Goal: Information Seeking & Learning: Learn about a topic

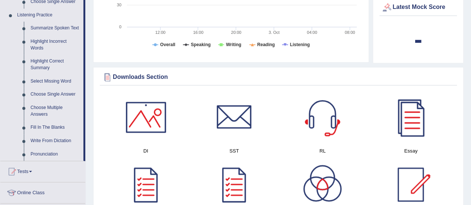
scroll to position [317, 0]
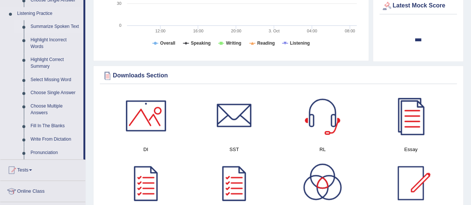
click at [34, 26] on link "Summarize Spoken Text" at bounding box center [55, 26] width 56 height 13
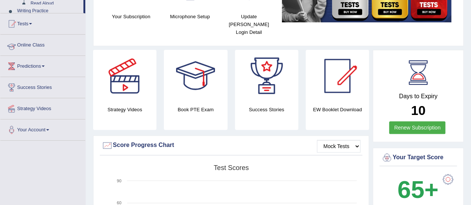
scroll to position [144, 0]
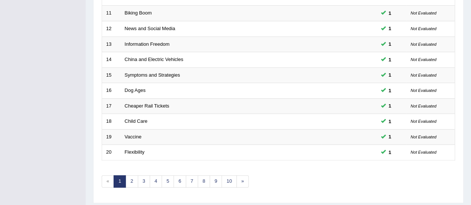
scroll to position [284, 0]
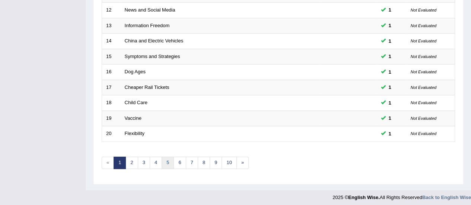
click at [166, 162] on link "5" at bounding box center [168, 163] width 12 height 12
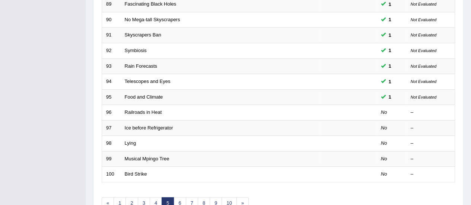
scroll to position [250, 0]
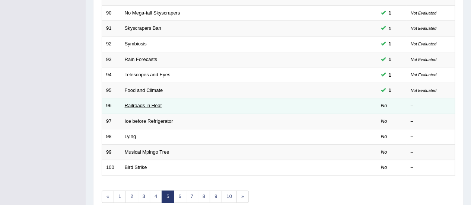
click at [142, 103] on link "Railroads in Heat" at bounding box center [143, 106] width 37 height 6
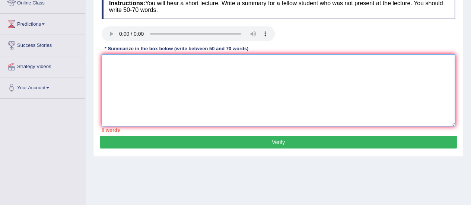
click at [201, 61] on textarea at bounding box center [278, 90] width 353 height 72
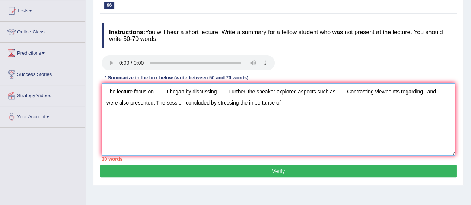
scroll to position [78, 0]
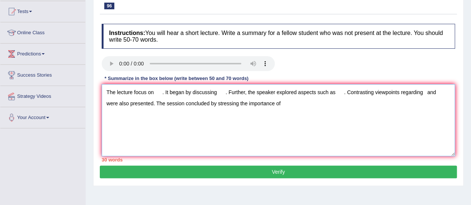
click at [156, 92] on textarea "The lecture focus on . It began by discussing . Further, the speaker explored a…" at bounding box center [278, 120] width 353 height 72
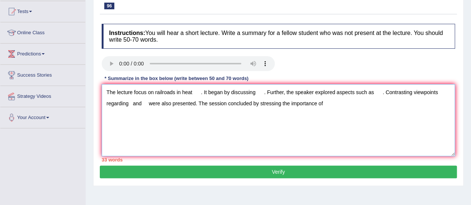
click at [257, 91] on textarea "The lecture focus on railroads in heat . It began by discussing . Further, the …" at bounding box center [278, 120] width 353 height 72
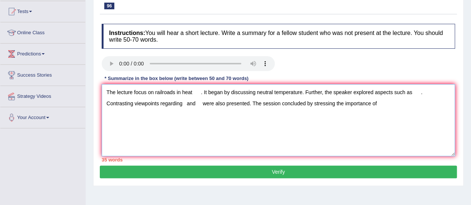
click at [256, 93] on textarea "The lecture focus on railroads in heat . It began by discussing neutral tempera…" at bounding box center [278, 120] width 353 height 72
click at [425, 90] on textarea "The lecture focus on railroads in heat . It began by discussing about neutral t…" at bounding box center [278, 120] width 353 height 72
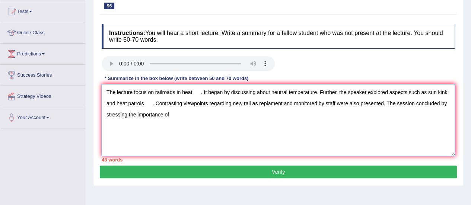
click at [150, 104] on textarea "The lecture focus on railroads in heat . It began by discussing about neutral t…" at bounding box center [278, 120] width 353 height 72
click at [173, 113] on textarea "The lecture focus on railroads in heat . It began by discussing about neutral t…" at bounding box center [278, 120] width 353 height 72
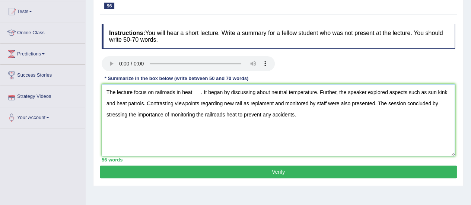
click at [199, 91] on textarea "The lecture focus on railroads in heat . It began by discussing about neutral t…" at bounding box center [278, 120] width 353 height 72
click at [250, 105] on textarea "The lecture focus on railroads in heat. It began by discussing about neutral te…" at bounding box center [278, 120] width 353 height 72
type textarea "The lecture focus on railroads in heat. It began by discussing about neutral te…"
click at [276, 171] on button "Verify" at bounding box center [278, 172] width 357 height 13
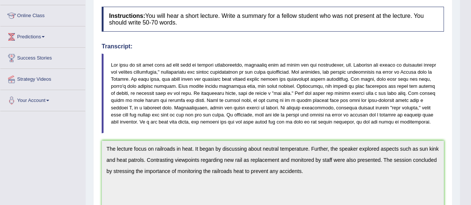
scroll to position [32, 0]
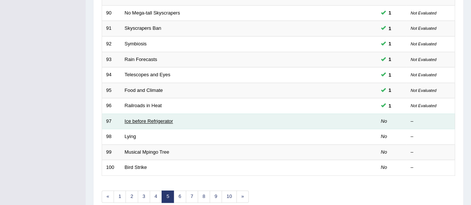
click at [160, 120] on link "Ice before Refrigerator" at bounding box center [149, 121] width 48 height 6
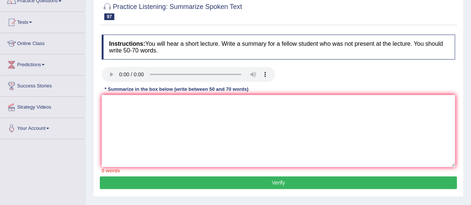
scroll to position [74, 0]
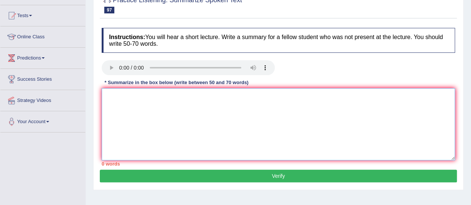
click at [259, 121] on textarea at bounding box center [278, 124] width 353 height 72
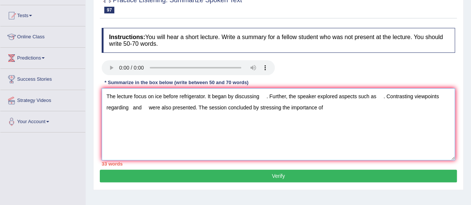
click at [259, 98] on textarea "The lecture focus on ice before refrigerator. It began by discussing . Further,…" at bounding box center [278, 124] width 353 height 72
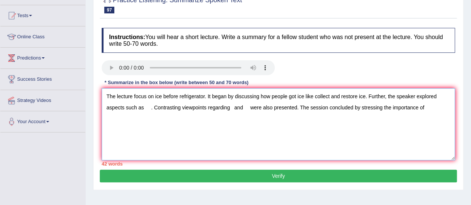
click at [146, 107] on textarea "The lecture focus on ice before refrigerator. It began by discussing how people…" at bounding box center [278, 124] width 353 height 72
click at [330, 108] on textarea "The lecture focus on ice before refrigerator. It began by discussing how people…" at bounding box center [278, 124] width 353 height 72
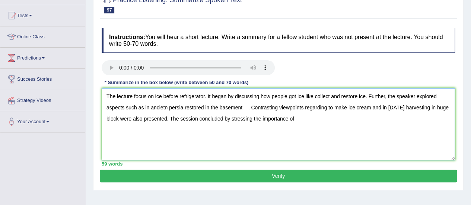
click at [247, 107] on textarea "The lecture focus on ice before refrigerator. It began by discussing how people…" at bounding box center [278, 124] width 353 height 72
click at [344, 105] on textarea "The lecture focus on ice before refrigerator. It began by discussing how people…" at bounding box center [278, 124] width 353 height 72
click at [380, 108] on textarea "The lecture focus on ice before refrigerator. It began by discussing how people…" at bounding box center [278, 124] width 353 height 72
click at [299, 121] on textarea "The lecture focus on ice before refrigerator. It began by discussing how people…" at bounding box center [278, 124] width 353 height 72
click at [384, 107] on textarea "The lecture focus on ice before refrigerator. It began by discussing how people…" at bounding box center [278, 124] width 353 height 72
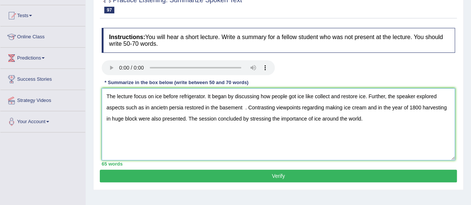
type textarea "The lecture focus on ice before refrigerator. It began by discussing how people…"
click at [249, 176] on button "Verify" at bounding box center [278, 176] width 357 height 13
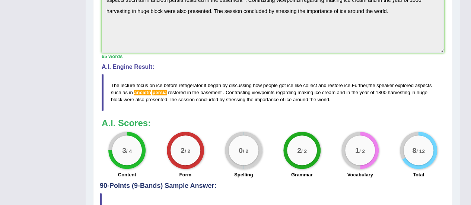
scroll to position [263, 0]
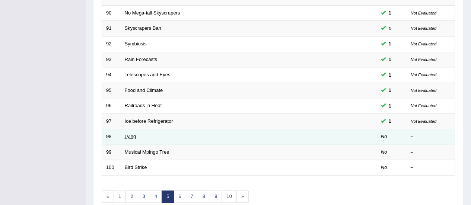
click at [133, 134] on link "Lying" at bounding box center [131, 137] width 12 height 6
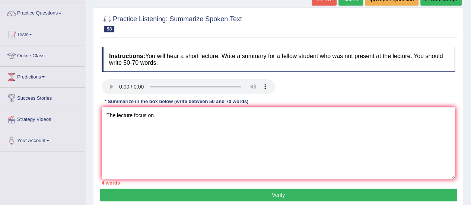
scroll to position [55, 0]
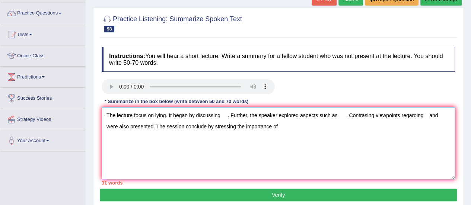
click at [220, 117] on textarea "The lecture focus on lying. It began by discussing . Further, the speaker explo…" at bounding box center [278, 143] width 353 height 72
click at [78, 180] on div "Toggle navigation Home Practice Questions Speaking Practice Read Aloud Repeat S…" at bounding box center [235, 138] width 471 height 387
click at [218, 113] on textarea "The lecture focus on lying. It began by discussing . Further, the speaker explo…" at bounding box center [278, 143] width 353 height 72
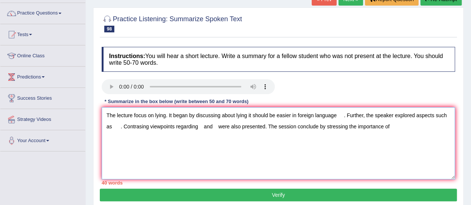
click at [344, 116] on textarea "The lecture focus on lying. It began by discussing about lying it should be eas…" at bounding box center [278, 143] width 353 height 72
click at [447, 114] on textarea "The lecture focus on lying. It began by discussing about lying it should be eas…" at bounding box center [278, 143] width 353 height 72
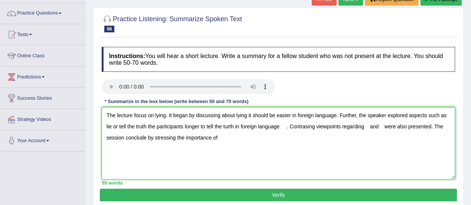
click at [106, 126] on textarea "The lecture focus on lying. It began by discussing about lying it should be eas…" at bounding box center [278, 143] width 353 height 72
click at [380, 125] on textarea "The lecture focus on lying. It began by discussing about lying it should be eas…" at bounding box center [278, 143] width 353 height 72
drag, startPoint x: 105, startPoint y: 124, endPoint x: 163, endPoint y: 127, distance: 58.2
click at [163, 127] on textarea "The lecture focus on lying. It began by discussing about lying it should be eas…" at bounding box center [278, 143] width 353 height 72
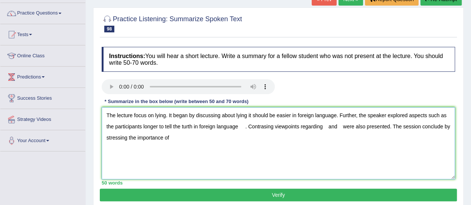
click at [244, 127] on textarea "The lecture focus on lying. It began by discussing about lying it should be eas…" at bounding box center [278, 143] width 353 height 72
click at [318, 127] on textarea "The lecture focus on lying. It began by discussing about lying it should be eas…" at bounding box center [278, 143] width 353 height 72
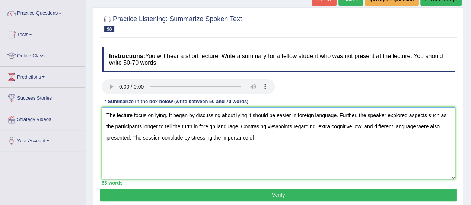
click at [364, 126] on textarea "The lecture focus on lying. It began by discussing about lying it should be eas…" at bounding box center [278, 143] width 353 height 72
click at [255, 137] on textarea "The lecture focus on lying. It began by discussing about lying it should be eas…" at bounding box center [278, 143] width 353 height 72
click at [361, 125] on textarea "The lecture focus on lying. It began by discussing about lying it should be eas…" at bounding box center [278, 143] width 353 height 72
drag, startPoint x: 143, startPoint y: 128, endPoint x: 163, endPoint y: 126, distance: 19.5
click at [163, 126] on textarea "The lecture focus on lying. It began by discussing about lying it should be eas…" at bounding box center [278, 143] width 353 height 72
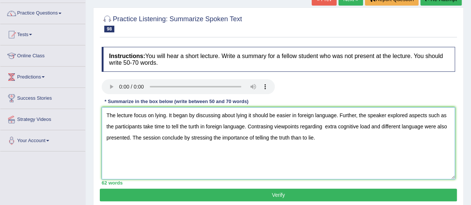
scroll to position [89, 0]
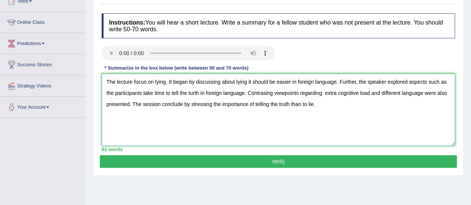
type textarea "The lecture focus on lying. It began by discussing about lying it should be eas…"
click at [279, 164] on button "Verify" at bounding box center [278, 161] width 357 height 13
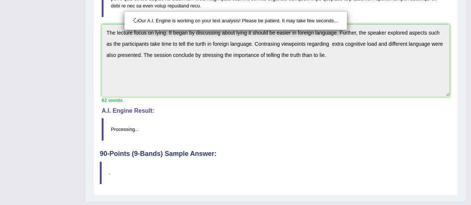
scroll to position [228, 0]
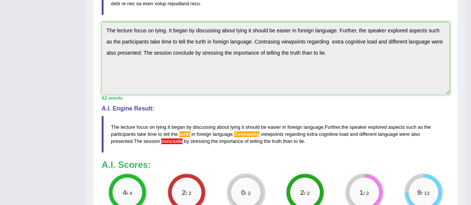
drag, startPoint x: 476, startPoint y: 74, endPoint x: 476, endPoint y: 158, distance: 83.8
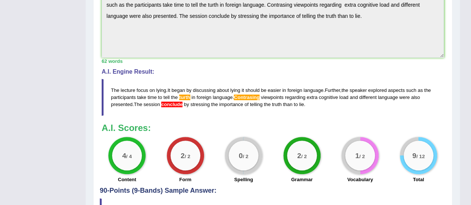
scroll to position [0, 0]
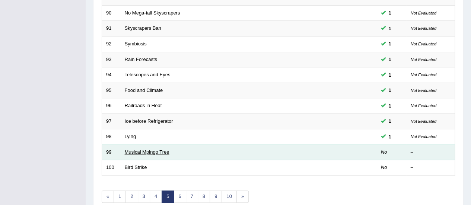
click at [144, 151] on link "Musical Mpingo Tree" at bounding box center [147, 152] width 45 height 6
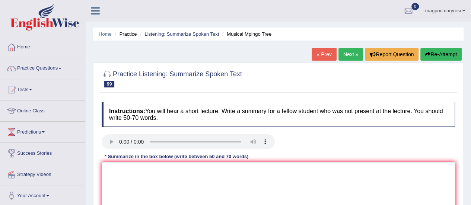
scroll to position [88, 0]
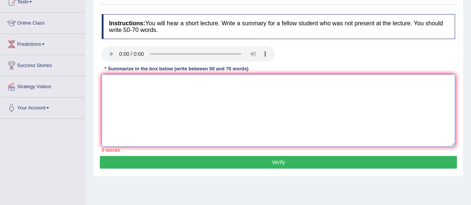
click at [219, 105] on textarea at bounding box center [278, 110] width 353 height 72
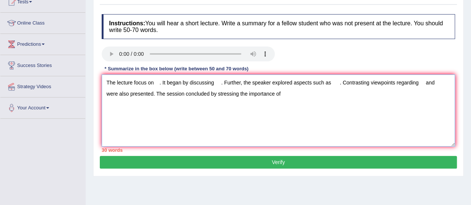
click at [153, 83] on textarea "The lecture focus on . It began by discussing . Further, the speaker explored a…" at bounding box center [278, 110] width 353 height 72
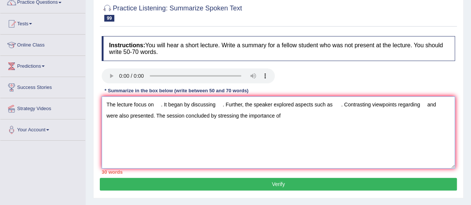
scroll to position [66, 0]
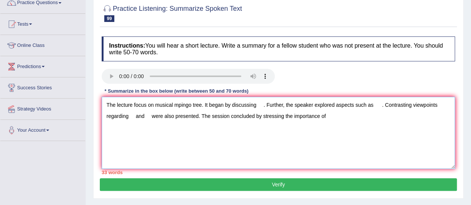
click at [256, 106] on textarea "The lecture focus on musical mpingo tree. It began by discussing . Further, the…" at bounding box center [278, 133] width 353 height 72
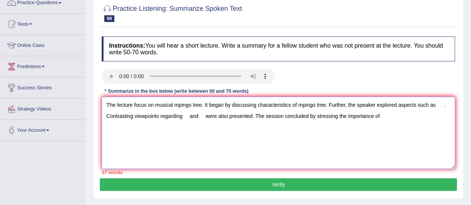
click at [436, 107] on textarea "The lecture focus on musical mpingo tree. It began by discussing characteristic…" at bounding box center [278, 133] width 353 height 72
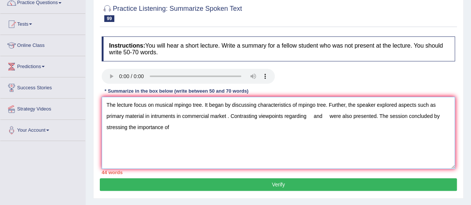
click at [306, 115] on textarea "The lecture focus on musical mpingo tree. It began by discussing characteristic…" at bounding box center [278, 133] width 353 height 72
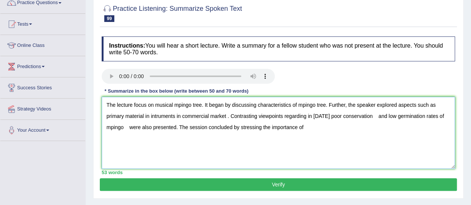
click at [307, 126] on textarea "The lecture focus on musical mpingo tree. It began by discussing characteristic…" at bounding box center [278, 133] width 353 height 72
click at [388, 126] on textarea "The lecture focus on musical mpingo tree. It began by discussing characteristic…" at bounding box center [278, 133] width 353 height 72
click at [410, 127] on textarea "The lecture focus on musical mpingo tree. It began by discussing characteristic…" at bounding box center [278, 133] width 353 height 72
click at [130, 127] on textarea "The lecture focus on musical mpingo tree. It began by discussing characteristic…" at bounding box center [278, 133] width 353 height 72
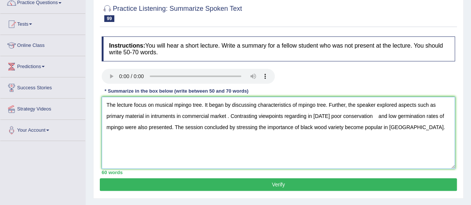
type textarea "The lecture focus on musical mpingo tree. It began by discussing characteristic…"
click at [201, 185] on button "Verify" at bounding box center [278, 184] width 357 height 13
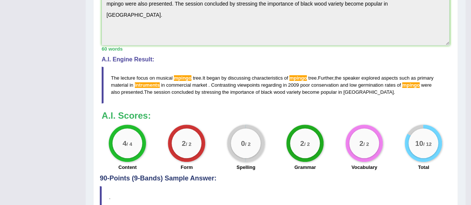
scroll to position [0, 0]
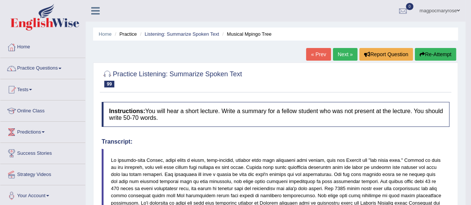
drag, startPoint x: 474, startPoint y: 122, endPoint x: 475, endPoint y: 13, distance: 108.8
click at [471, 13] on html "Toggle navigation Home Practice Questions Speaking Practice Read Aloud Repeat S…" at bounding box center [235, 102] width 471 height 205
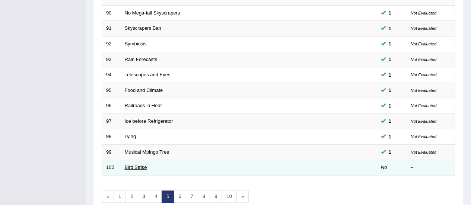
click at [127, 166] on link "Bird Strike" at bounding box center [136, 168] width 22 height 6
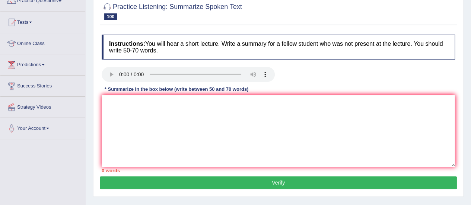
scroll to position [80, 0]
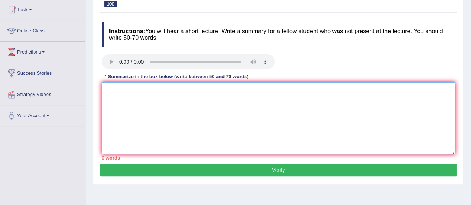
click at [256, 94] on textarea at bounding box center [278, 118] width 353 height 72
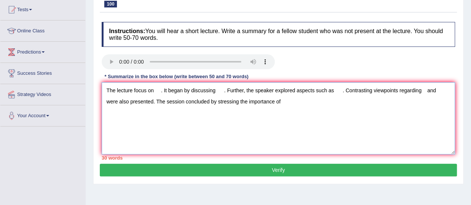
click at [154, 90] on textarea "The lecture focus on . It began by discussing . Further, the speaker explored a…" at bounding box center [278, 118] width 353 height 72
click at [147, 92] on textarea "The lecture focus on bird strike. It began by discussing . Further, the speaker…" at bounding box center [278, 118] width 353 height 72
click at [232, 90] on textarea "The lecture focus on bird strike. It began by discussing . Further, the speaker…" at bounding box center [278, 118] width 353 height 72
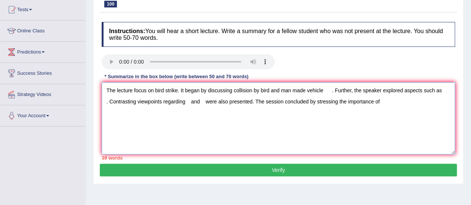
click at [104, 101] on textarea "The lecture focus on bird strike. It began by discussing collision by bird and …" at bounding box center [278, 118] width 353 height 72
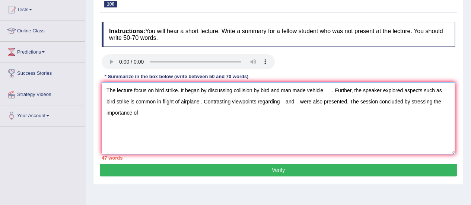
drag, startPoint x: 163, startPoint y: 101, endPoint x: 180, endPoint y: 102, distance: 16.8
click at [180, 102] on textarea "The lecture focus on bird strike. It began by discussing collision by bird and …" at bounding box center [278, 118] width 353 height 72
click at [262, 100] on textarea "The lecture focus on bird strike. It began by discussing collision by bird and …" at bounding box center [278, 118] width 353 height 72
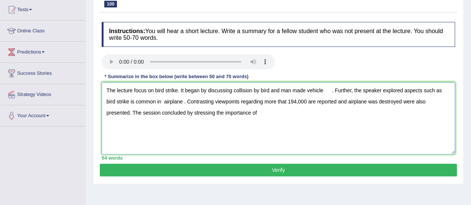
click at [349, 102] on textarea "The lecture focus on bird strike. It began by discussing collision by bird and …" at bounding box center [278, 118] width 353 height 72
drag, startPoint x: 352, startPoint y: 102, endPoint x: 415, endPoint y: 102, distance: 62.9
click at [415, 102] on textarea "The lecture focus on bird strike. It began by discussing collision by bird and …" at bounding box center [278, 118] width 353 height 72
drag, startPoint x: 308, startPoint y: 102, endPoint x: 336, endPoint y: 101, distance: 27.9
click at [336, 101] on textarea "The lecture focus on bird strike. It began by discussing collision by bird and …" at bounding box center [278, 118] width 353 height 72
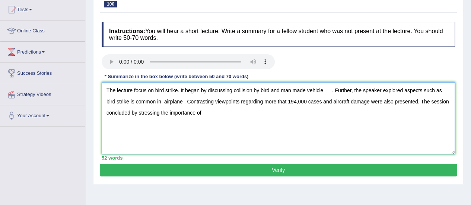
click at [201, 111] on textarea "The lecture focus on bird strike. It began by discussing collision by bird and …" at bounding box center [278, 118] width 353 height 72
click at [332, 91] on textarea "The lecture focus on bird strike. It began by discussing collision by bird and …" at bounding box center [278, 118] width 353 height 72
click at [444, 91] on textarea "The lecture focus on bird strike. It began by discussing collision by bird and …" at bounding box center [278, 118] width 353 height 72
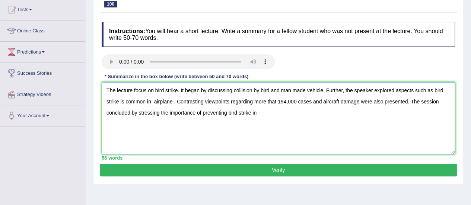
click at [259, 113] on textarea "The lecture focus on bird strike. It began by discussing collision by bird and …" at bounding box center [278, 118] width 353 height 72
type textarea "The lecture focus on bird strike. It began by discussing collision by bird and …"
click at [268, 169] on button "Verify" at bounding box center [278, 170] width 357 height 13
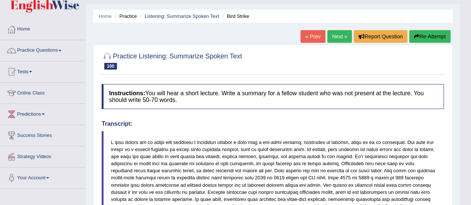
scroll to position [0, 0]
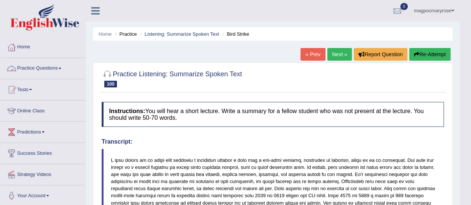
click at [52, 69] on link "Practice Questions" at bounding box center [42, 67] width 85 height 19
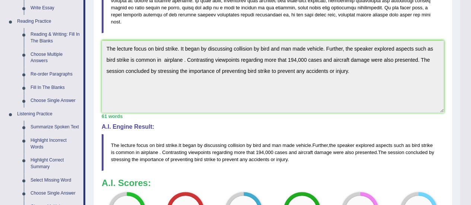
scroll to position [229, 0]
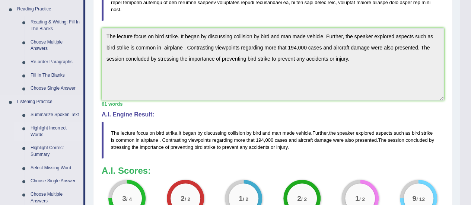
click at [37, 130] on link "Highlight Incorrect Words" at bounding box center [55, 132] width 56 height 20
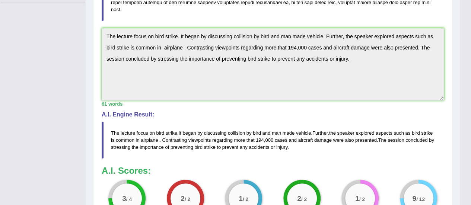
scroll to position [111, 0]
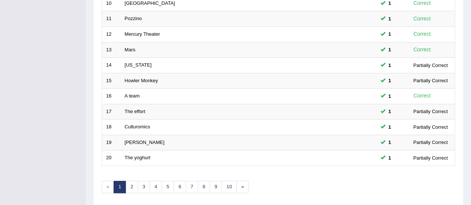
scroll to position [284, 0]
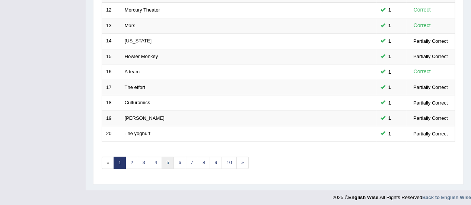
click at [167, 159] on link "5" at bounding box center [168, 163] width 12 height 12
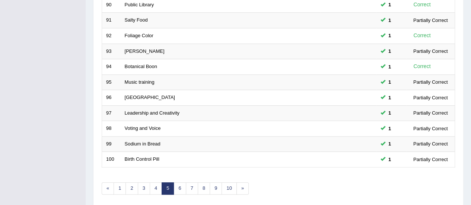
scroll to position [270, 0]
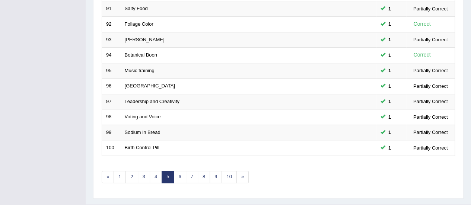
drag, startPoint x: 0, startPoint y: 0, endPoint x: 476, endPoint y: 164, distance: 503.8
click at [176, 175] on link "6" at bounding box center [180, 177] width 12 height 12
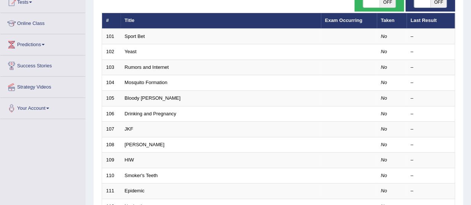
scroll to position [70, 0]
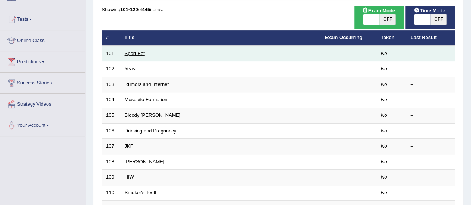
click at [140, 52] on link "Sport Bet" at bounding box center [135, 54] width 20 height 6
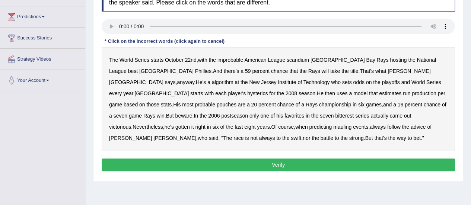
scroll to position [117, 0]
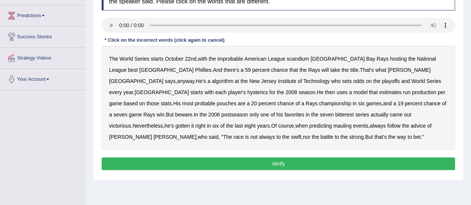
click at [418, 73] on div "The World Series starts October 22nd , with the improbable American League scan…" at bounding box center [278, 98] width 353 height 104
click at [234, 78] on b "algorithm" at bounding box center [223, 81] width 22 height 6
click at [268, 89] on b "hysterics" at bounding box center [257, 92] width 20 height 6
click at [237, 101] on b "pouches" at bounding box center [227, 104] width 20 height 6
click at [335, 112] on b "bitterest" at bounding box center [344, 115] width 19 height 6
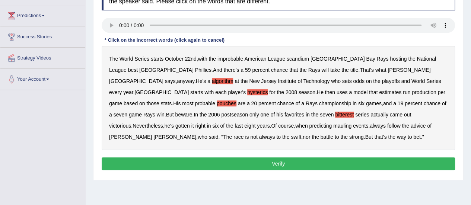
click at [159, 128] on div "The World Series starts October 22nd , with the improbable American League scan…" at bounding box center [278, 98] width 353 height 104
click at [333, 125] on b "mauling" at bounding box center [342, 126] width 18 height 6
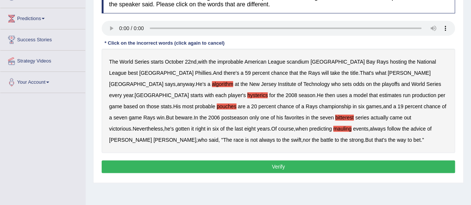
scroll to position [117, 0]
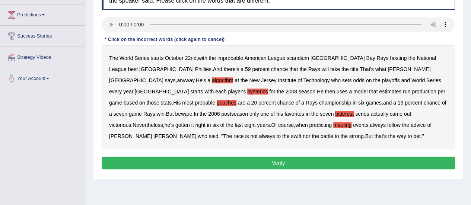
click at [277, 166] on button "Verify" at bounding box center [278, 163] width 353 height 13
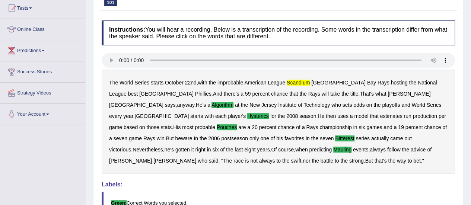
scroll to position [81, 0]
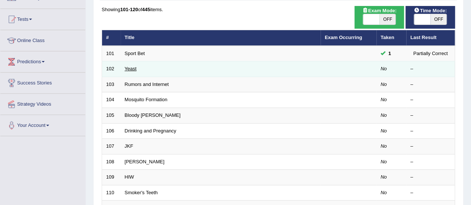
click at [128, 64] on td "Yeast" at bounding box center [221, 69] width 200 height 16
click at [131, 69] on link "Yeast" at bounding box center [131, 69] width 12 height 6
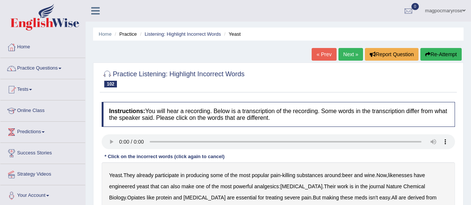
click at [471, 95] on html "Toggle navigation Home Practice Questions Speaking Practice Read Aloud Repeat S…" at bounding box center [235, 102] width 471 height 205
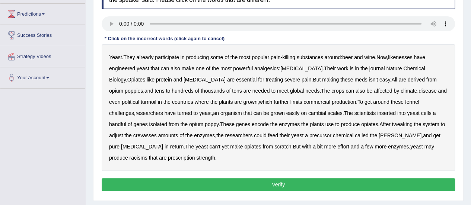
scroll to position [118, 0]
drag, startPoint x: 348, startPoint y: 60, endPoint x: 385, endPoint y: 68, distance: 38.1
click at [385, 68] on div "Yeast . They already participate in producing some of the most popular pain - k…" at bounding box center [278, 107] width 353 height 127
click at [406, 55] on b "likenesses" at bounding box center [400, 57] width 24 height 6
click at [156, 78] on b "protein" at bounding box center [164, 80] width 16 height 6
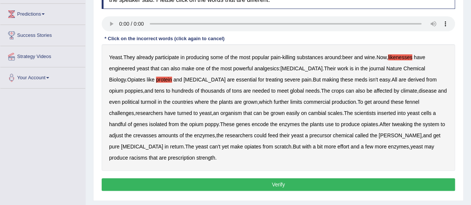
click at [405, 99] on b "fennel" at bounding box center [412, 102] width 14 height 6
click at [308, 113] on b "cambial" at bounding box center [317, 113] width 18 height 6
click at [157, 133] on b "crevasses" at bounding box center [144, 136] width 23 height 6
click at [379, 135] on b "baine" at bounding box center [400, 136] width 43 height 6
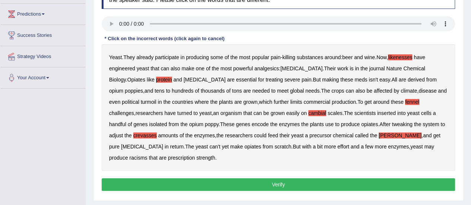
click at [147, 155] on b "racisms" at bounding box center [138, 158] width 18 height 6
click at [312, 179] on div "Instructions: You will hear a recording. Below is a transcription of the record…" at bounding box center [278, 88] width 357 height 217
click at [311, 178] on button "Verify" at bounding box center [278, 184] width 353 height 13
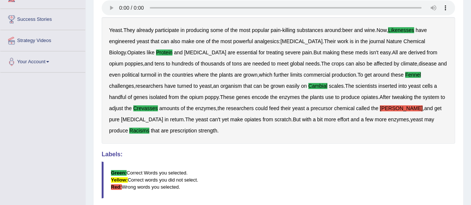
scroll to position [134, 0]
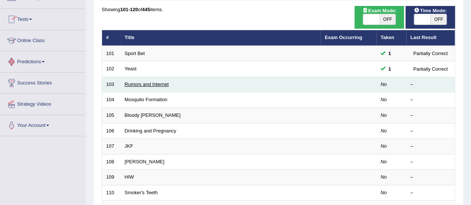
click at [132, 83] on link "Rumors and Internet" at bounding box center [147, 85] width 44 height 6
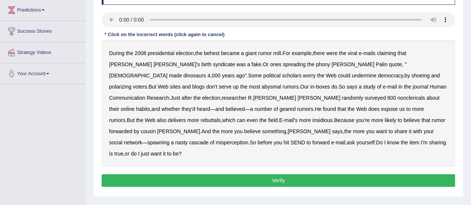
scroll to position [124, 0]
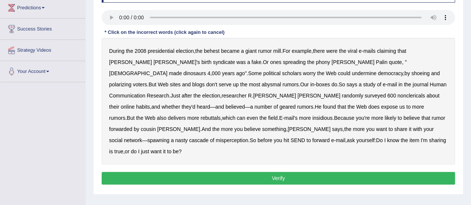
drag, startPoint x: 0, startPoint y: 0, endPoint x: 476, endPoint y: 118, distance: 490.8
click at [214, 50] on b "behest" at bounding box center [212, 51] width 16 height 6
click at [213, 60] on b "syndicate" at bounding box center [224, 62] width 22 height 6
click at [412, 71] on b "shoeing" at bounding box center [421, 73] width 18 height 6
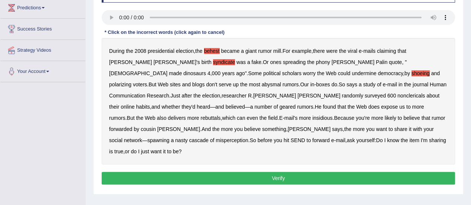
click at [281, 82] on b "abysmal" at bounding box center [270, 85] width 19 height 6
click at [397, 95] on b "nonclericals" at bounding box center [411, 96] width 28 height 6
click at [296, 104] on b "geared" at bounding box center [287, 107] width 16 height 6
click at [219, 172] on button "Verify" at bounding box center [278, 178] width 353 height 13
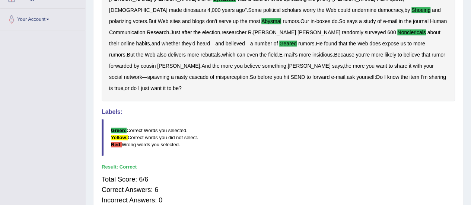
scroll to position [38, 0]
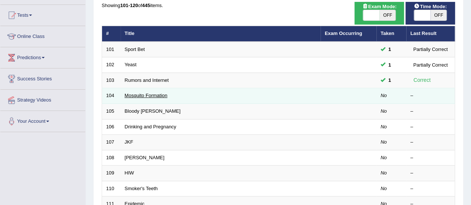
click at [142, 93] on link "Mosquito Formation" at bounding box center [146, 96] width 43 height 6
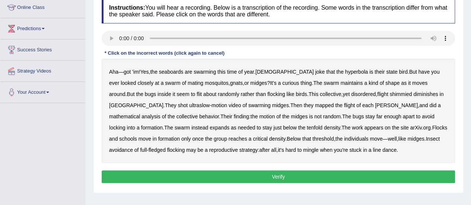
scroll to position [112, 0]
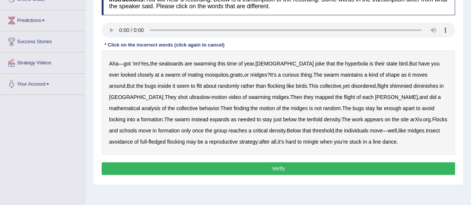
click at [177, 62] on b "seaboards" at bounding box center [171, 64] width 24 height 6
click at [345, 64] on b "hyperbola" at bounding box center [356, 64] width 23 height 6
click at [137, 75] on b "closely" at bounding box center [145, 75] width 16 height 6
click at [390, 87] on b "shimmied" at bounding box center [401, 86] width 22 height 6
click at [413, 85] on b "diminishes" at bounding box center [425, 86] width 25 height 6
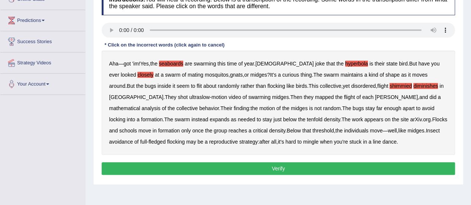
click at [307, 119] on b "tenfold" at bounding box center [315, 120] width 16 height 6
click at [410, 117] on b "arXiv" at bounding box center [416, 120] width 12 height 6
click at [410, 118] on b "arXiv" at bounding box center [416, 120] width 12 height 6
click at [295, 168] on button "Verify" at bounding box center [278, 168] width 353 height 13
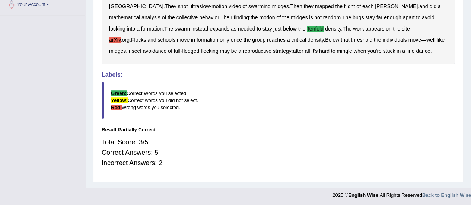
scroll to position [86, 0]
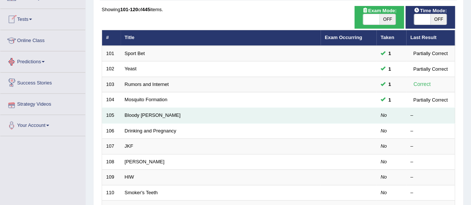
click at [123, 115] on td "Bloody [PERSON_NAME]" at bounding box center [221, 116] width 200 height 16
click at [132, 114] on link "Bloody [PERSON_NAME]" at bounding box center [153, 115] width 56 height 6
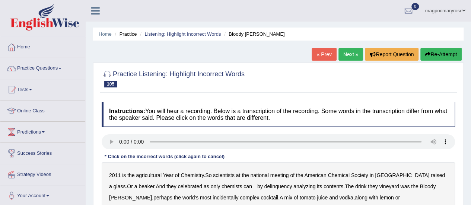
drag, startPoint x: 471, startPoint y: 51, endPoint x: 476, endPoint y: 43, distance: 9.6
click at [471, 43] on html "Toggle navigation Home Practice Questions Speaking Practice Read Aloud Repeat S…" at bounding box center [235, 102] width 471 height 205
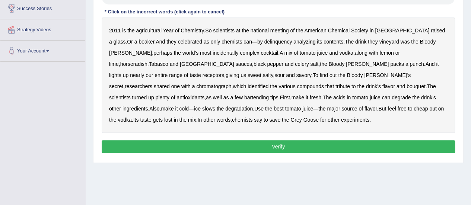
drag, startPoint x: 476, startPoint y: 43, endPoint x: 476, endPoint y: 114, distance: 71.1
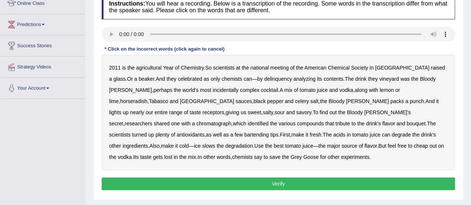
scroll to position [101, 0]
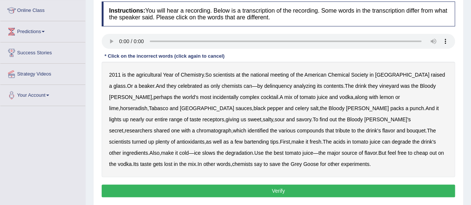
click at [149, 72] on b "agricultural" at bounding box center [148, 75] width 25 height 6
click at [264, 85] on b "delinquency" at bounding box center [278, 86] width 28 height 6
click at [379, 86] on b "vineyard" at bounding box center [389, 86] width 20 height 6
click at [213, 95] on b "incidentally" at bounding box center [226, 97] width 26 height 6
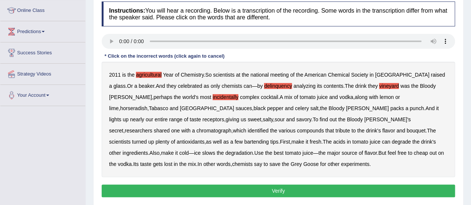
click at [160, 191] on button "Verify" at bounding box center [278, 191] width 353 height 13
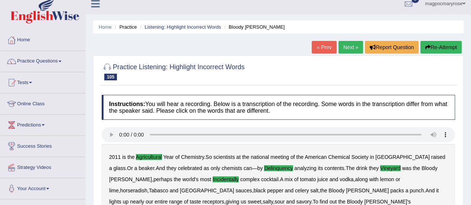
scroll to position [0, 0]
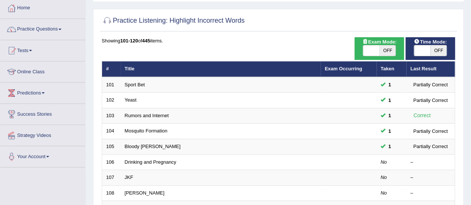
scroll to position [37, 0]
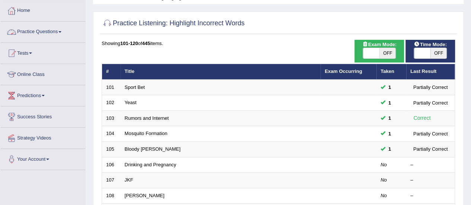
click at [51, 31] on link "Practice Questions" at bounding box center [42, 31] width 85 height 19
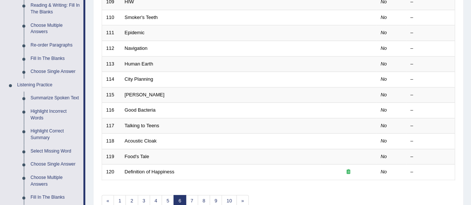
scroll to position [259, 0]
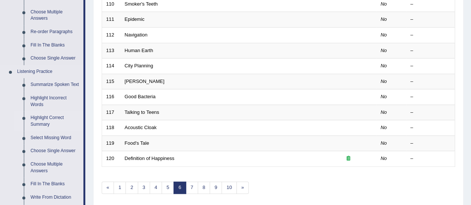
click at [37, 126] on link "Highlight Correct Summary" at bounding box center [55, 121] width 56 height 20
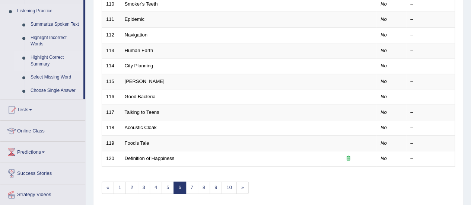
scroll to position [110, 0]
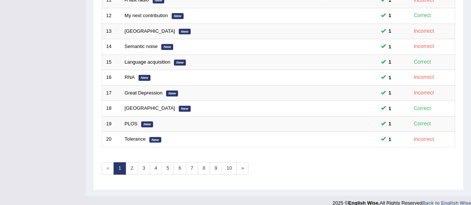
scroll to position [284, 0]
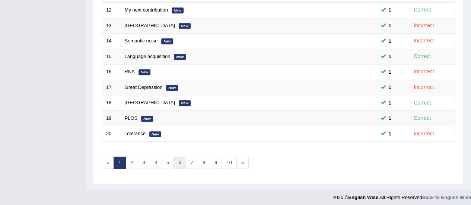
click at [175, 160] on link "6" at bounding box center [180, 163] width 12 height 12
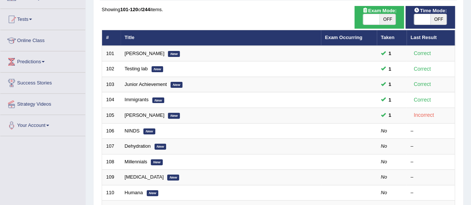
scroll to position [71, 0]
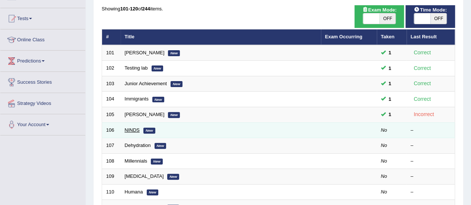
click at [133, 129] on link "NINDS" at bounding box center [132, 130] width 15 height 6
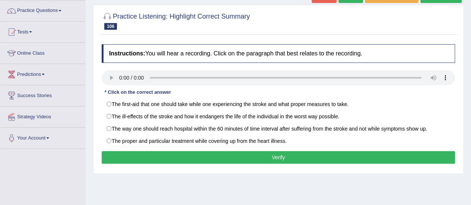
scroll to position [48, 0]
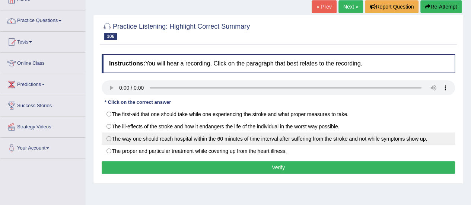
click at [109, 143] on label "The way one should reach hospital within the 60 minutes of time interval after …" at bounding box center [278, 139] width 353 height 13
radio input "true"
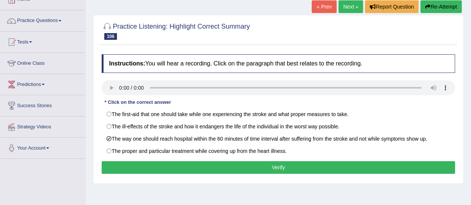
click at [122, 168] on button "Verify" at bounding box center [278, 167] width 353 height 13
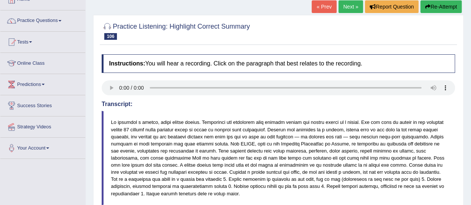
scroll to position [136, 0]
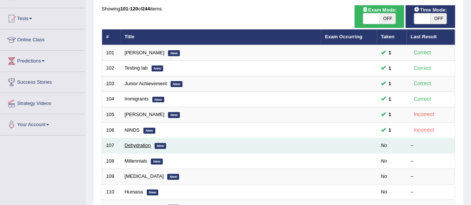
click at [139, 144] on link "Dehydration" at bounding box center [138, 146] width 26 height 6
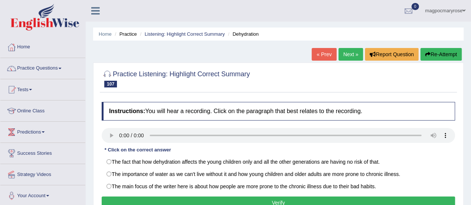
scroll to position [63, 0]
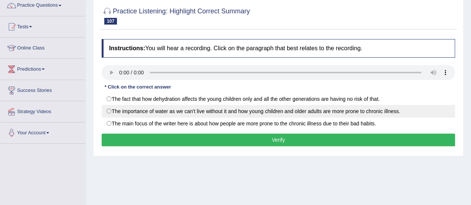
click at [124, 111] on label "The importance of water as we can't live without it and how young children and …" at bounding box center [278, 111] width 353 height 13
radio input "true"
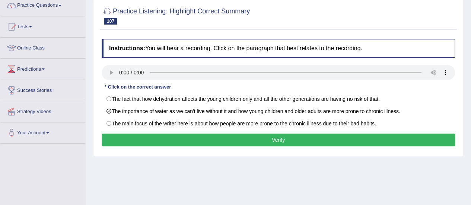
click at [131, 139] on button "Verify" at bounding box center [278, 140] width 353 height 13
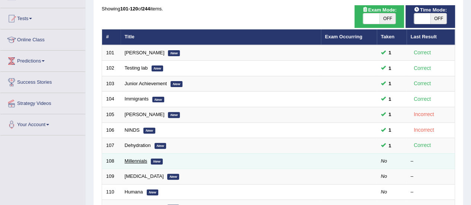
click at [130, 159] on link "Millennials" at bounding box center [136, 161] width 23 height 6
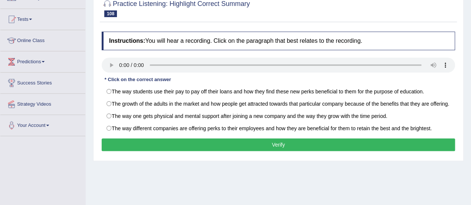
scroll to position [80, 0]
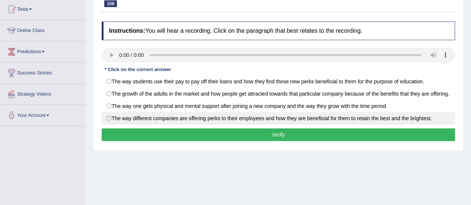
click at [120, 124] on label "The way different companies are offering perks to their employees and how they …" at bounding box center [278, 118] width 353 height 13
radio input "true"
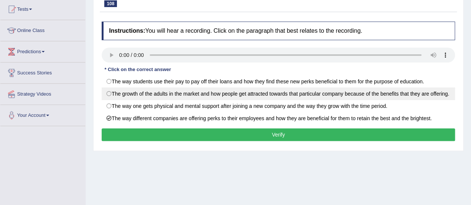
click at [104, 95] on label "The growth of the adults in the market and how people get attracted towards tha…" at bounding box center [278, 94] width 353 height 13
radio input "true"
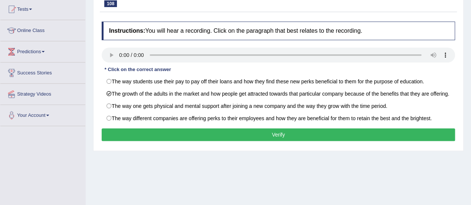
click at [133, 140] on button "Verify" at bounding box center [278, 134] width 353 height 13
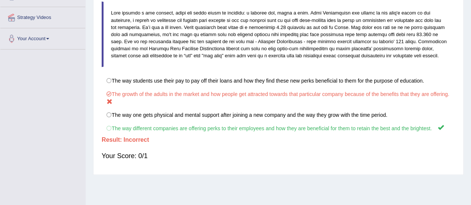
scroll to position [157, 0]
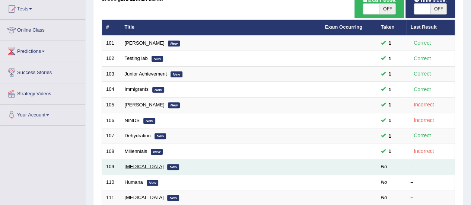
click at [128, 166] on link "[MEDICAL_DATA]" at bounding box center [144, 167] width 39 height 6
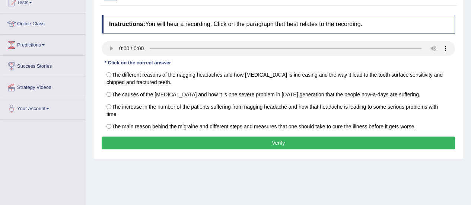
scroll to position [88, 0]
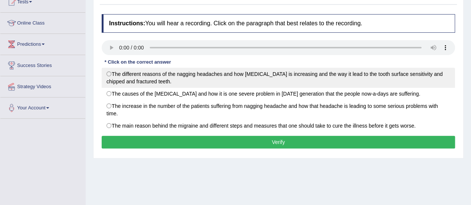
click at [114, 75] on label "The different reasons of the nagging headaches and how [MEDICAL_DATA] is increa…" at bounding box center [278, 78] width 353 height 20
radio input "true"
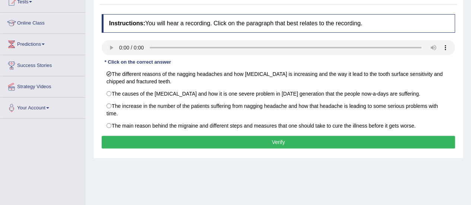
click at [148, 142] on button "Verify" at bounding box center [278, 142] width 353 height 13
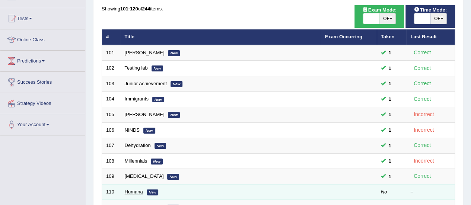
click at [129, 192] on link "Humana" at bounding box center [134, 192] width 18 height 6
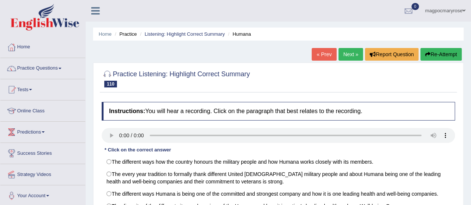
scroll to position [98, 0]
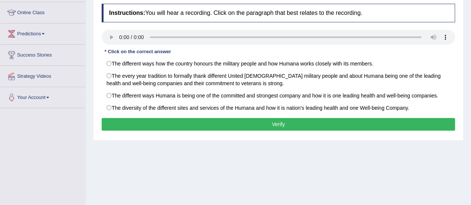
click at [467, 106] on html "Toggle navigation Home Practice Questions Speaking Practice Read Aloud Repeat S…" at bounding box center [235, 4] width 471 height 205
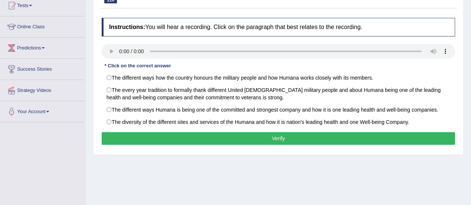
scroll to position [71, 0]
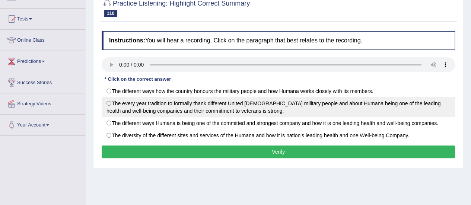
click at [128, 102] on label "The every year tradition to formally thank different United States military peo…" at bounding box center [278, 107] width 353 height 20
radio input "true"
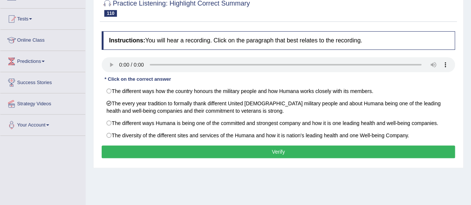
click at [156, 152] on button "Verify" at bounding box center [278, 152] width 353 height 13
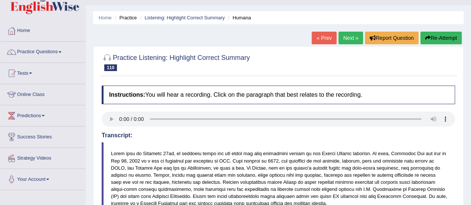
scroll to position [14, 0]
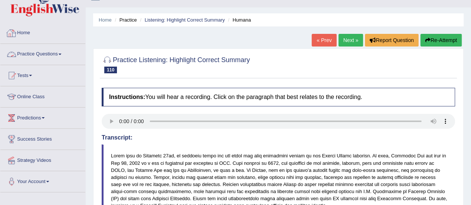
click at [54, 54] on link "Practice Questions" at bounding box center [42, 53] width 85 height 19
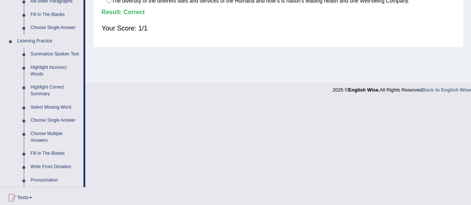
scroll to position [285, 0]
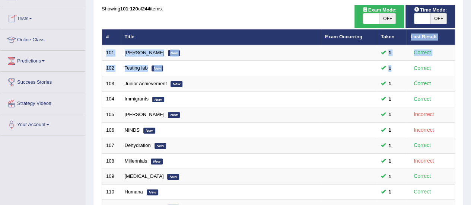
drag, startPoint x: 411, startPoint y: 67, endPoint x: 406, endPoint y: 40, distance: 26.8
click at [406, 40] on table "# Title Exam Occurring Taken Last Result 101 [PERSON_NAME] New 1 Correct 102 Te…" at bounding box center [278, 192] width 353 height 326
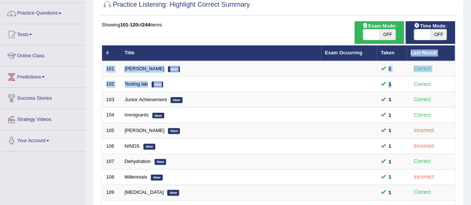
scroll to position [13, 0]
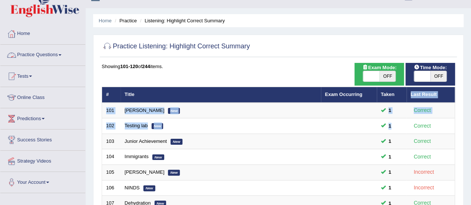
click at [49, 53] on link "Practice Questions" at bounding box center [42, 54] width 85 height 19
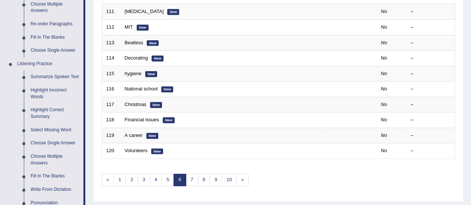
scroll to position [264, 0]
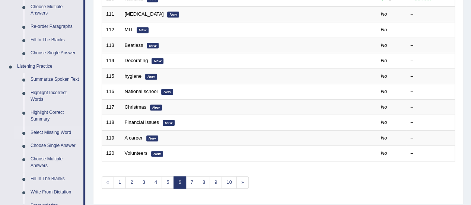
click at [53, 131] on link "Select Missing Word" at bounding box center [55, 132] width 56 height 13
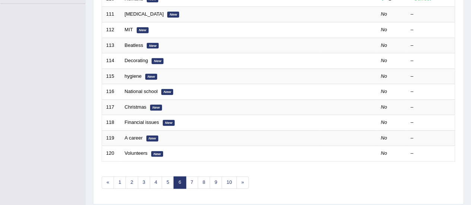
scroll to position [104, 0]
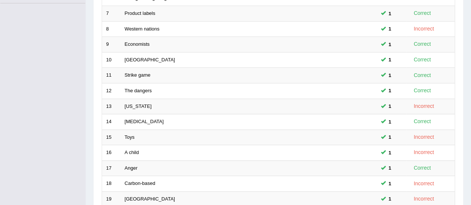
scroll to position [284, 0]
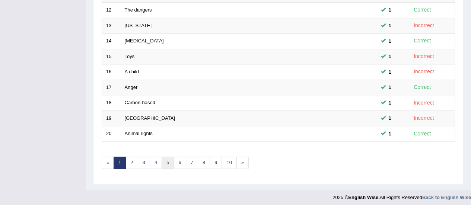
click at [166, 159] on link "5" at bounding box center [168, 163] width 12 height 12
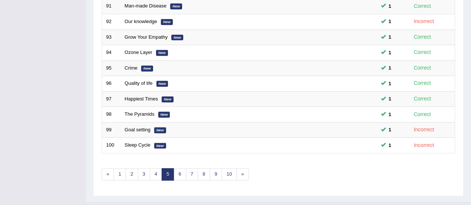
scroll to position [250, 0]
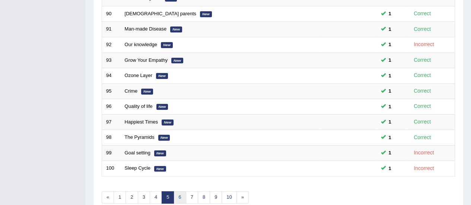
click at [178, 193] on link "6" at bounding box center [180, 197] width 12 height 12
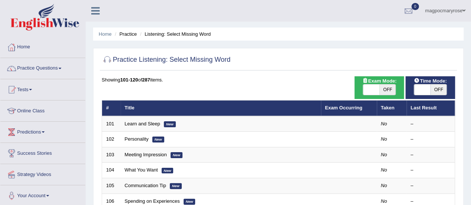
scroll to position [24, 0]
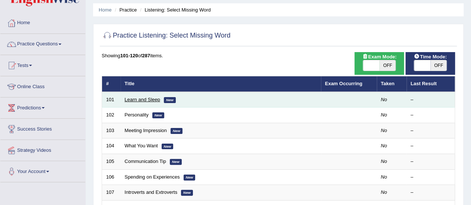
click at [141, 99] on link "Learn and Sleep" at bounding box center [142, 100] width 35 height 6
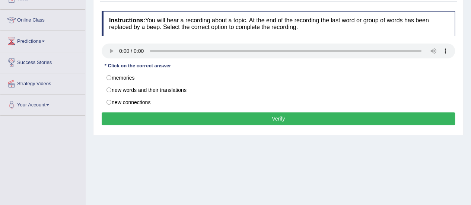
scroll to position [93, 0]
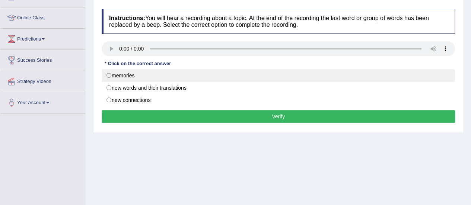
click at [114, 77] on label "memories" at bounding box center [278, 75] width 353 height 13
radio input "true"
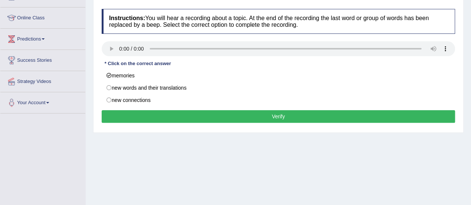
click at [126, 117] on button "Verify" at bounding box center [278, 116] width 353 height 13
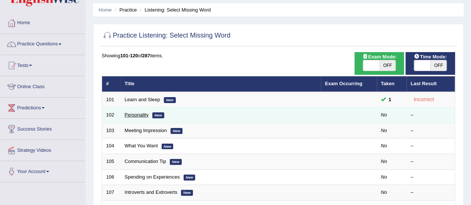
click at [135, 114] on link "Personality" at bounding box center [137, 115] width 24 height 6
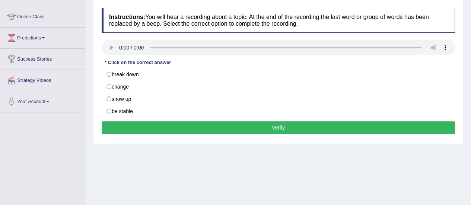
scroll to position [96, 0]
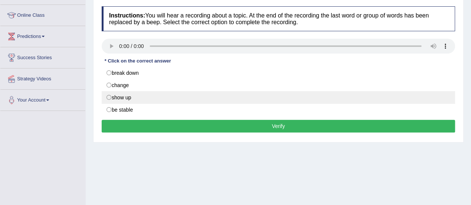
click at [114, 93] on label "show up" at bounding box center [278, 97] width 353 height 13
radio input "true"
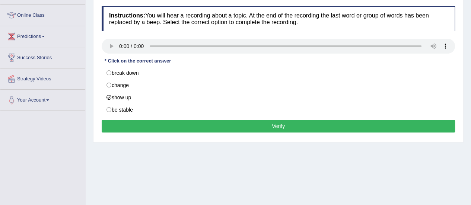
click at [131, 127] on button "Verify" at bounding box center [278, 126] width 353 height 13
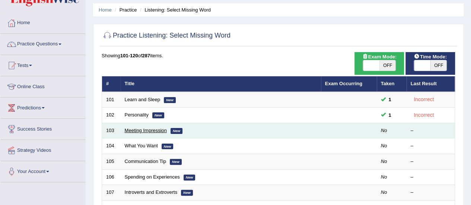
click at [141, 130] on link "Meeting Impression" at bounding box center [146, 131] width 42 height 6
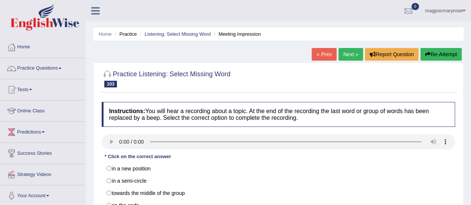
scroll to position [74, 0]
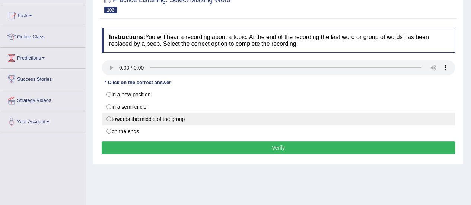
click at [122, 113] on label "towards the middle of the group" at bounding box center [278, 119] width 353 height 13
radio input "true"
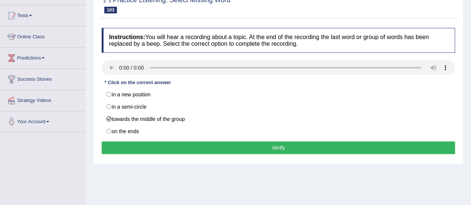
click at [134, 144] on button "Verify" at bounding box center [278, 148] width 353 height 13
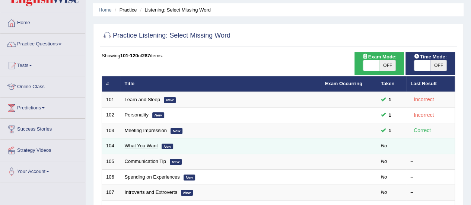
click at [132, 143] on link "What You Want" at bounding box center [141, 146] width 33 height 6
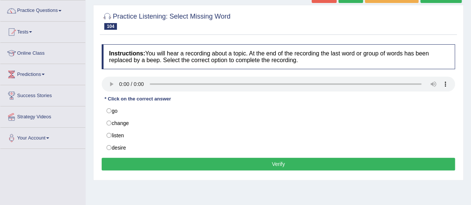
scroll to position [61, 0]
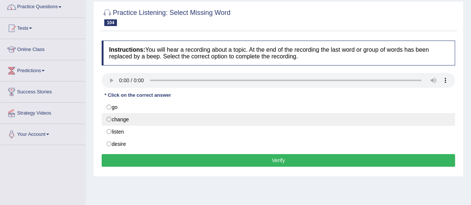
click at [121, 118] on label "change" at bounding box center [278, 119] width 353 height 13
radio input "true"
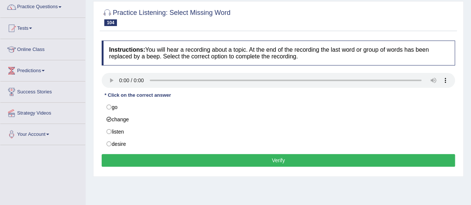
click at [150, 157] on button "Verify" at bounding box center [278, 160] width 353 height 13
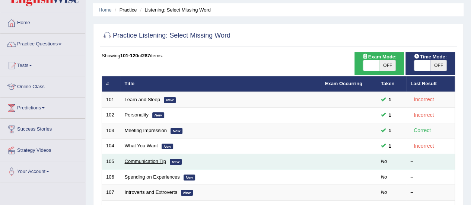
click at [139, 159] on link "Communication Tip" at bounding box center [145, 162] width 41 height 6
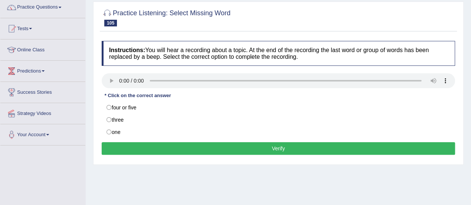
scroll to position [61, 0]
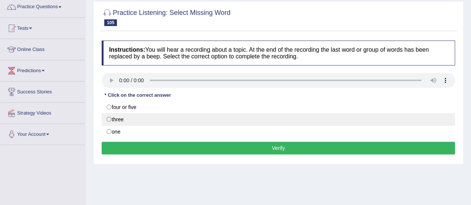
click at [123, 116] on label "three" at bounding box center [278, 119] width 353 height 13
radio input "true"
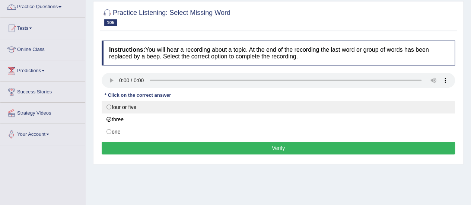
click at [112, 110] on label "four or five" at bounding box center [278, 107] width 353 height 13
radio input "true"
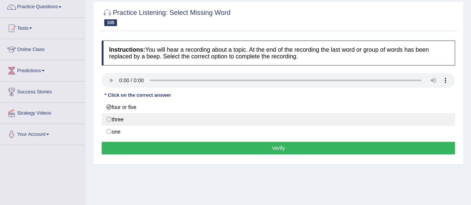
click at [115, 115] on label "three" at bounding box center [278, 119] width 353 height 13
radio input "true"
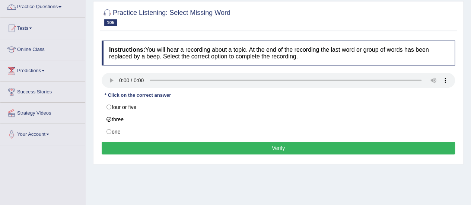
click at [133, 146] on button "Verify" at bounding box center [278, 148] width 353 height 13
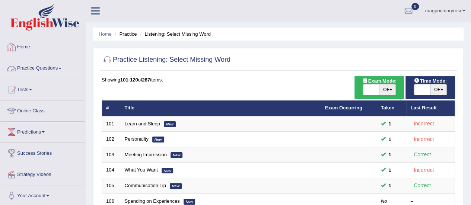
click at [56, 66] on link "Practice Questions" at bounding box center [42, 67] width 85 height 19
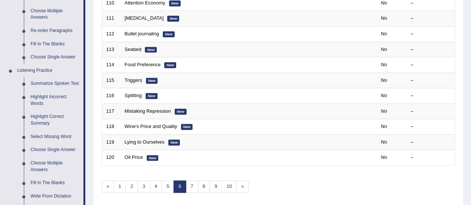
scroll to position [270, 0]
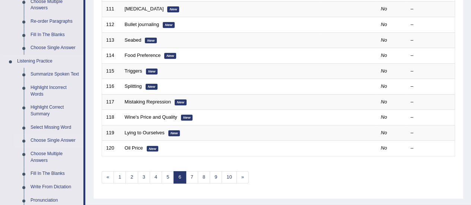
click at [49, 139] on link "Choose Single Answer" at bounding box center [55, 140] width 56 height 13
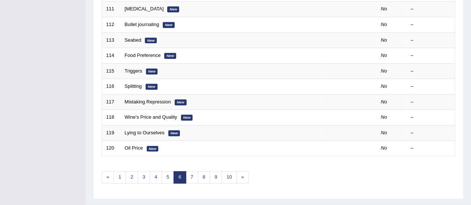
scroll to position [107, 0]
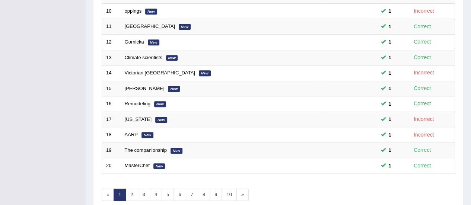
scroll to position [253, 0]
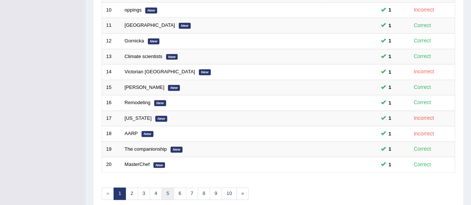
click at [165, 189] on link "5" at bounding box center [168, 194] width 12 height 12
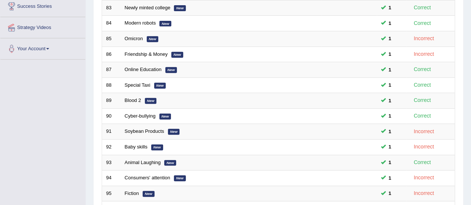
scroll to position [284, 0]
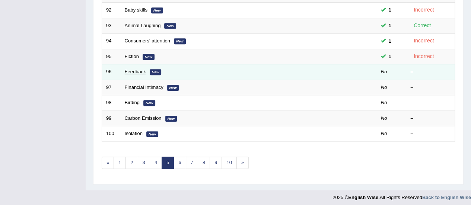
click at [141, 70] on link "Feedback" at bounding box center [135, 72] width 21 height 6
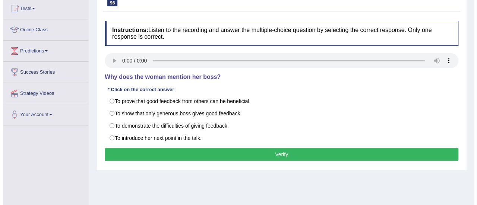
scroll to position [82, 0]
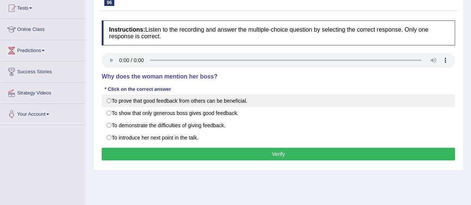
click at [124, 98] on label "To prove that good feedback from others can be beneficial." at bounding box center [278, 101] width 353 height 13
radio input "true"
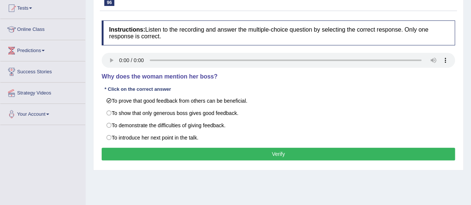
click at [147, 153] on button "Verify" at bounding box center [278, 154] width 353 height 13
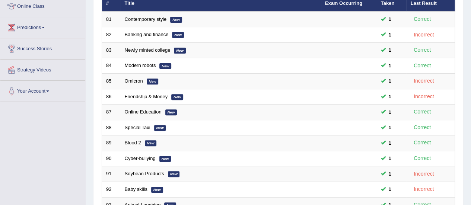
scroll to position [284, 0]
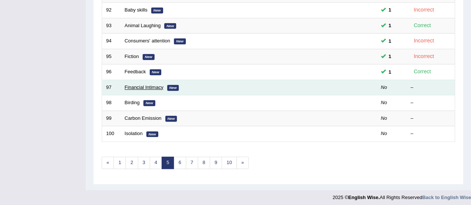
click at [142, 85] on link "Financial Intimacy" at bounding box center [144, 88] width 39 height 6
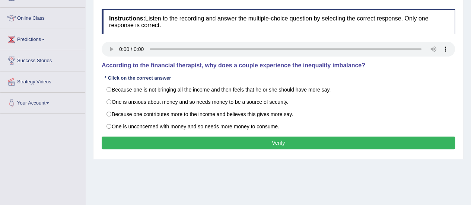
drag, startPoint x: 475, startPoint y: 37, endPoint x: 476, endPoint y: 80, distance: 43.2
click at [471, 80] on html "Toggle navigation Home Practice Questions Speaking Practice Read Aloud Repeat S…" at bounding box center [235, 9] width 471 height 205
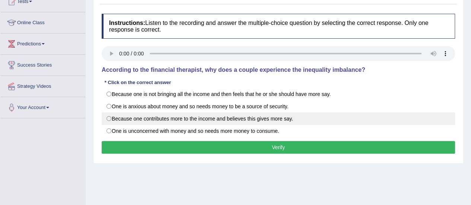
click at [118, 118] on label "Because one contributes more to the income and believes this gives more say." at bounding box center [278, 118] width 353 height 13
radio input "true"
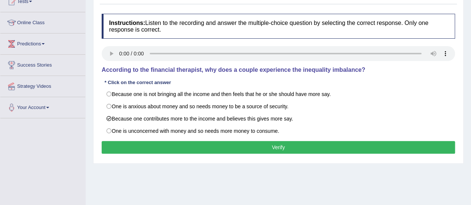
click at [127, 146] on button "Verify" at bounding box center [278, 147] width 353 height 13
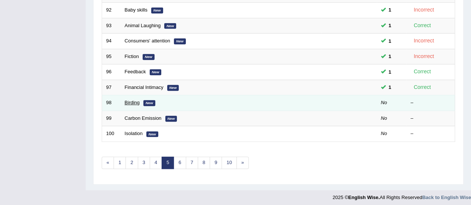
click at [135, 100] on link "Birding" at bounding box center [132, 103] width 15 height 6
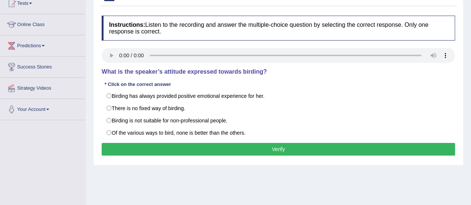
scroll to position [102, 0]
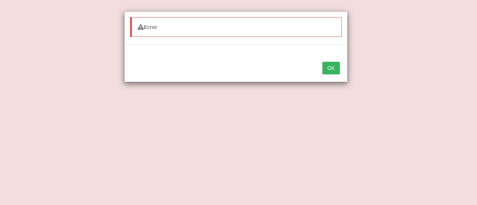
click at [327, 68] on button "OK" at bounding box center [330, 68] width 17 height 13
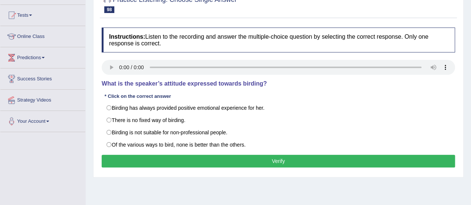
scroll to position [72, 0]
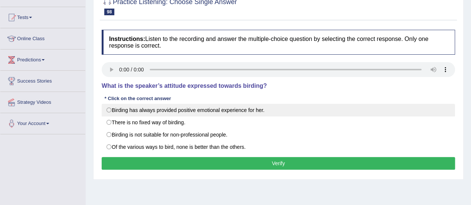
click at [136, 113] on label "Birding has always provided positive emotional experience for her." at bounding box center [278, 110] width 353 height 13
radio input "true"
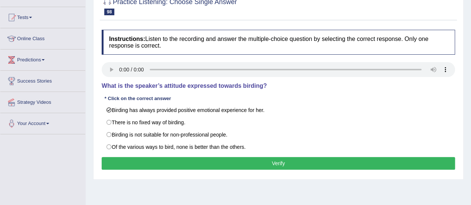
click at [136, 161] on button "Verify" at bounding box center [278, 163] width 353 height 13
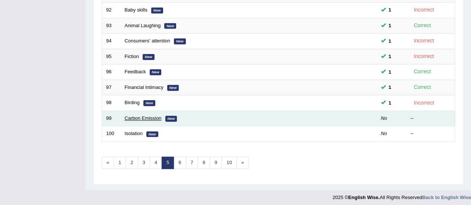
click at [140, 118] on link "Carbon Emission" at bounding box center [143, 118] width 37 height 6
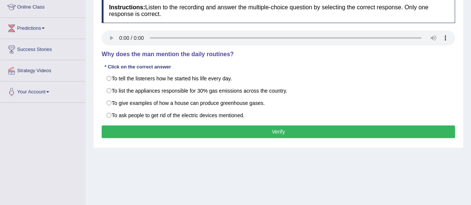
scroll to position [105, 0]
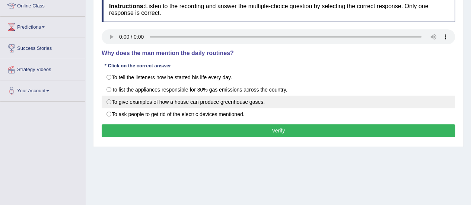
click at [126, 97] on label "To give examples of how a house can produce greenhouse gases." at bounding box center [278, 102] width 353 height 13
radio input "true"
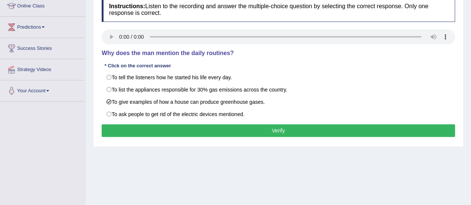
click at [133, 127] on button "Verify" at bounding box center [278, 130] width 353 height 13
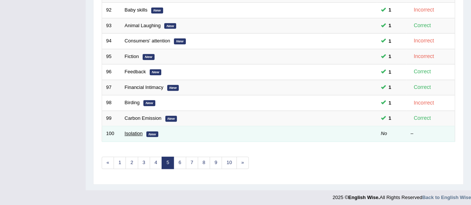
click at [132, 131] on link "Isolation" at bounding box center [134, 134] width 18 height 6
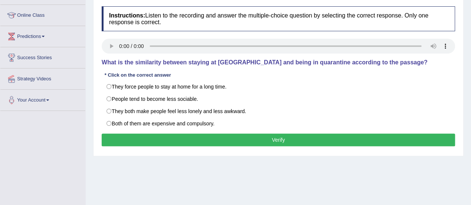
scroll to position [101, 0]
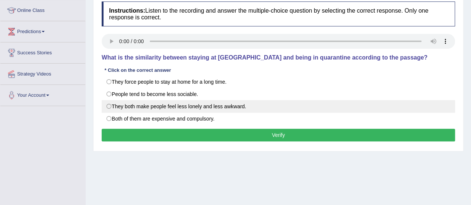
click at [105, 109] on label "They both make people feel less lonely and less awkward." at bounding box center [278, 106] width 353 height 13
radio input "true"
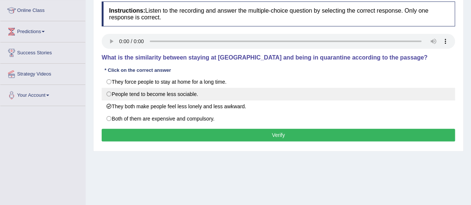
click at [125, 96] on label "People tend to become less sociable." at bounding box center [278, 94] width 353 height 13
radio input "true"
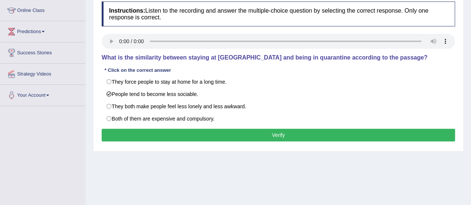
click at [120, 133] on button "Verify" at bounding box center [278, 135] width 353 height 13
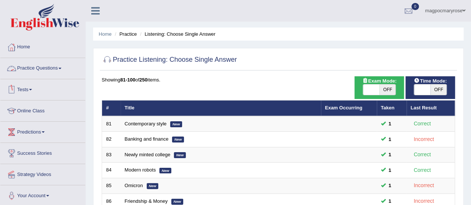
click at [52, 69] on link "Practice Questions" at bounding box center [42, 67] width 85 height 19
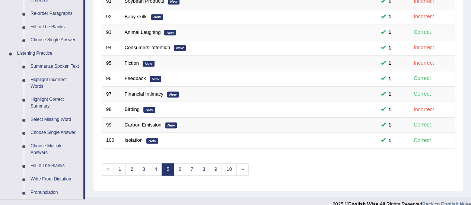
scroll to position [282, 0]
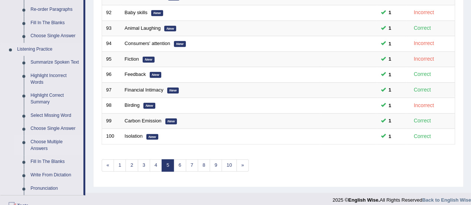
click at [39, 145] on link "Choose Multiple Answers" at bounding box center [55, 146] width 56 height 20
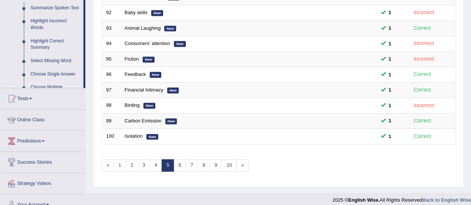
scroll to position [121, 0]
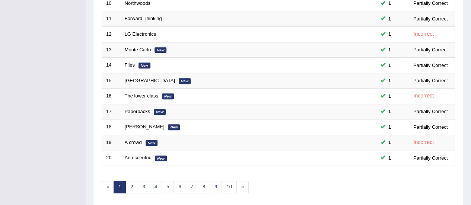
scroll to position [284, 0]
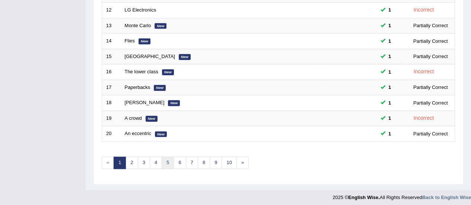
click at [168, 159] on link "5" at bounding box center [168, 163] width 12 height 12
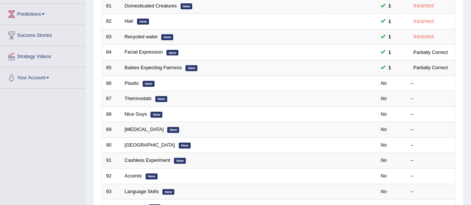
scroll to position [120, 0]
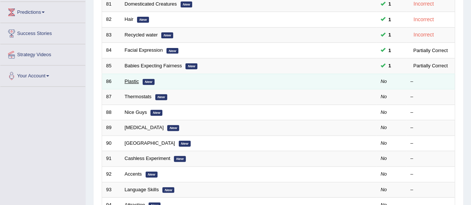
click at [128, 80] on link "Plastic" at bounding box center [132, 82] width 14 height 6
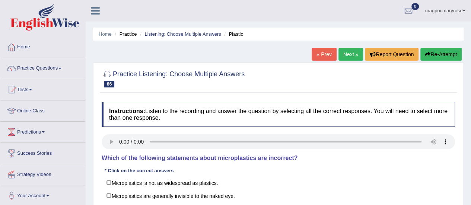
scroll to position [70, 0]
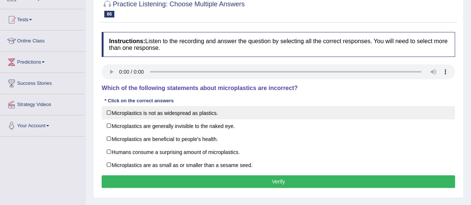
click at [121, 113] on label "Microplastics is not as widespread as plastics." at bounding box center [278, 112] width 353 height 13
checkbox input "true"
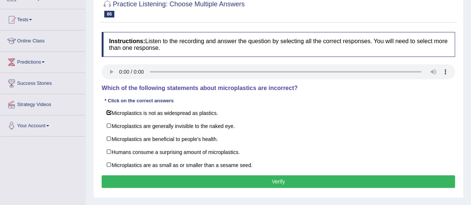
click at [120, 178] on button "Verify" at bounding box center [278, 181] width 353 height 13
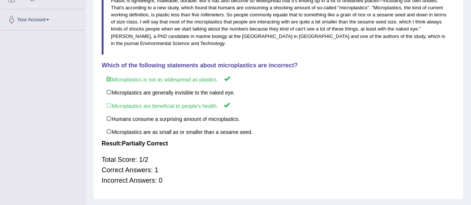
scroll to position [177, 0]
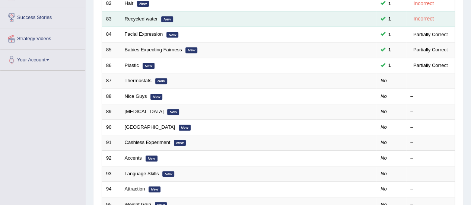
scroll to position [120, 0]
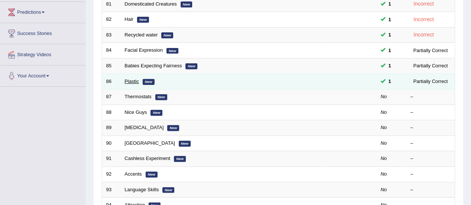
click at [130, 80] on link "Plastic" at bounding box center [132, 82] width 14 height 6
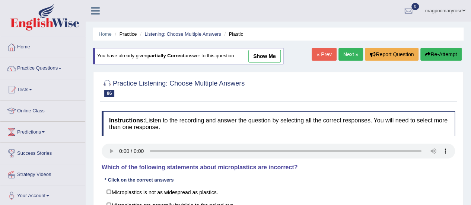
drag, startPoint x: 0, startPoint y: 0, endPoint x: 471, endPoint y: 33, distance: 472.0
click at [471, 33] on div "Home Practice Listening: Choose Multiple Answers Plastic You have already given…" at bounding box center [278, 186] width 385 height 372
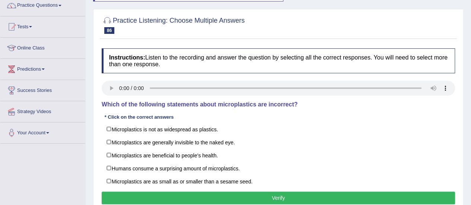
scroll to position [61, 0]
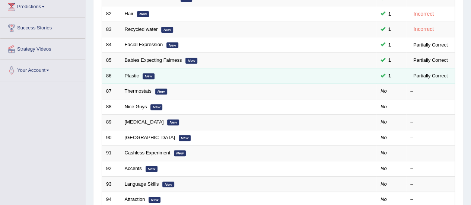
scroll to position [126, 0]
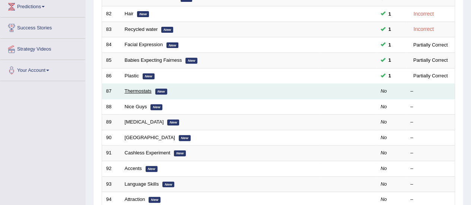
click at [142, 91] on link "Thermostats" at bounding box center [138, 91] width 27 height 6
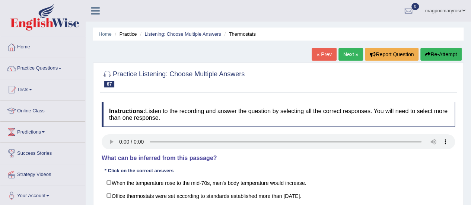
scroll to position [83, 0]
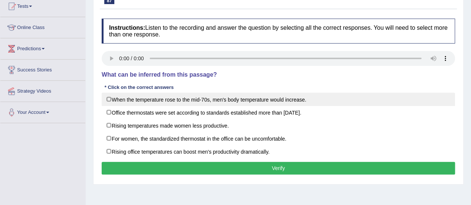
click at [114, 98] on label "When the temperature rose to the mid-70s, men's body temperature would increase." at bounding box center [278, 99] width 353 height 13
checkbox input "true"
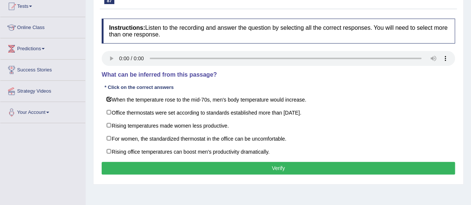
click at [162, 168] on button "Verify" at bounding box center [278, 168] width 353 height 13
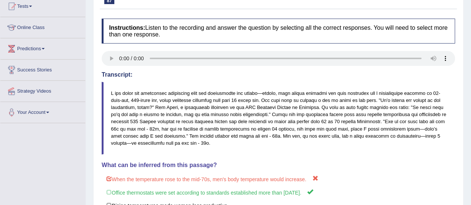
click at [453, 112] on div "Instructions: Listen to the recording and answer the question by selecting all …" at bounding box center [278, 155] width 357 height 281
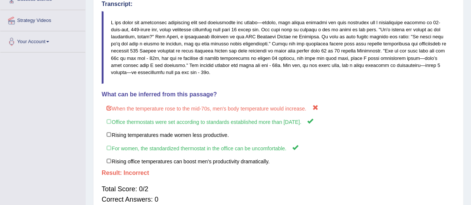
scroll to position [155, 0]
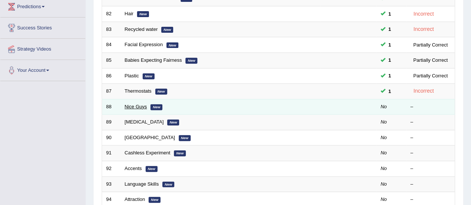
click at [141, 107] on link "Nice Guys" at bounding box center [136, 107] width 22 height 6
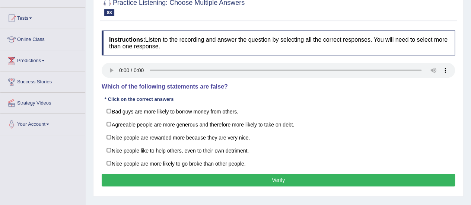
scroll to position [77, 0]
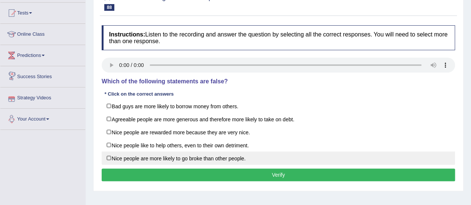
click at [112, 158] on label "Nice people are more likely to go broke than other people." at bounding box center [278, 158] width 353 height 13
checkbox input "true"
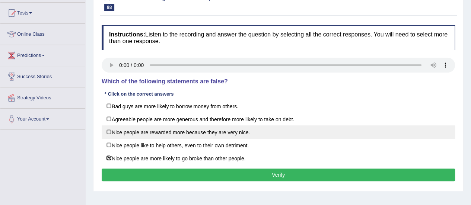
click at [110, 132] on label "Nice people are rewarded more because they are very nice." at bounding box center [278, 132] width 353 height 13
checkbox input "true"
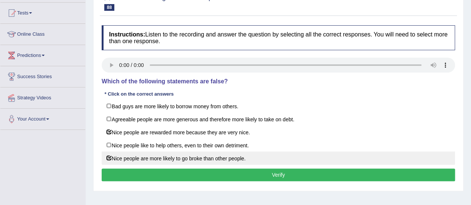
click at [111, 158] on label "Nice people are more likely to go broke than other people." at bounding box center [278, 158] width 353 height 13
checkbox input "false"
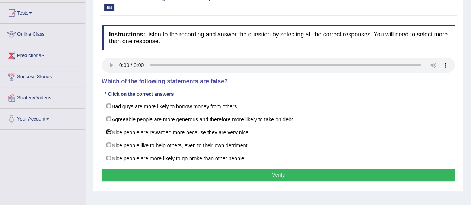
click at [117, 172] on button "Verify" at bounding box center [278, 175] width 353 height 13
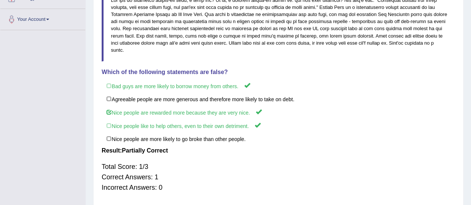
scroll to position [193, 0]
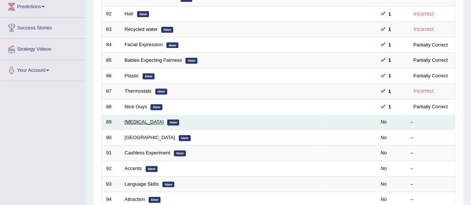
click at [130, 120] on link "[MEDICAL_DATA]" at bounding box center [144, 122] width 39 height 6
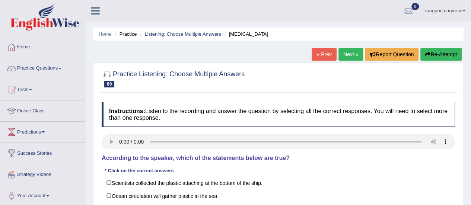
scroll to position [85, 0]
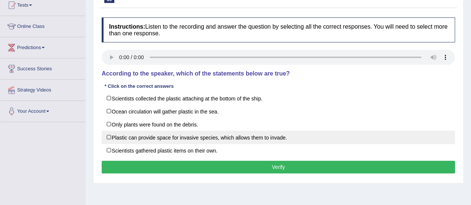
click at [130, 136] on label "Plastic can provide space for invasive species, which allows them to invade." at bounding box center [278, 137] width 353 height 13
checkbox input "true"
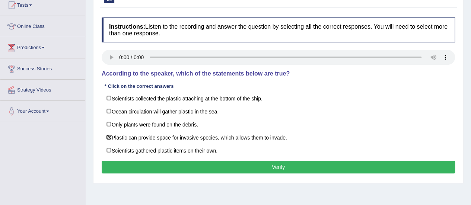
click at [137, 162] on button "Verify" at bounding box center [278, 167] width 353 height 13
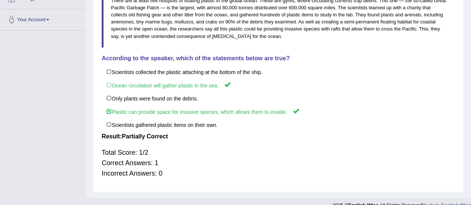
scroll to position [181, 0]
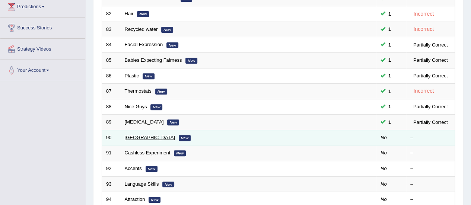
click at [137, 136] on link "[GEOGRAPHIC_DATA]" at bounding box center [150, 138] width 50 height 6
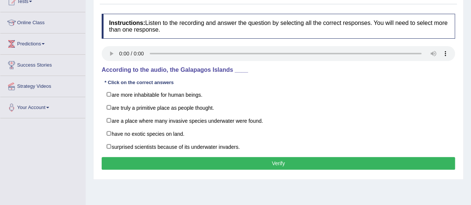
scroll to position [99, 0]
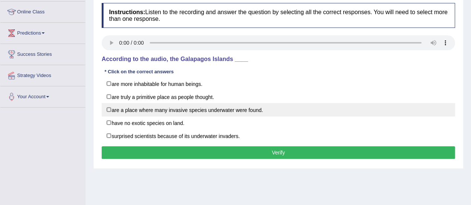
click at [112, 108] on label "are a place where many invasive species underwater were found." at bounding box center [278, 109] width 353 height 13
checkbox input "true"
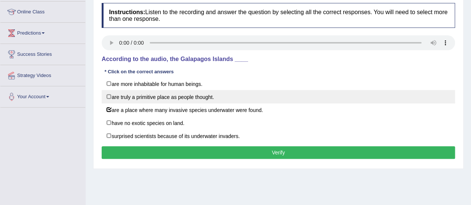
click at [121, 98] on label "are truly a primitive place as people thought." at bounding box center [278, 96] width 353 height 13
checkbox input "true"
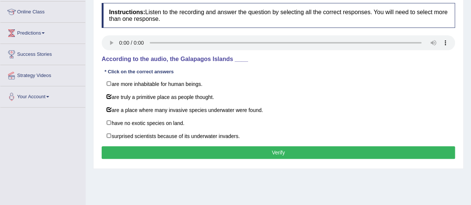
click at [139, 149] on button "Verify" at bounding box center [278, 152] width 353 height 13
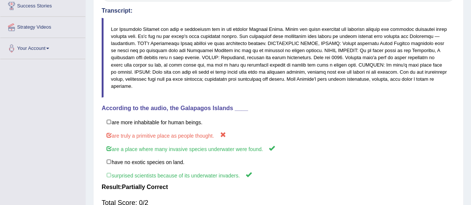
scroll to position [154, 0]
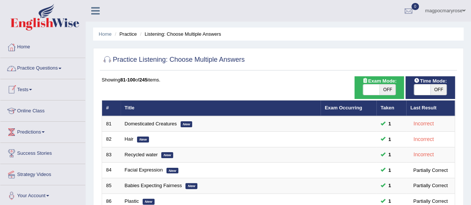
click at [34, 69] on link "Practice Questions" at bounding box center [42, 67] width 85 height 19
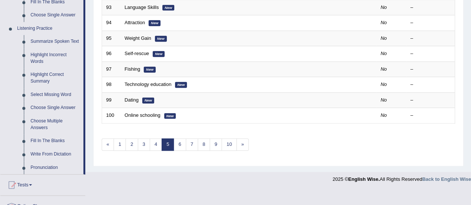
scroll to position [304, 0]
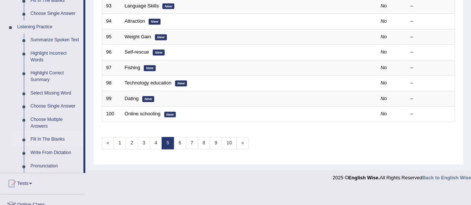
click at [43, 139] on link "Fill In The Blanks" at bounding box center [55, 139] width 56 height 13
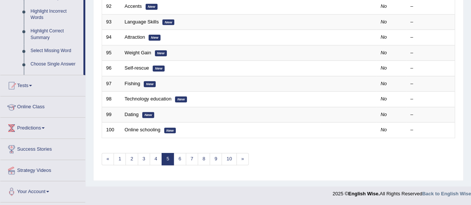
scroll to position [209, 0]
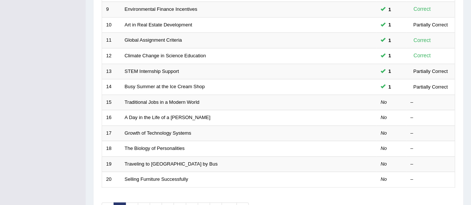
scroll to position [284, 0]
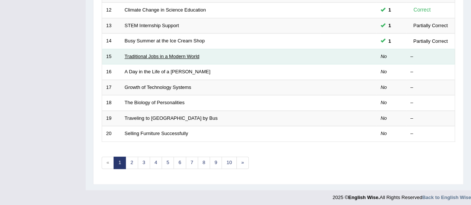
click at [161, 54] on link "Traditional Jobs in a Modern World" at bounding box center [162, 57] width 75 height 6
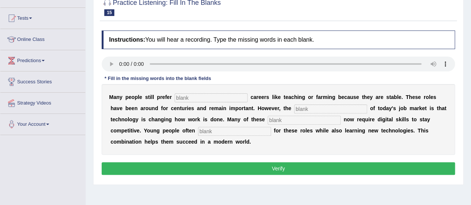
scroll to position [77, 0]
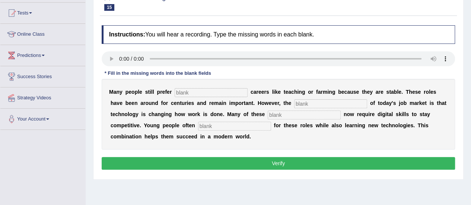
click at [195, 95] on input "text" at bounding box center [211, 92] width 73 height 9
click at [196, 93] on input "text" at bounding box center [211, 92] width 73 height 9
type input "traditional"
click at [305, 101] on input "text" at bounding box center [330, 103] width 73 height 9
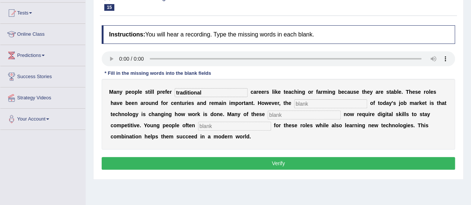
click at [305, 101] on input "text" at bounding box center [330, 103] width 73 height 9
click at [305, 103] on input "text" at bounding box center [330, 103] width 73 height 9
type input "reality"
click at [283, 115] on input "text" at bounding box center [304, 115] width 73 height 9
click at [285, 115] on input "text" at bounding box center [304, 115] width 73 height 9
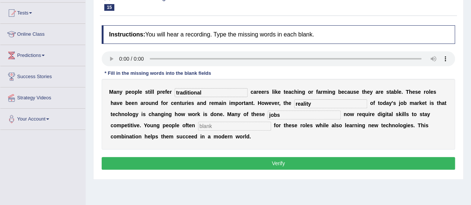
type input "jobs"
click at [239, 128] on input "text" at bounding box center [234, 126] width 73 height 9
type input "apply"
click at [283, 167] on button "Verify" at bounding box center [278, 163] width 353 height 13
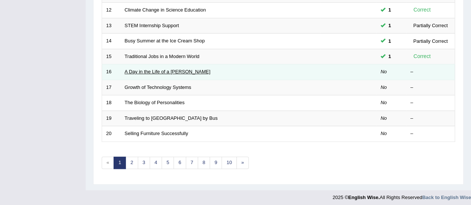
click at [143, 69] on link "A Day in the Life of a [PERSON_NAME]" at bounding box center [168, 72] width 86 height 6
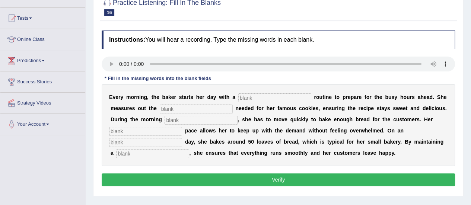
scroll to position [83, 0]
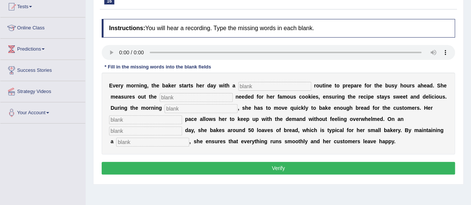
click at [267, 86] on input "text" at bounding box center [274, 86] width 73 height 9
type input "simple"
click at [211, 95] on input "text" at bounding box center [196, 97] width 73 height 9
type input "sugar"
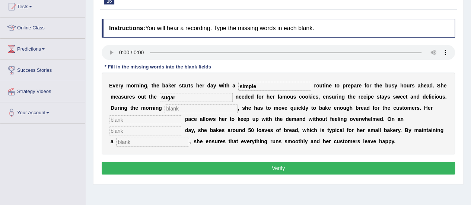
click at [207, 107] on input "text" at bounding box center [201, 108] width 73 height 9
type input "rush"
click at [171, 120] on input "text" at bounding box center [145, 119] width 73 height 9
type input "study"
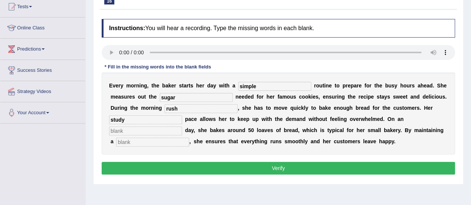
click at [165, 131] on input "text" at bounding box center [145, 131] width 73 height 9
type input "avrafe"
click at [162, 143] on input "text" at bounding box center [152, 142] width 73 height 9
type input "wrokfloam"
click at [131, 132] on input "avrafe" at bounding box center [145, 131] width 73 height 9
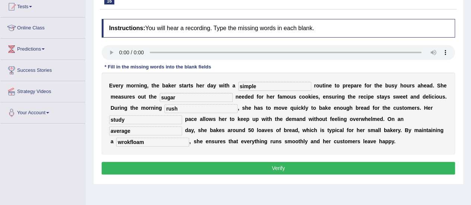
type input "average"
click at [234, 161] on div "Instructions: You will hear a recording. Type the missing words in each blank. …" at bounding box center [278, 97] width 357 height 165
click at [232, 167] on button "Verify" at bounding box center [278, 168] width 353 height 13
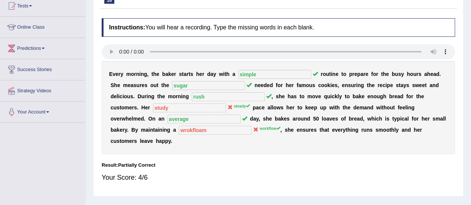
scroll to position [84, 0]
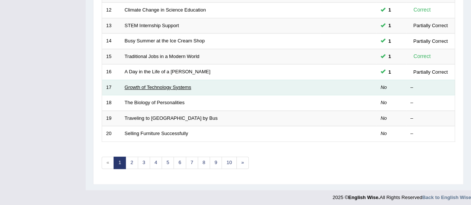
click at [166, 85] on link "Growth of Technology Systems" at bounding box center [158, 88] width 67 height 6
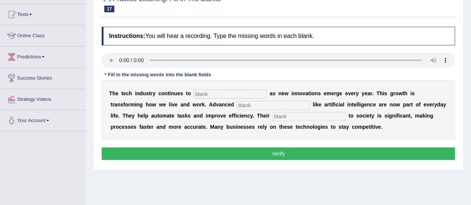
scroll to position [76, 0]
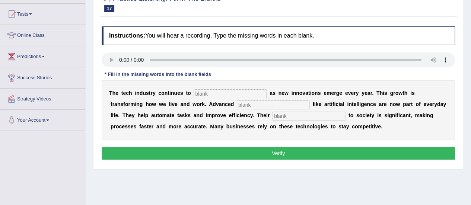
click at [211, 95] on input "text" at bounding box center [230, 93] width 73 height 9
click at [206, 91] on input "text" at bounding box center [230, 93] width 73 height 9
type input "burgen"
click at [241, 104] on input "text" at bounding box center [273, 105] width 73 height 9
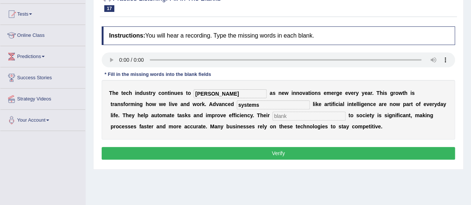
type input "systems"
click at [287, 114] on input "text" at bounding box center [309, 116] width 73 height 9
type input "contribution"
click at [206, 94] on input "burgen" at bounding box center [230, 93] width 73 height 9
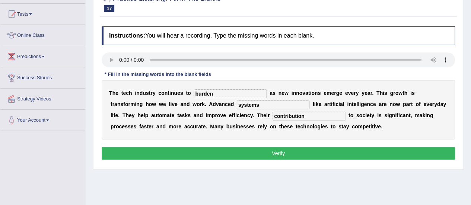
type input "burden"
click at [196, 149] on button "Verify" at bounding box center [278, 153] width 353 height 13
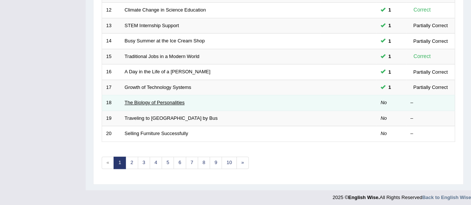
click at [181, 102] on link "The Biology of Personalities" at bounding box center [155, 103] width 60 height 6
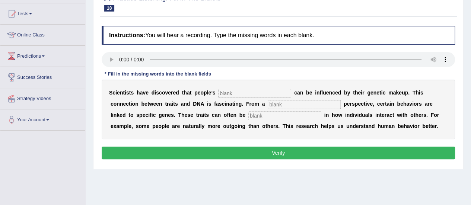
scroll to position [102, 0]
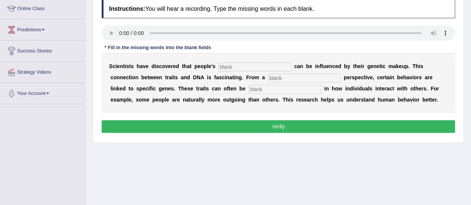
click at [247, 67] on input "text" at bounding box center [254, 67] width 73 height 9
type input "personlaity"
click at [264, 76] on b "a" at bounding box center [263, 77] width 3 height 6
click at [281, 76] on input "text" at bounding box center [304, 78] width 73 height 9
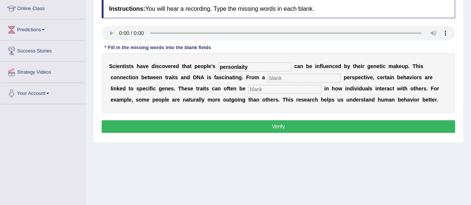
click at [281, 76] on input "text" at bounding box center [304, 78] width 73 height 9
type input "biology"
click at [269, 89] on input "text" at bounding box center [284, 89] width 73 height 9
type input "visible"
click at [249, 66] on input "personlaity" at bounding box center [254, 67] width 73 height 9
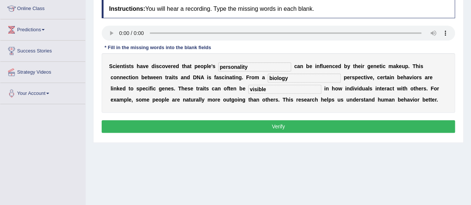
type input "personality"
click at [210, 124] on button "Verify" at bounding box center [278, 126] width 353 height 13
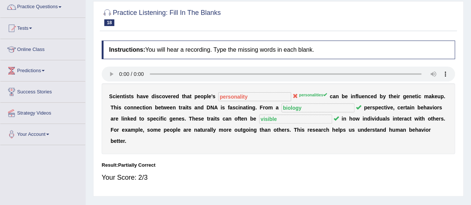
scroll to position [61, 0]
drag, startPoint x: 461, startPoint y: 44, endPoint x: 114, endPoint y: -45, distance: 358.5
click at [114, 0] on html "Toggle navigation Home Practice Questions Speaking Practice Read Aloud Repeat S…" at bounding box center [235, 41] width 471 height 205
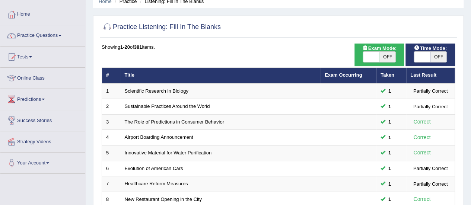
scroll to position [284, 0]
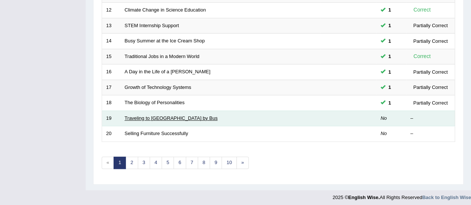
click at [150, 117] on link "Traveling to Toronto by Bus" at bounding box center [171, 118] width 93 height 6
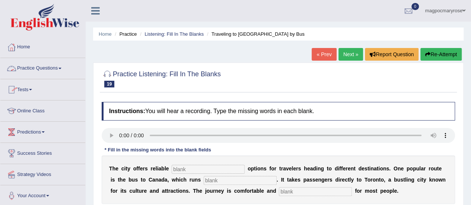
click at [37, 66] on link "Practice Questions" at bounding box center [42, 67] width 85 height 19
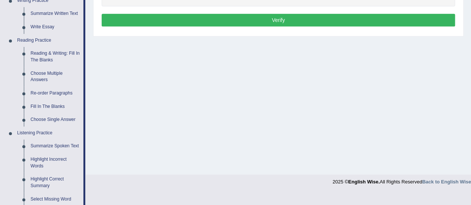
scroll to position [192, 0]
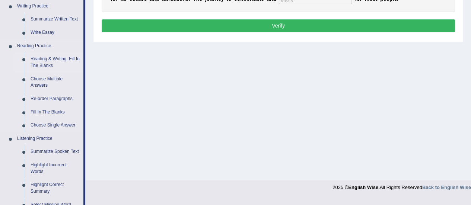
click at [44, 61] on link "Reading & Writing: Fill In The Blanks" at bounding box center [55, 63] width 56 height 20
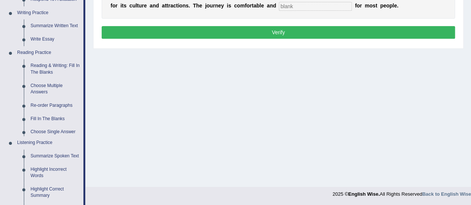
scroll to position [385, 0]
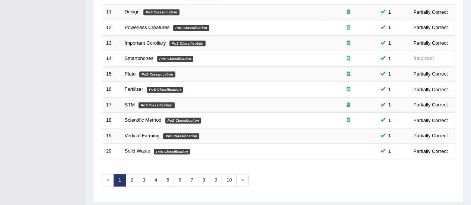
scroll to position [273, 0]
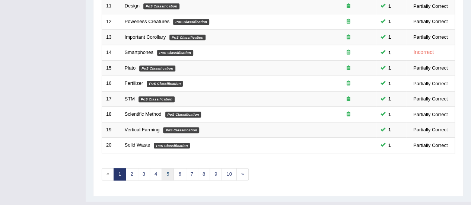
click at [167, 169] on link "5" at bounding box center [168, 174] width 12 height 12
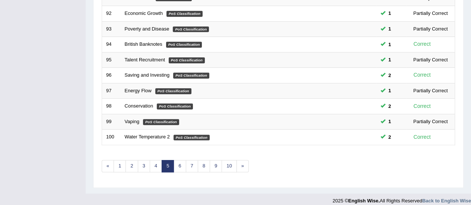
scroll to position [282, 0]
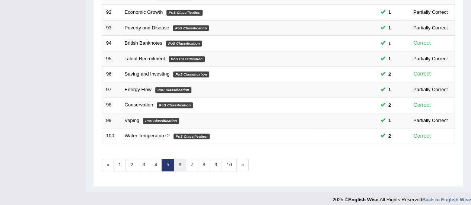
click at [178, 161] on link "6" at bounding box center [180, 165] width 12 height 12
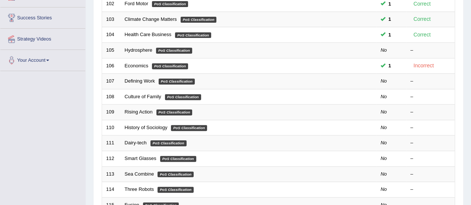
scroll to position [133, 0]
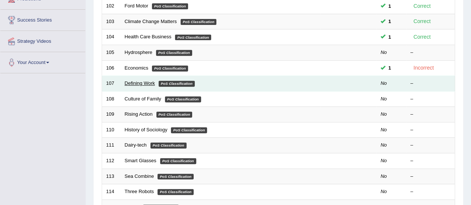
click at [140, 83] on link "Defining Work" at bounding box center [140, 83] width 30 height 6
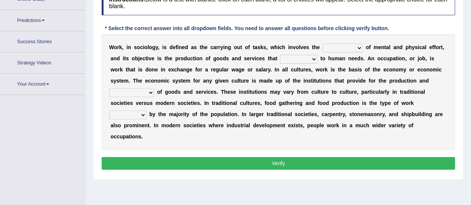
scroll to position [130, 0]
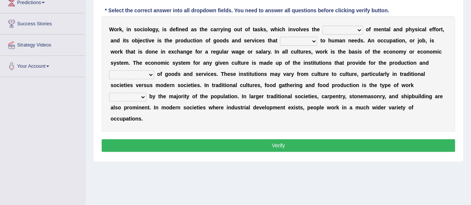
click at [340, 29] on select "conjecture apiculture posture expenditure" at bounding box center [343, 30] width 40 height 9
click at [323, 26] on select "conjecture apiculture posture expenditure" at bounding box center [343, 30] width 40 height 9
click at [341, 29] on select "conjecture apiculture posture expenditure" at bounding box center [343, 30] width 40 height 9
select select "posture"
click at [323, 26] on select "conjecture apiculture posture expenditure" at bounding box center [343, 30] width 40 height 9
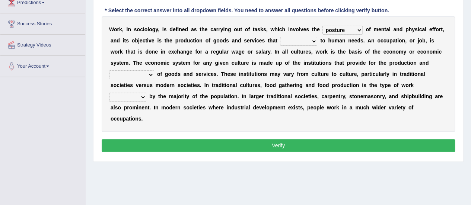
click at [301, 41] on select "add design relate cater" at bounding box center [298, 41] width 37 height 9
select select "design"
click at [280, 37] on select "add design relate cater" at bounding box center [298, 41] width 37 height 9
click at [135, 73] on select "figuration distribution consumption disintegration" at bounding box center [131, 74] width 45 height 9
select select "consumption"
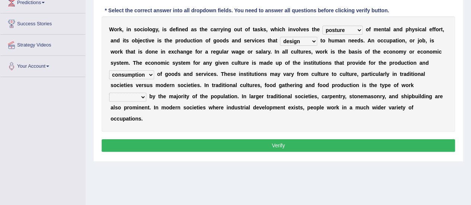
click at [109, 70] on select "figuration distribution consumption disintegration" at bounding box center [131, 74] width 45 height 9
click at [121, 97] on select "canopied built occupied simplified" at bounding box center [127, 97] width 37 height 9
click at [109, 93] on select "canopied built occupied simplified" at bounding box center [127, 97] width 37 height 9
click at [135, 98] on select "canopied built occupied simplified" at bounding box center [127, 97] width 37 height 9
select select "simplified"
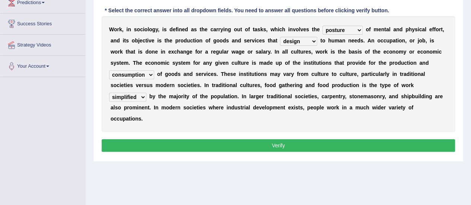
click at [109, 93] on select "canopied built occupied simplified" at bounding box center [127, 97] width 37 height 9
click at [143, 137] on div "Instructions: Below is a text with blanks. Click on each blank, a list of choic…" at bounding box center [278, 63] width 357 height 189
click at [143, 145] on button "Verify" at bounding box center [278, 145] width 353 height 13
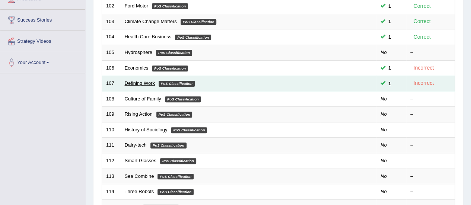
click at [150, 82] on link "Defining Work" at bounding box center [140, 83] width 30 height 6
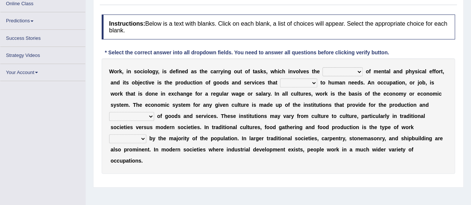
scroll to position [93, 0]
click at [348, 69] on select "conjecture apiculture posture expenditure" at bounding box center [343, 71] width 40 height 9
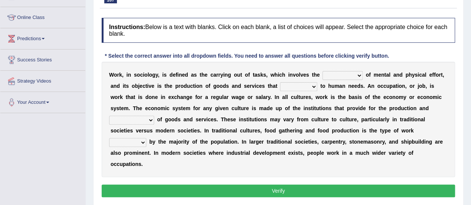
scroll to position [107, 0]
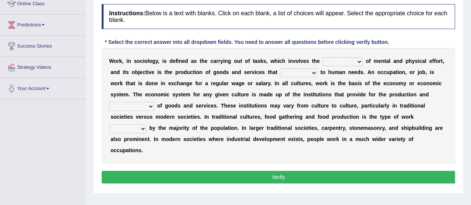
click at [341, 114] on b "d" at bounding box center [341, 117] width 3 height 6
click at [333, 62] on select "conjecture apiculture posture expenditure" at bounding box center [343, 61] width 40 height 9
select select "expenditure"
click at [323, 57] on select "conjecture apiculture posture expenditure" at bounding box center [343, 61] width 40 height 9
click at [307, 71] on select "add design relate cater" at bounding box center [298, 73] width 37 height 9
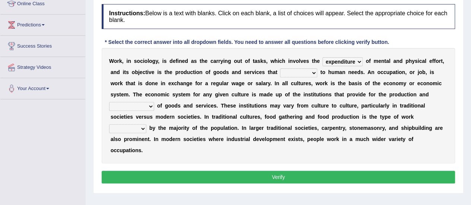
select select "cater"
click at [280, 69] on select "add design relate cater" at bounding box center [298, 73] width 37 height 9
click at [143, 108] on select "figuration distribution consumption disintegration" at bounding box center [131, 106] width 45 height 9
select select "distribution"
click at [109, 102] on select "figuration distribution consumption disintegration" at bounding box center [131, 106] width 45 height 9
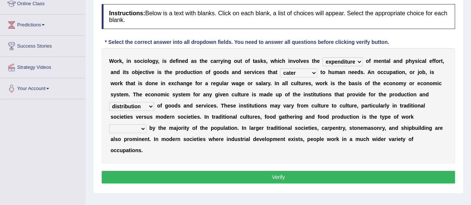
click at [137, 131] on select "canopied built occupied simplified" at bounding box center [127, 128] width 37 height 9
select select "built"
click at [109, 124] on select "canopied built occupied simplified" at bounding box center [127, 128] width 37 height 9
click at [149, 176] on button "Verify" at bounding box center [278, 177] width 353 height 13
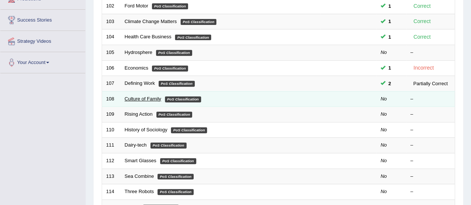
click at [149, 97] on link "Culture of Family" at bounding box center [143, 99] width 37 height 6
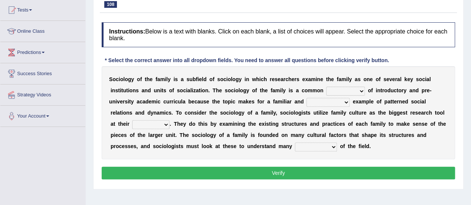
scroll to position [113, 0]
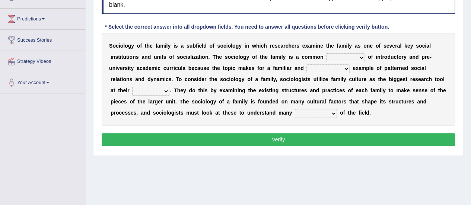
click at [336, 56] on select "component eminent opponent continent" at bounding box center [345, 57] width 39 height 9
select select "component"
click at [326, 53] on select "component eminent opponent continent" at bounding box center [345, 57] width 39 height 9
click at [328, 68] on select "ineffective introspective illustrative inoperative" at bounding box center [328, 68] width 43 height 9
click at [381, 73] on div "S o c i o l o g y o f t h e f a m i l y i s a s u b f i e l d o f s o c i o l o…" at bounding box center [278, 79] width 353 height 93
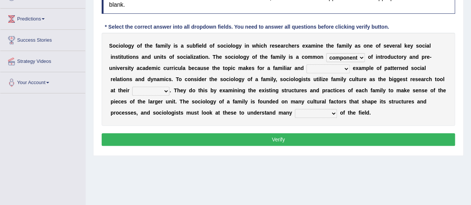
click at [343, 67] on select "ineffective introspective illustrative inoperative" at bounding box center [328, 68] width 43 height 9
click at [339, 69] on select "ineffective introspective illustrative inoperative" at bounding box center [328, 68] width 43 height 9
select select "introspective"
click at [307, 64] on select "ineffective introspective illustrative inoperative" at bounding box center [328, 68] width 43 height 9
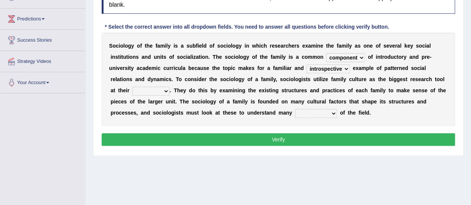
click at [147, 91] on select "disposal proposal rehearsal refusal" at bounding box center [150, 91] width 37 height 9
select select "proposal"
click at [132, 87] on select "disposal proposal rehearsal refusal" at bounding box center [150, 91] width 37 height 9
click at [300, 107] on div "S o c i o l o g y o f t h e f a m i l y i s a s u b f i e l d o f s o c i o l o…" at bounding box center [278, 79] width 353 height 93
click at [300, 111] on select "refusal frailties amenities complexities" at bounding box center [316, 113] width 42 height 9
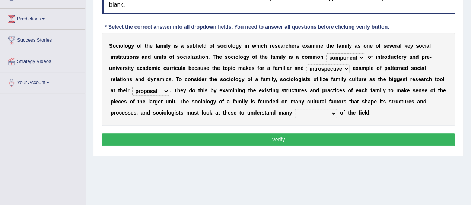
select select "complexities"
click at [295, 109] on select "refusal frailties amenities complexities" at bounding box center [316, 113] width 42 height 9
click at [284, 139] on button "Verify" at bounding box center [278, 139] width 353 height 13
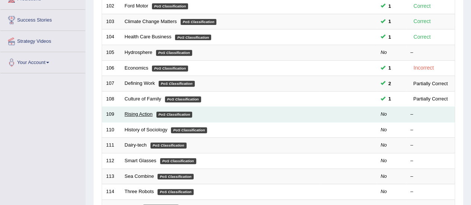
click at [139, 114] on link "Rising Action" at bounding box center [139, 114] width 28 height 6
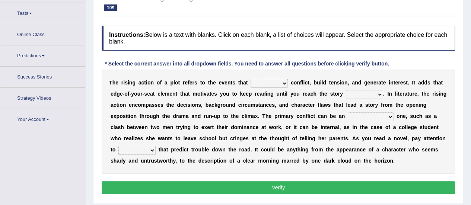
scroll to position [86, 0]
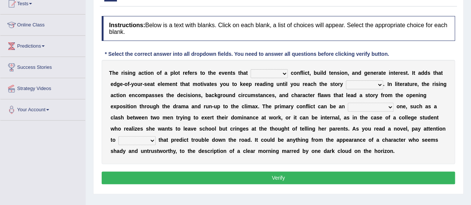
click at [257, 70] on select "provoke invoke revoke convoke" at bounding box center [269, 73] width 37 height 9
select select "provoke"
click at [251, 69] on select "provoke invoke revoke convoke" at bounding box center [269, 73] width 37 height 9
click at [354, 85] on select "element line flow climax" at bounding box center [364, 84] width 37 height 9
select select "line"
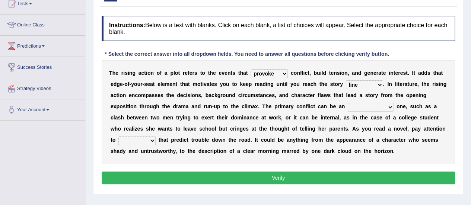
click at [346, 80] on select "element line flow climax" at bounding box center [364, 84] width 37 height 9
click at [362, 107] on select "conditional external compositional functional" at bounding box center [371, 107] width 46 height 9
select select "conditional"
click at [348, 103] on select "conditional external compositional functional" at bounding box center [371, 107] width 46 height 9
click at [145, 140] on select "features glues clues traits" at bounding box center [136, 140] width 37 height 9
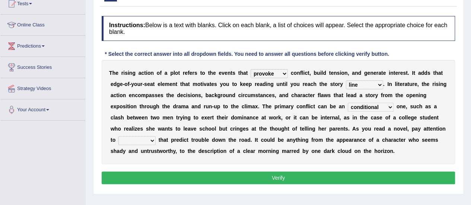
select select "clues"
click at [118, 136] on select "features glues clues traits" at bounding box center [136, 140] width 37 height 9
click at [148, 170] on div "Instructions: Below is a text with blanks. Click on each blank, a list of choic…" at bounding box center [278, 101] width 357 height 178
click at [149, 179] on button "Verify" at bounding box center [278, 178] width 353 height 13
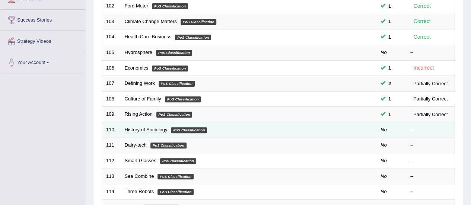
click at [145, 127] on link "History of Sociology" at bounding box center [146, 130] width 43 height 6
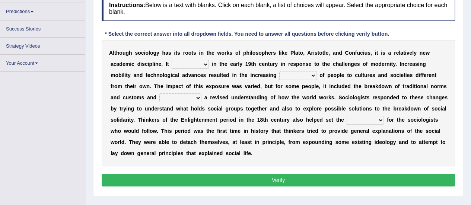
scroll to position [115, 0]
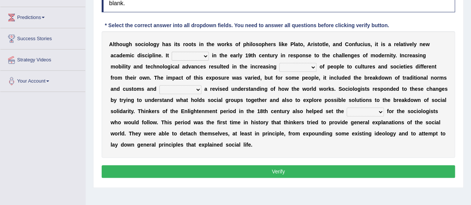
click at [185, 53] on select "emerged traversed survived invented" at bounding box center [190, 56] width 37 height 9
select select "emerged"
click at [172, 52] on select "emerged traversed survived invented" at bounding box center [190, 56] width 37 height 9
click at [201, 54] on select "emerged traversed survived invented" at bounding box center [190, 56] width 37 height 9
drag, startPoint x: 201, startPoint y: 54, endPoint x: 299, endPoint y: 64, distance: 98.4
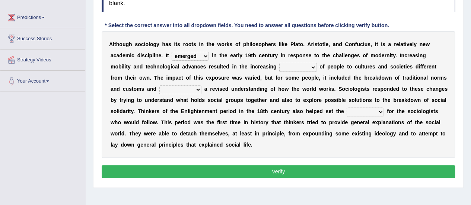
click at [299, 64] on div "A l t h o u g h s o c i o l o g y h a s i t s r o o t s i n t h e w o r k s o f…" at bounding box center [278, 94] width 353 height 127
click at [299, 64] on select "embrasure closure enclosure exposure" at bounding box center [297, 67] width 37 height 9
select select "exposure"
click at [279, 63] on select "embrasure closure enclosure exposure" at bounding box center [297, 67] width 37 height 9
click at [181, 88] on select "unwarranted transplanted warranted implanted" at bounding box center [180, 89] width 42 height 9
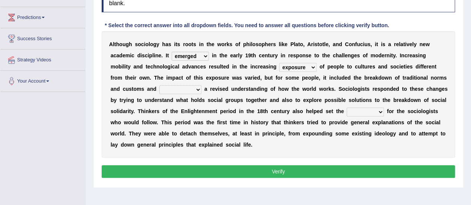
select select "transplanted"
click at [159, 85] on select "unwarranted transplanted warranted implanted" at bounding box center [180, 89] width 42 height 9
click at [364, 110] on select "rule standard tone stage" at bounding box center [365, 112] width 37 height 9
select select "standard"
click at [347, 108] on select "rule standard tone stage" at bounding box center [365, 112] width 37 height 9
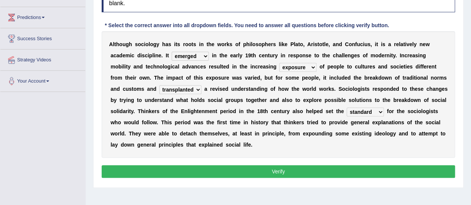
click at [317, 172] on button "Verify" at bounding box center [278, 171] width 353 height 13
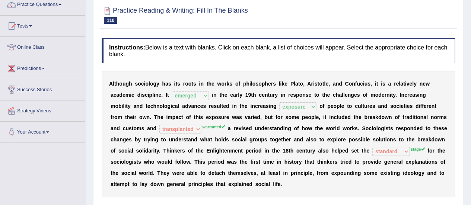
scroll to position [32, 0]
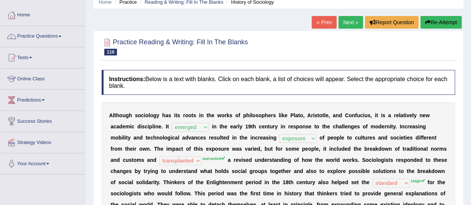
click at [40, 37] on link "Practice Questions" at bounding box center [42, 35] width 85 height 19
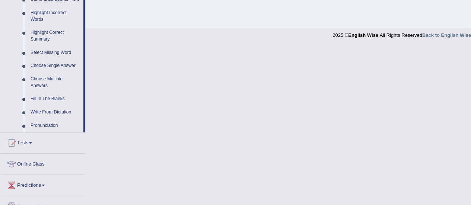
scroll to position [344, 0]
click at [58, 99] on link "Fill In The Blanks" at bounding box center [55, 99] width 56 height 13
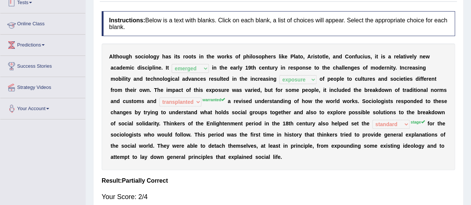
scroll to position [111, 0]
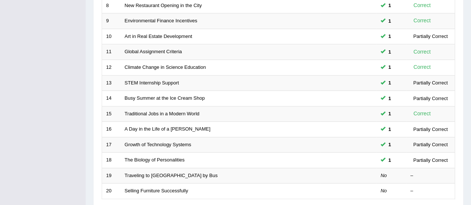
scroll to position [284, 0]
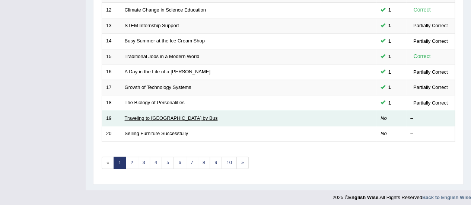
click at [168, 116] on link "Traveling to [GEOGRAPHIC_DATA] by Bus" at bounding box center [171, 118] width 93 height 6
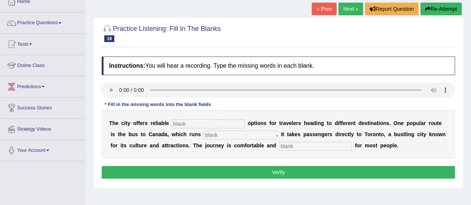
scroll to position [52, 0]
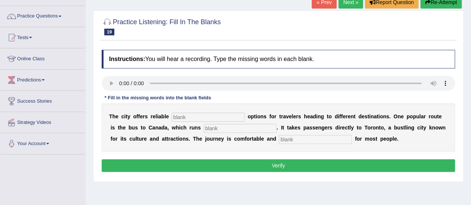
click at [192, 121] on input "text" at bounding box center [208, 117] width 73 height 9
click at [193, 117] on input "text" at bounding box center [208, 117] width 73 height 9
type input "trasnport"
click at [228, 129] on input "text" at bounding box center [240, 128] width 73 height 9
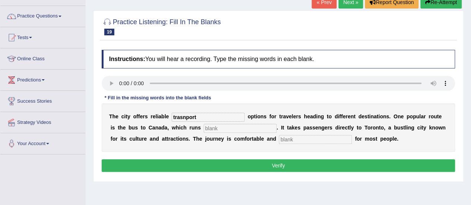
click at [228, 129] on input "text" at bounding box center [240, 128] width 73 height 9
type input "daily"
click at [291, 140] on input "text" at bounding box center [315, 139] width 73 height 9
type input "affordable"
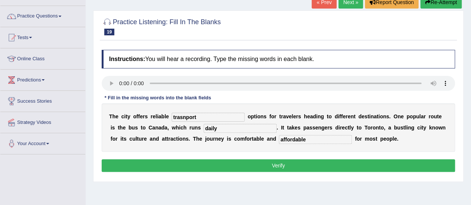
click at [211, 123] on div "T h e c i t y o f f e r s r e l i a b l e trasnport o p t i o n s f o r t r a v…" at bounding box center [278, 128] width 353 height 48
click at [212, 119] on input "trasnport" at bounding box center [208, 117] width 73 height 9
type input "transport"
click at [238, 162] on button "Verify" at bounding box center [278, 165] width 353 height 13
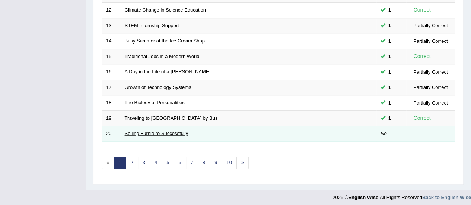
click at [157, 132] on link "Selling Furniture Successfully" at bounding box center [157, 134] width 64 height 6
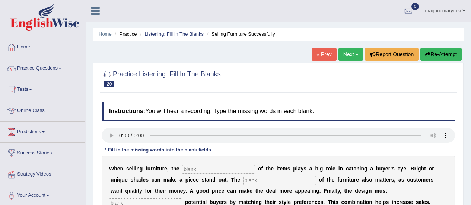
scroll to position [85, 0]
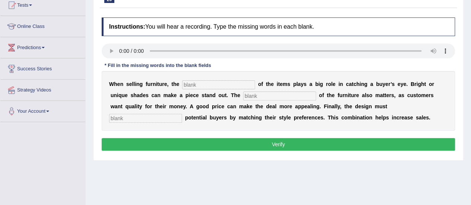
click at [471, 99] on html "Toggle navigation Home Practice Questions Speaking Practice Read Aloud Repeat S…" at bounding box center [235, 17] width 471 height 205
click at [201, 84] on input "text" at bounding box center [218, 84] width 73 height 9
type input "color"
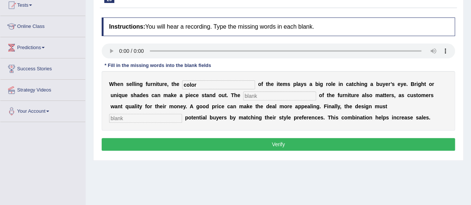
click at [276, 94] on input "text" at bounding box center [279, 96] width 73 height 9
type input "value"
click at [172, 115] on input "text" at bounding box center [145, 118] width 73 height 9
type input "attract"
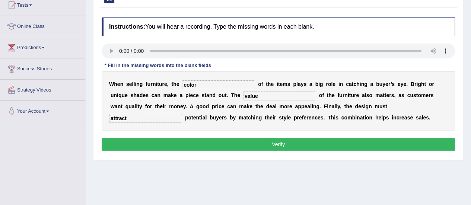
click at [188, 149] on button "Verify" at bounding box center [278, 144] width 353 height 13
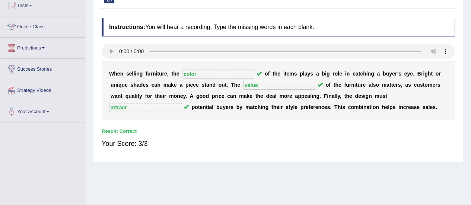
scroll to position [46, 0]
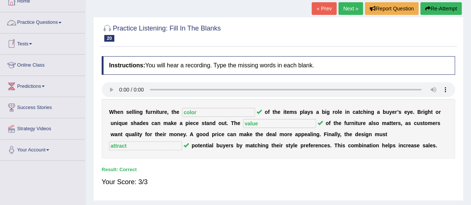
click at [53, 21] on link "Practice Questions" at bounding box center [42, 21] width 85 height 19
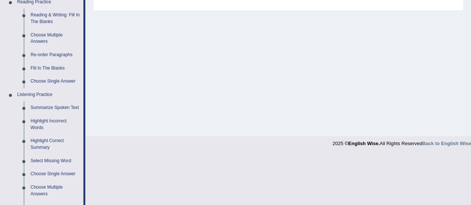
scroll to position [283, 0]
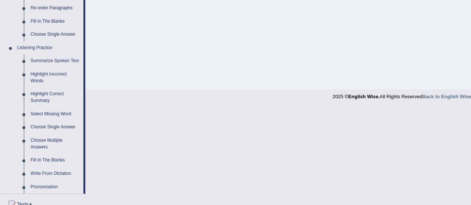
click at [45, 172] on link "Write From Dictation" at bounding box center [55, 173] width 56 height 13
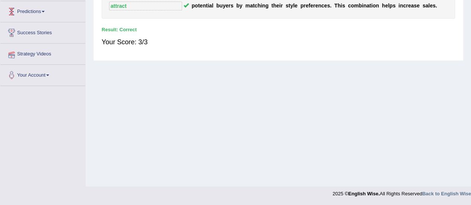
scroll to position [152, 0]
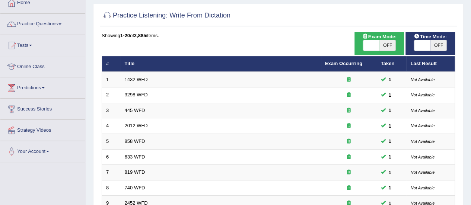
scroll to position [45, 0]
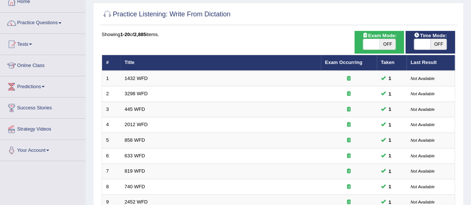
click at [40, 22] on link "Practice Questions" at bounding box center [42, 22] width 85 height 19
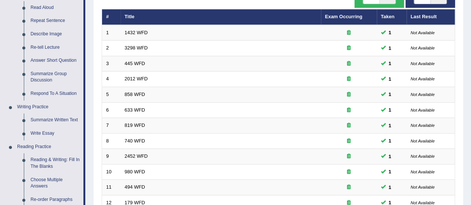
scroll to position [98, 0]
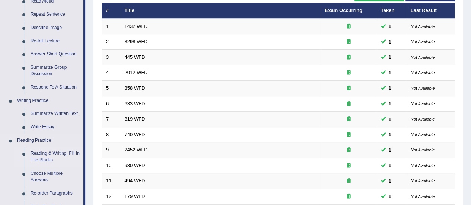
click at [36, 156] on link "Reading & Writing: Fill In The Blanks" at bounding box center [55, 157] width 56 height 20
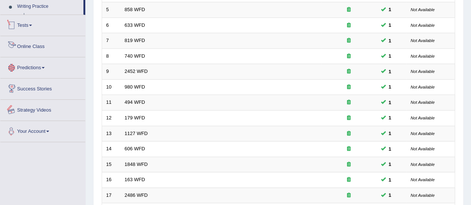
scroll to position [393, 0]
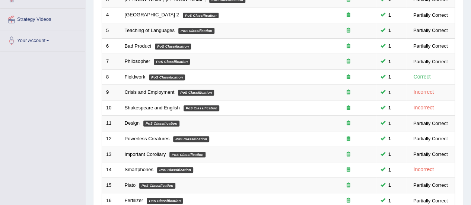
scroll to position [282, 0]
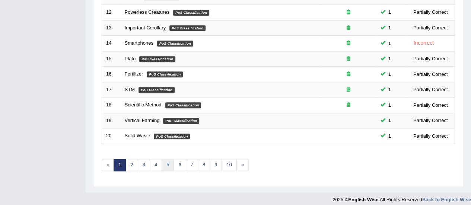
click at [165, 161] on link "5" at bounding box center [168, 165] width 12 height 12
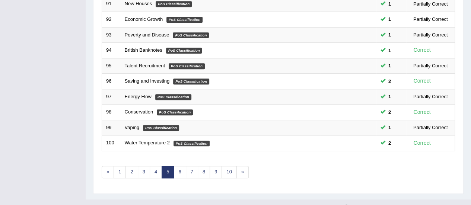
scroll to position [284, 0]
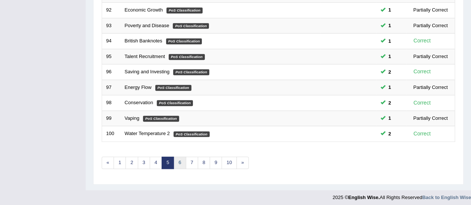
click at [177, 159] on link "6" at bounding box center [180, 163] width 12 height 12
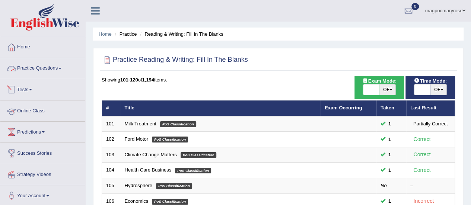
click at [42, 68] on link "Practice Questions" at bounding box center [42, 67] width 85 height 19
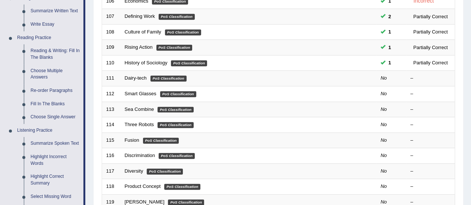
scroll to position [202, 0]
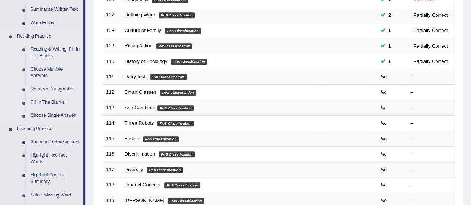
click at [45, 69] on link "Choose Multiple Answers" at bounding box center [55, 73] width 56 height 20
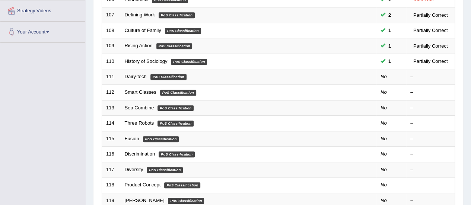
scroll to position [89, 0]
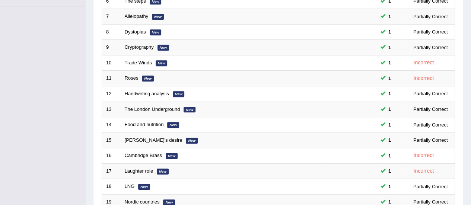
scroll to position [284, 0]
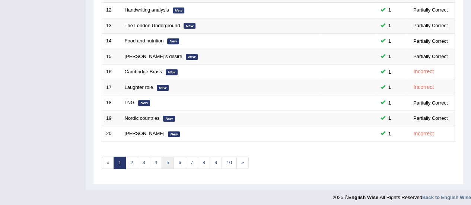
click at [166, 161] on link "5" at bounding box center [168, 163] width 12 height 12
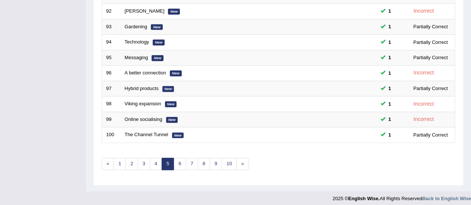
scroll to position [284, 0]
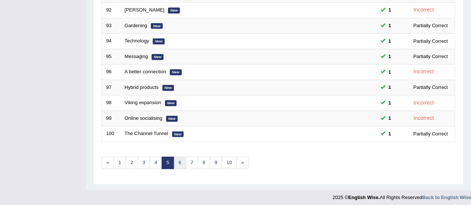
click at [177, 159] on link "6" at bounding box center [180, 163] width 12 height 12
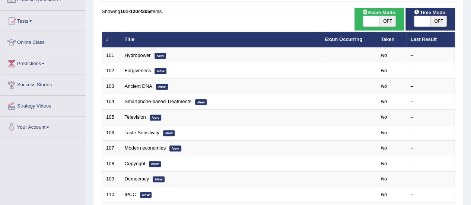
scroll to position [69, 0]
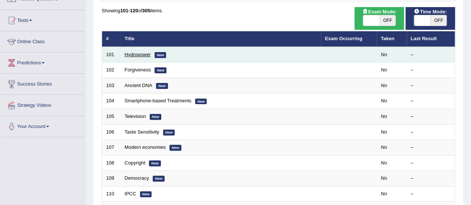
click at [141, 55] on link "Hydropower" at bounding box center [138, 55] width 26 height 6
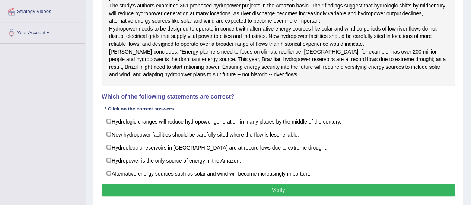
scroll to position [209, 0]
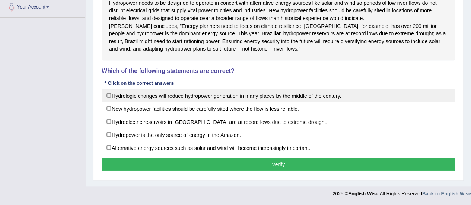
click at [168, 93] on label "Hydrologic changes will reduce hydropower generation in many places by the midd…" at bounding box center [278, 95] width 353 height 13
checkbox input "true"
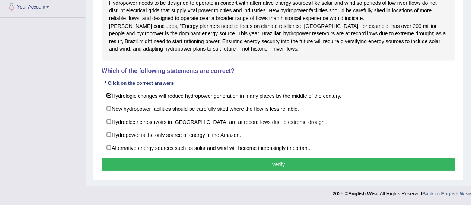
click at [279, 163] on button "Verify" at bounding box center [278, 164] width 353 height 13
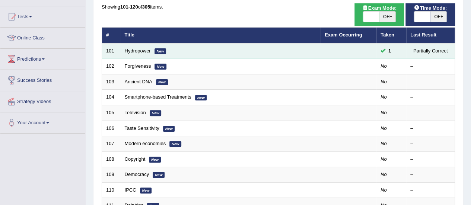
scroll to position [69, 0]
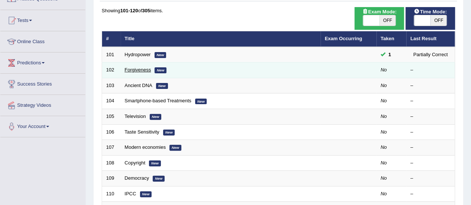
click at [138, 68] on link "Forgiveness" at bounding box center [138, 70] width 26 height 6
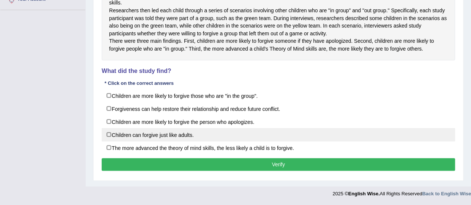
scroll to position [209, 0]
drag, startPoint x: 0, startPoint y: 0, endPoint x: 442, endPoint y: 129, distance: 461.0
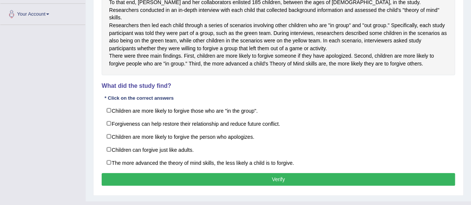
scroll to position [199, 0]
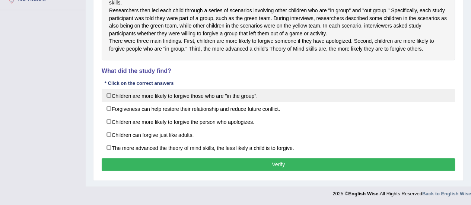
click at [112, 102] on label "Children are more likely to forgive those who are "in the group"." at bounding box center [278, 95] width 353 height 13
checkbox input "true"
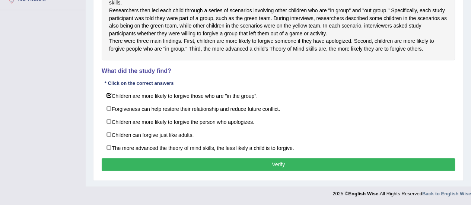
click at [170, 171] on button "Verify" at bounding box center [278, 164] width 353 height 13
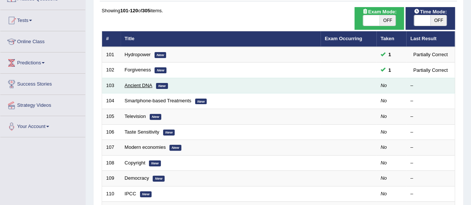
click at [138, 84] on link "Ancient DNA" at bounding box center [139, 86] width 28 height 6
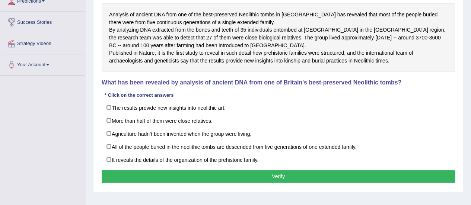
scroll to position [135, 0]
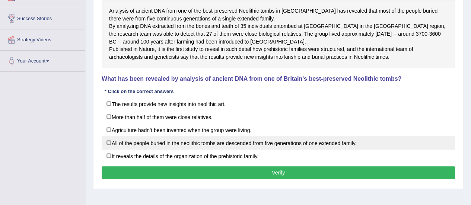
click at [113, 150] on label "All of the people buried in the neolithic tombs are descended from five generat…" at bounding box center [278, 142] width 353 height 13
checkbox input "true"
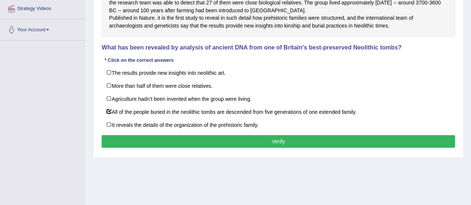
scroll to position [169, 0]
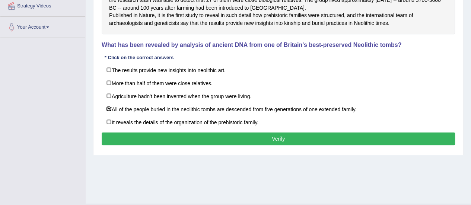
click at [274, 145] on button "Verify" at bounding box center [278, 139] width 353 height 13
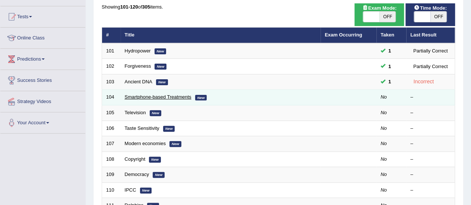
click at [166, 95] on link "Smartphone-based Treatments" at bounding box center [158, 97] width 67 height 6
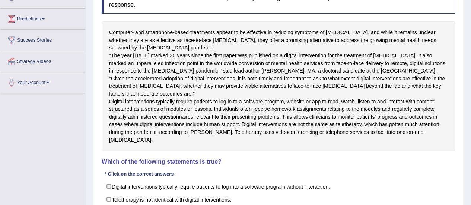
scroll to position [193, 0]
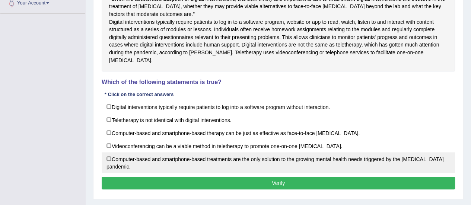
click at [114, 160] on label "Computer-based and smartphone-based treatments are the only solution to the gro…" at bounding box center [278, 162] width 353 height 21
click at [110, 155] on label "Computer-based and smartphone-based treatments are the only solution to the gro…" at bounding box center [278, 162] width 353 height 21
checkbox input "false"
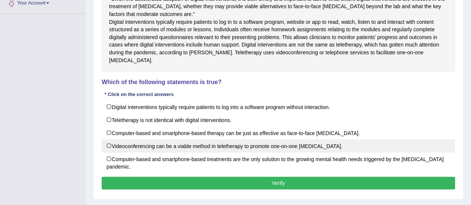
click at [114, 139] on label "Videoconferencing can be a viable method in teletherapy to promote one-on-one p…" at bounding box center [278, 145] width 353 height 13
checkbox input "true"
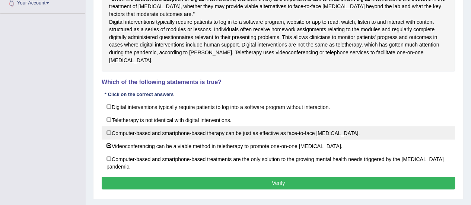
click at [113, 134] on label "Computer-based and smartphone-based therapy can be just as effective as face-to…" at bounding box center [278, 132] width 353 height 13
checkbox input "true"
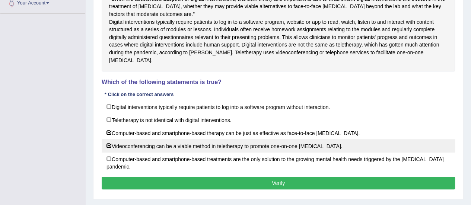
click at [112, 144] on label "Videoconferencing can be a viable method in teletherapy to promote one-on-one p…" at bounding box center [278, 145] width 353 height 13
checkbox input "false"
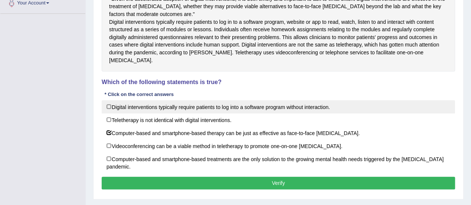
click at [115, 108] on label "Digital interventions typically require patients to log into a software program…" at bounding box center [278, 106] width 353 height 13
checkbox input "true"
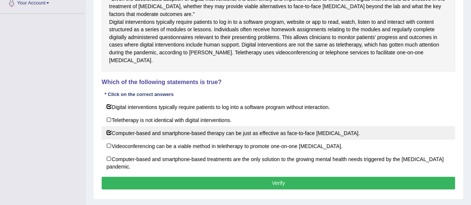
click at [114, 135] on label "Computer-based and smartphone-based therapy can be just as effective as face-to…" at bounding box center [278, 132] width 353 height 13
click at [118, 134] on label "Computer-based and smartphone-based therapy can be just as effective as face-to…" at bounding box center [278, 132] width 353 height 13
checkbox input "false"
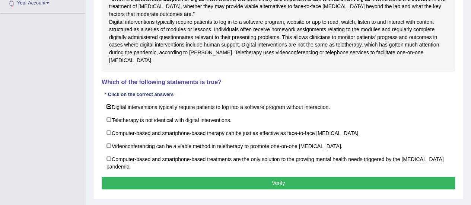
click at [132, 177] on button "Verify" at bounding box center [278, 183] width 353 height 13
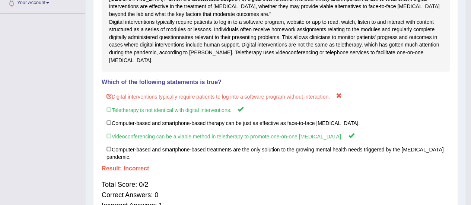
scroll to position [185, 0]
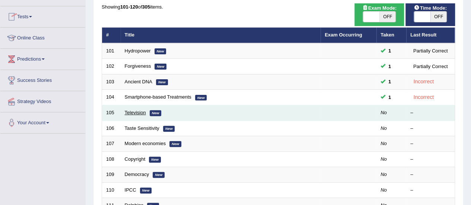
click at [130, 112] on link "Television" at bounding box center [135, 113] width 21 height 6
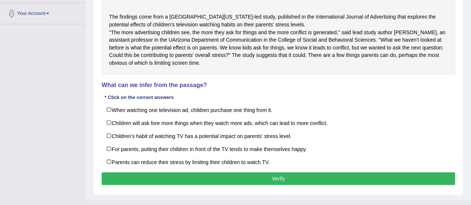
scroll to position [183, 0]
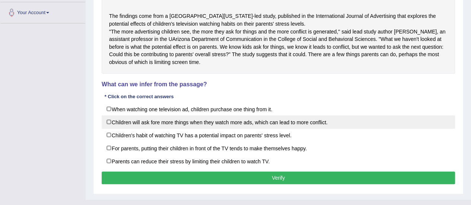
click at [115, 129] on label "Children will ask fore more things when they watch more ads, which can lead to …" at bounding box center [278, 121] width 353 height 13
checkbox input "true"
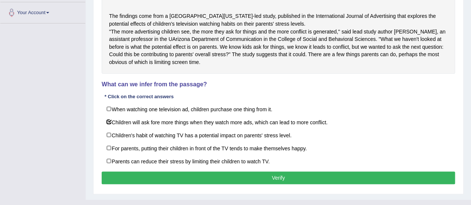
click at [280, 184] on button "Verify" at bounding box center [278, 178] width 353 height 13
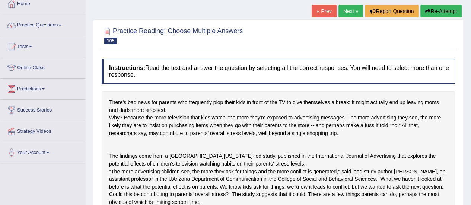
scroll to position [0, 0]
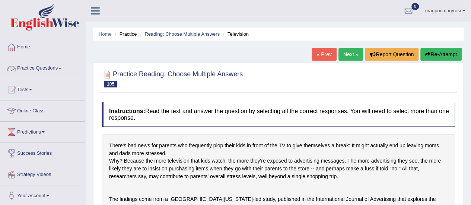
click at [57, 66] on link "Practice Questions" at bounding box center [42, 67] width 85 height 19
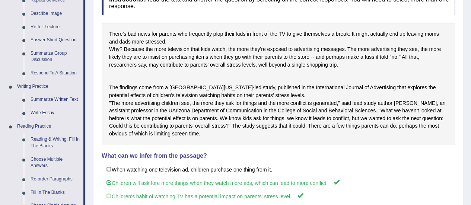
scroll to position [114, 0]
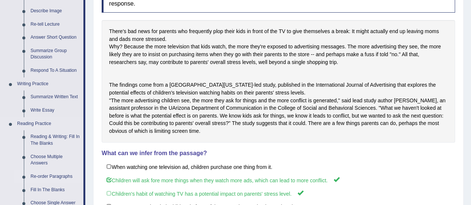
click at [53, 178] on link "Re-order Paragraphs" at bounding box center [55, 176] width 56 height 13
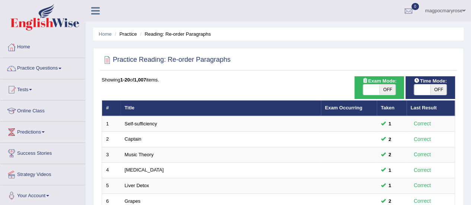
drag, startPoint x: 470, startPoint y: 79, endPoint x: 476, endPoint y: 191, distance: 111.5
click at [471, 191] on html "Toggle navigation Home Practice Questions Speaking Practice Read Aloud Repeat S…" at bounding box center [235, 102] width 471 height 205
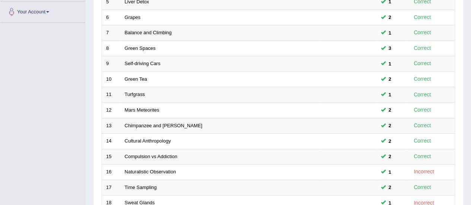
scroll to position [284, 0]
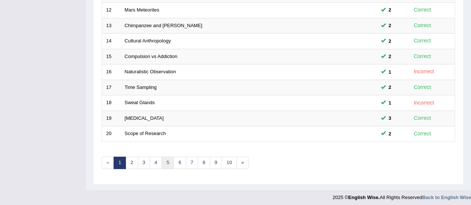
click at [167, 161] on link "5" at bounding box center [168, 163] width 12 height 12
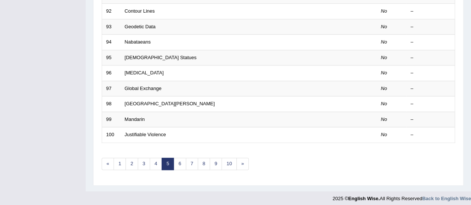
scroll to position [282, 0]
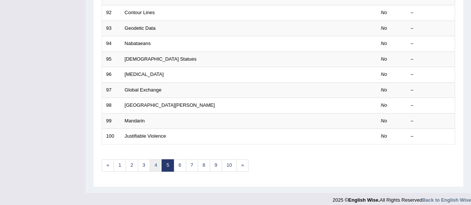
click at [153, 163] on link "4" at bounding box center [156, 165] width 12 height 12
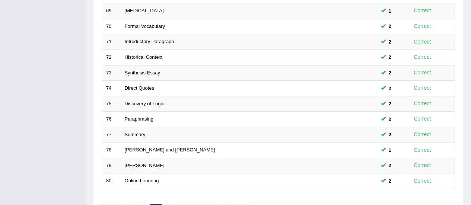
scroll to position [284, 0]
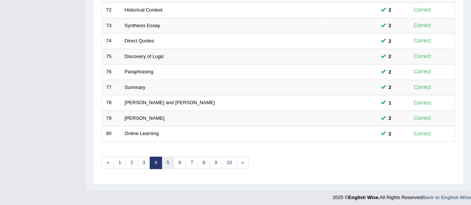
click at [166, 158] on link "5" at bounding box center [168, 163] width 12 height 12
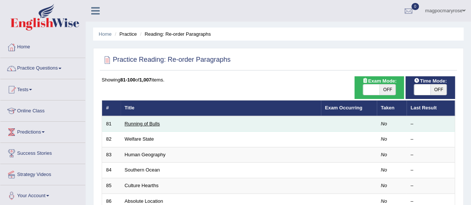
click at [147, 122] on link "Running of Bulls" at bounding box center [142, 124] width 35 height 6
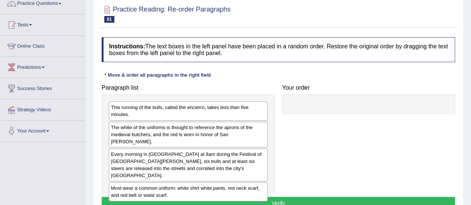
scroll to position [74, 0]
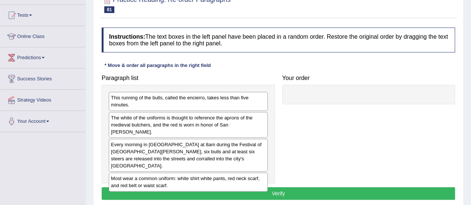
click at [196, 124] on div "The white of the uniforms is thought to reference the aprons of the medieval bu…" at bounding box center [188, 125] width 159 height 26
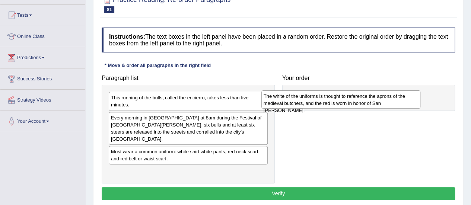
drag, startPoint x: 203, startPoint y: 123, endPoint x: 355, endPoint y: 102, distance: 154.1
click at [355, 102] on div "The white of the uniforms is thought to reference the aprons of the medieval bu…" at bounding box center [340, 100] width 159 height 19
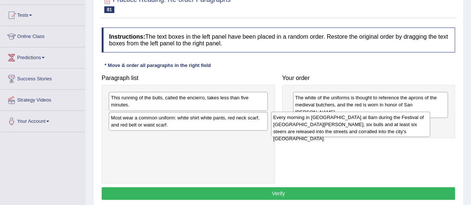
drag, startPoint x: 191, startPoint y: 128, endPoint x: 353, endPoint y: 128, distance: 162.4
click at [353, 128] on div "Every morning in Pamplona at 8am during the Festival of San Fermin, six bulls a…" at bounding box center [350, 125] width 159 height 26
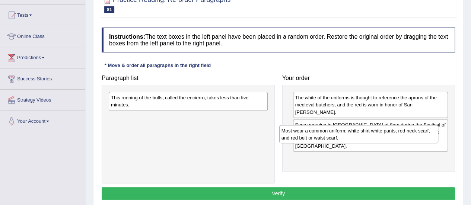
drag, startPoint x: 158, startPoint y: 123, endPoint x: 329, endPoint y: 140, distance: 171.4
click at [329, 140] on div "Most wear a common uniform: white shirt white pants, red neck scarf, and red be…" at bounding box center [358, 134] width 159 height 19
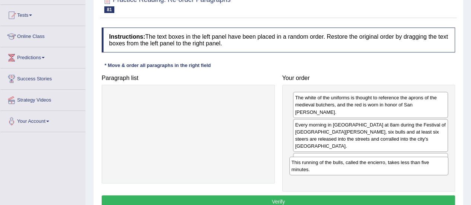
drag, startPoint x: 234, startPoint y: 101, endPoint x: 416, endPoint y: 165, distance: 192.9
click at [416, 165] on div "This running of the bulls, called the encierro, takes less than five minutes." at bounding box center [368, 166] width 159 height 19
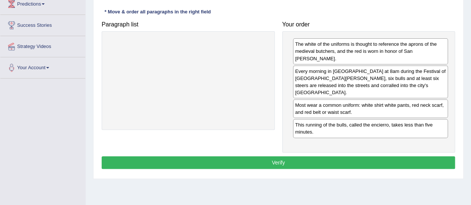
scroll to position [120, 0]
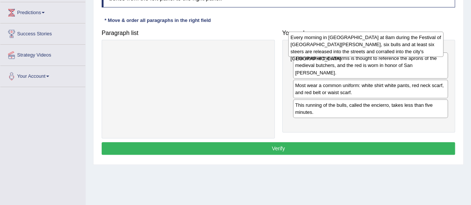
drag, startPoint x: 376, startPoint y: 81, endPoint x: 372, endPoint y: 46, distance: 34.9
click at [372, 46] on div "Every morning in Pamplona at 8am during the Festival of San Fermin, six bulls a…" at bounding box center [365, 45] width 155 height 26
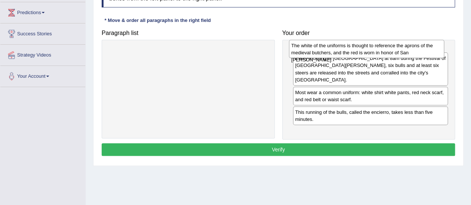
drag, startPoint x: 352, startPoint y: 88, endPoint x: 348, endPoint y: 52, distance: 36.7
click at [348, 52] on div "The white of the uniforms is thought to reference the aprons of the medieval bu…" at bounding box center [366, 49] width 155 height 19
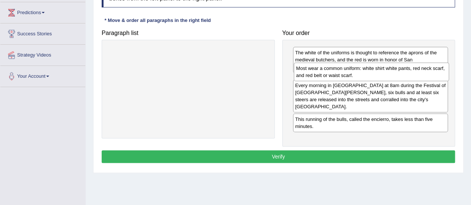
drag, startPoint x: 313, startPoint y: 106, endPoint x: 314, endPoint y: 76, distance: 30.6
click at [314, 76] on div "Most wear a common uniform: white shirt white pants, red neck scarf, and red be…" at bounding box center [371, 72] width 155 height 19
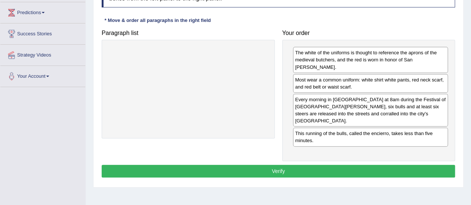
click at [277, 165] on button "Verify" at bounding box center [278, 171] width 353 height 13
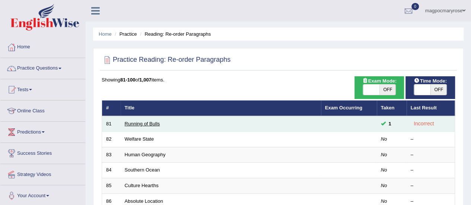
click at [135, 123] on link "Running of Bulls" at bounding box center [142, 124] width 35 height 6
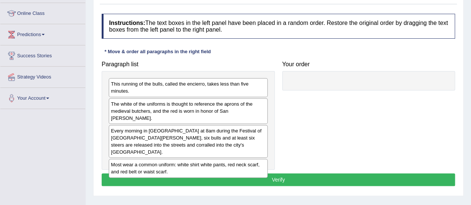
scroll to position [114, 0]
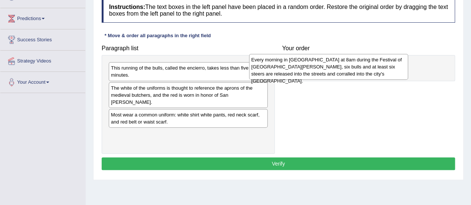
drag, startPoint x: 205, startPoint y: 115, endPoint x: 371, endPoint y: 68, distance: 172.3
click at [371, 68] on div "Every morning in [GEOGRAPHIC_DATA] at 8am during the Festival of [GEOGRAPHIC_DA…" at bounding box center [328, 67] width 159 height 26
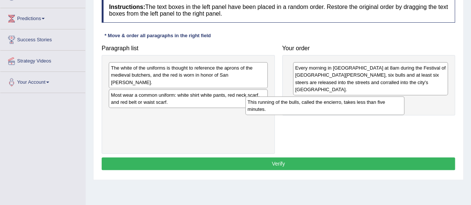
drag, startPoint x: 210, startPoint y: 72, endPoint x: 389, endPoint y: 98, distance: 180.7
click at [389, 98] on div "This running of the bulls, called the encierro, takes less than five minutes." at bounding box center [324, 105] width 159 height 19
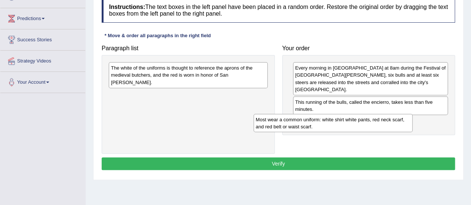
drag, startPoint x: 241, startPoint y: 90, endPoint x: 398, endPoint y: 116, distance: 159.4
click at [398, 116] on div "Most wear a common uniform: white shirt white pants, red neck scarf, and red be…" at bounding box center [333, 123] width 159 height 19
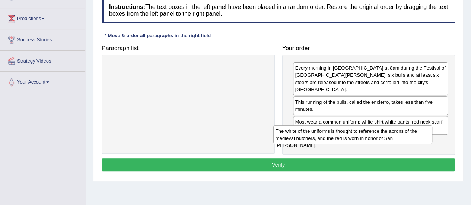
drag, startPoint x: 254, startPoint y: 71, endPoint x: 419, endPoint y: 134, distance: 176.4
click at [419, 134] on div "The white of the uniforms is thought to reference the aprons of the medieval bu…" at bounding box center [352, 135] width 159 height 19
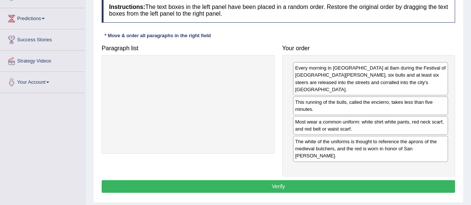
click at [279, 180] on button "Verify" at bounding box center [278, 186] width 353 height 13
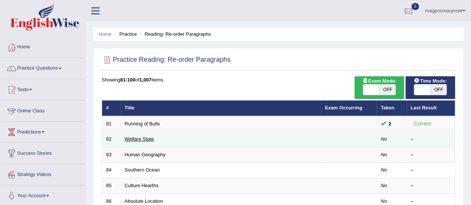
click at [141, 137] on link "Welfare State" at bounding box center [139, 139] width 29 height 6
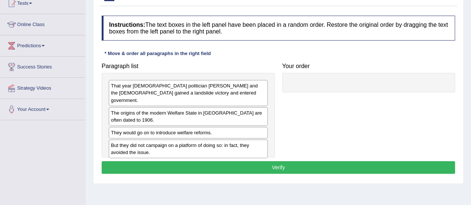
scroll to position [81, 0]
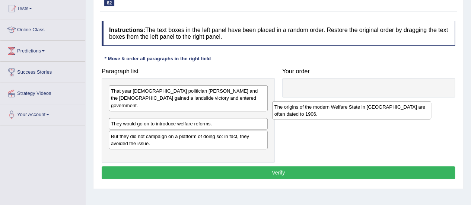
drag, startPoint x: 165, startPoint y: 117, endPoint x: 340, endPoint y: 109, distance: 174.8
click at [340, 109] on div "The origins of the modern Welfare State in [GEOGRAPHIC_DATA] are often dated to…" at bounding box center [351, 110] width 159 height 19
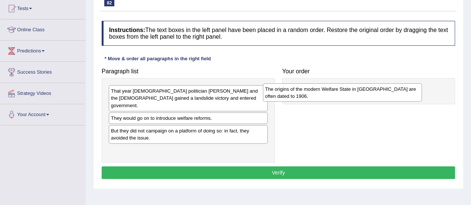
drag, startPoint x: 203, startPoint y: 117, endPoint x: 357, endPoint y: 92, distance: 156.1
click at [357, 92] on div "The origins of the modern Welfare State in Britain are often dated to 1906." at bounding box center [342, 92] width 159 height 19
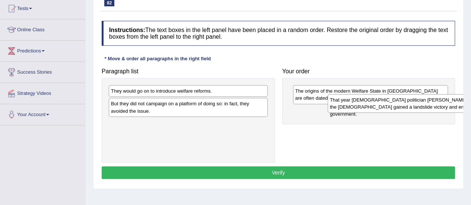
drag, startPoint x: 253, startPoint y: 91, endPoint x: 472, endPoint y: 99, distance: 219.2
click at [471, 99] on html "Toggle navigation Home Practice Questions Speaking Practice Read Aloud Repeat S…" at bounding box center [235, 21] width 471 height 205
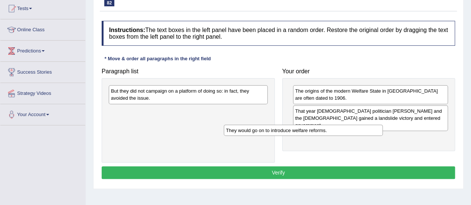
drag, startPoint x: 219, startPoint y: 91, endPoint x: 382, endPoint y: 127, distance: 167.5
click at [382, 127] on div "They would go on to introduce welfare reforms." at bounding box center [303, 130] width 159 height 11
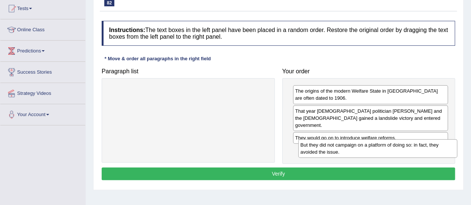
drag, startPoint x: 187, startPoint y: 93, endPoint x: 376, endPoint y: 146, distance: 196.3
click at [376, 146] on div "But they did not campaign on a platform of doing so: in fact, they avoided the …" at bounding box center [377, 148] width 159 height 19
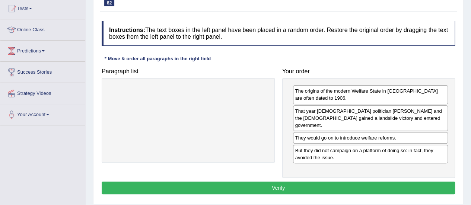
click at [277, 182] on button "Verify" at bounding box center [278, 188] width 353 height 13
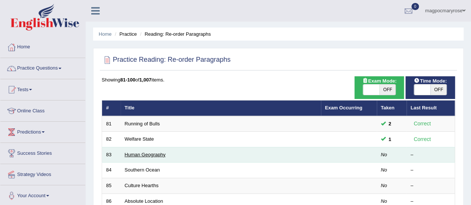
click at [134, 154] on link "Human Geography" at bounding box center [145, 155] width 41 height 6
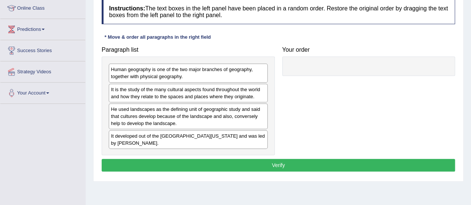
drag, startPoint x: 0, startPoint y: 0, endPoint x: 470, endPoint y: 146, distance: 492.1
click at [470, 102] on html "Toggle navigation Home Practice Questions Speaking Practice Read Aloud Repeat S…" at bounding box center [235, -1] width 471 height 205
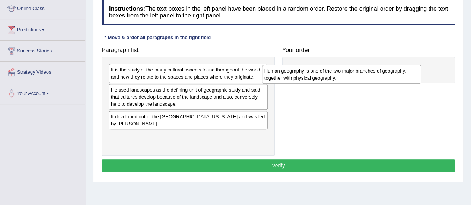
drag, startPoint x: 214, startPoint y: 71, endPoint x: 367, endPoint y: 72, distance: 153.5
click at [367, 72] on div "Human geography is one of the two major branches of geography, together with ph…" at bounding box center [341, 74] width 159 height 19
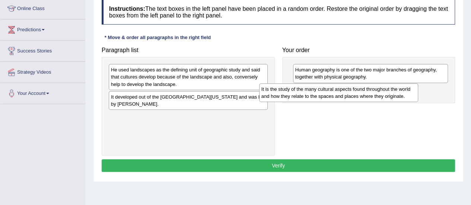
drag, startPoint x: 241, startPoint y: 73, endPoint x: 394, endPoint y: 93, distance: 155.1
click at [394, 93] on div "It is the study of the many cultural aspects found throughout the world and how…" at bounding box center [338, 92] width 159 height 19
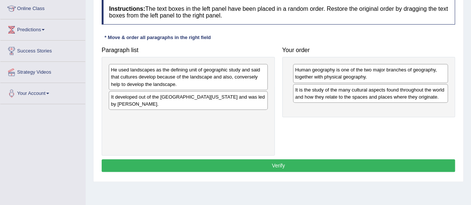
click at [239, 77] on div "He used landscapes as the defining unit of geographic study and said that cultu…" at bounding box center [188, 77] width 159 height 26
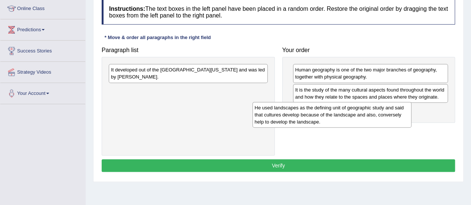
drag, startPoint x: 239, startPoint y: 77, endPoint x: 397, endPoint y: 118, distance: 162.7
click at [397, 118] on div "He used landscapes as the defining unit of geographic study and said that cultu…" at bounding box center [332, 115] width 159 height 26
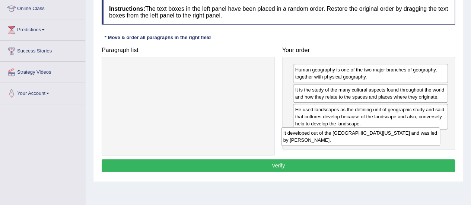
drag, startPoint x: 252, startPoint y: 74, endPoint x: 425, endPoint y: 137, distance: 183.7
click at [425, 137] on div "It developed out of the University of California, Berkeley and was led by Profe…" at bounding box center [360, 136] width 159 height 19
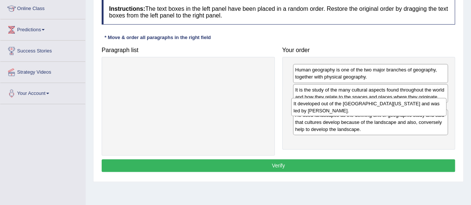
drag, startPoint x: 357, startPoint y: 139, endPoint x: 356, endPoint y: 107, distance: 32.1
click at [356, 107] on div "It developed out of the University of California, Berkeley and was led by Profe…" at bounding box center [368, 107] width 155 height 19
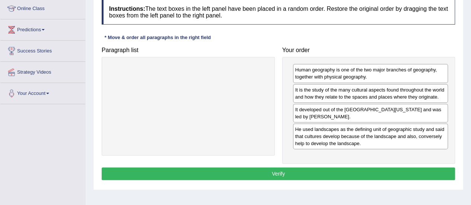
click at [280, 174] on button "Verify" at bounding box center [278, 174] width 353 height 13
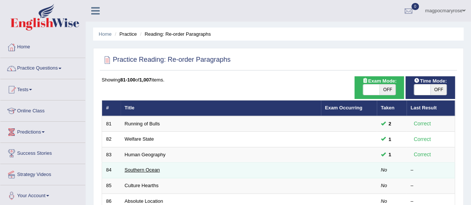
click at [136, 170] on link "Southern Ocean" at bounding box center [142, 170] width 35 height 6
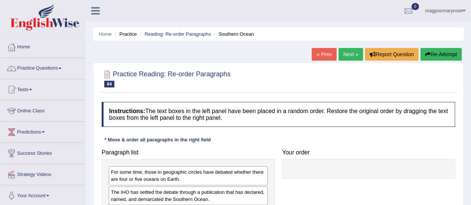
drag, startPoint x: 0, startPoint y: 0, endPoint x: 458, endPoint y: 158, distance: 484.8
click at [458, 158] on div "Home Practice Reading: Re-order Paragraphs Southern Ocean « Prev Next » Report …" at bounding box center [278, 186] width 385 height 372
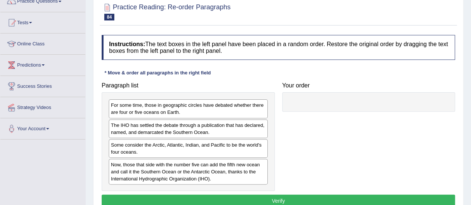
scroll to position [98, 0]
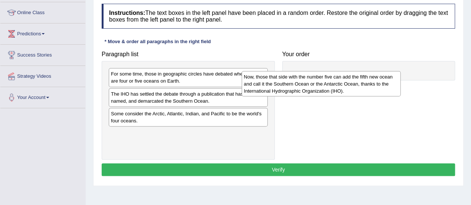
drag, startPoint x: 193, startPoint y: 142, endPoint x: 326, endPoint y: 85, distance: 144.5
click at [326, 85] on div "Now, those that side with the number five can add the fifth new ocean and call …" at bounding box center [321, 84] width 159 height 26
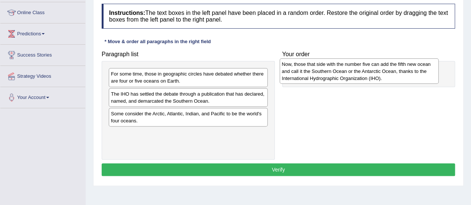
drag, startPoint x: 190, startPoint y: 142, endPoint x: 361, endPoint y: 73, distance: 184.7
click at [361, 73] on div "Now, those that side with the number five can add the fifth new ocean and call …" at bounding box center [359, 71] width 159 height 26
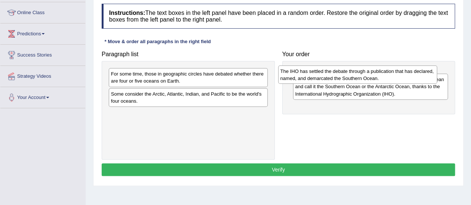
drag, startPoint x: 210, startPoint y: 96, endPoint x: 381, endPoint y: 70, distance: 172.6
click at [381, 70] on div "The IHO has settled the debate through a publication that has declared, named, …" at bounding box center [357, 75] width 159 height 19
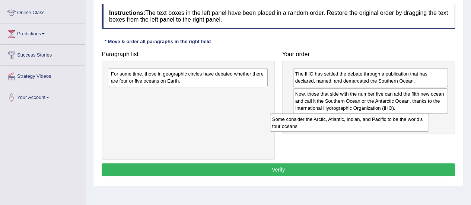
drag, startPoint x: 246, startPoint y: 95, endPoint x: 409, endPoint y: 119, distance: 164.6
click at [409, 119] on div "Some consider the Arctic, Atlantic, Indian, and Pacific to be the world's four …" at bounding box center [349, 123] width 159 height 19
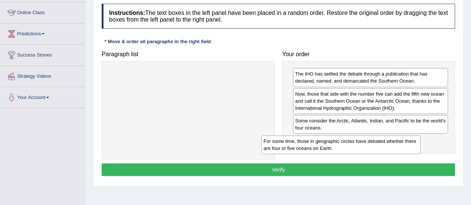
drag, startPoint x: 247, startPoint y: 74, endPoint x: 406, endPoint y: 142, distance: 172.4
click at [406, 142] on div "For some time, those in geographic circles have debated whether there are four …" at bounding box center [340, 145] width 159 height 19
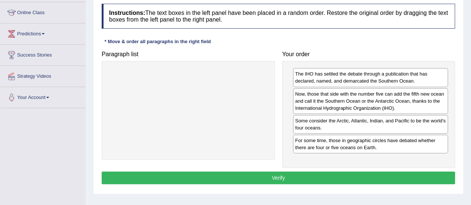
click at [279, 174] on button "Verify" at bounding box center [278, 178] width 353 height 13
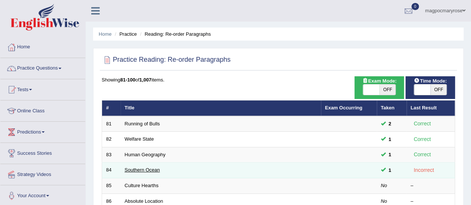
click at [149, 167] on link "Southern Ocean" at bounding box center [142, 170] width 35 height 6
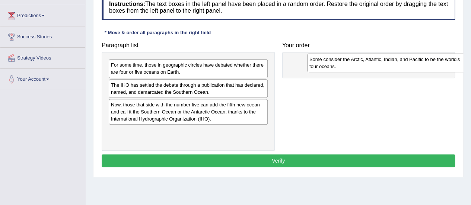
drag, startPoint x: 201, startPoint y: 108, endPoint x: 399, endPoint y: 63, distance: 202.5
click at [399, 63] on div "Some consider the Arctic, Atlantic, Indian, and Pacific to be the world's four …" at bounding box center [386, 63] width 159 height 19
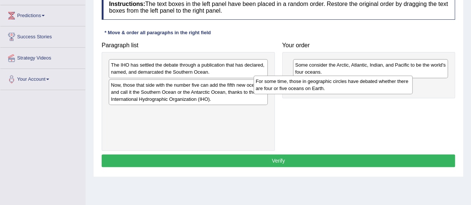
drag, startPoint x: 244, startPoint y: 66, endPoint x: 391, endPoint y: 82, distance: 147.6
click at [391, 82] on div "For some time, those in geographic circles have debated whether there are four …" at bounding box center [333, 85] width 159 height 19
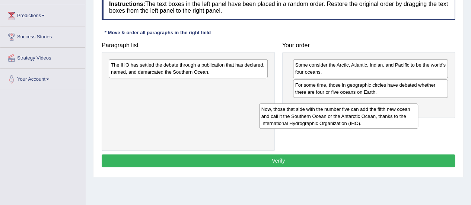
drag, startPoint x: 250, startPoint y: 99, endPoint x: 408, endPoint y: 118, distance: 159.8
click at [408, 118] on div "Now, those that side with the number five can add the fifth new ocean and call …" at bounding box center [338, 117] width 159 height 26
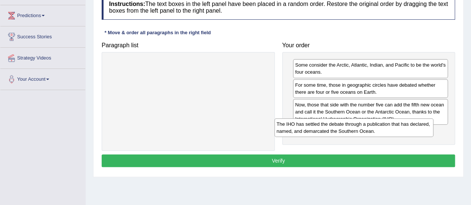
drag, startPoint x: 251, startPoint y: 68, endPoint x: 431, endPoint y: 130, distance: 190.0
click at [431, 130] on div "The IHO has settled the debate through a publication that has declared, named, …" at bounding box center [354, 127] width 159 height 19
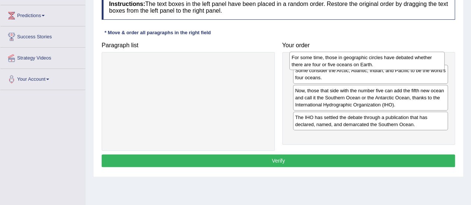
drag, startPoint x: 338, startPoint y: 91, endPoint x: 335, endPoint y: 64, distance: 27.0
click at [335, 64] on div "For some time, those in geographic circles have debated whether there are four …" at bounding box center [366, 61] width 155 height 19
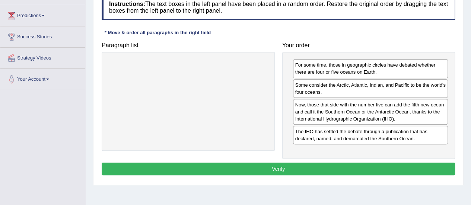
click at [282, 169] on button "Verify" at bounding box center [278, 169] width 353 height 13
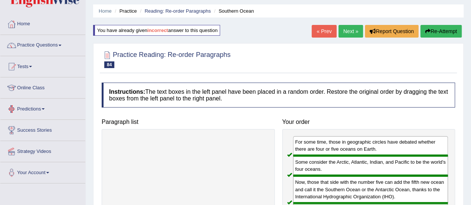
scroll to position [21, 0]
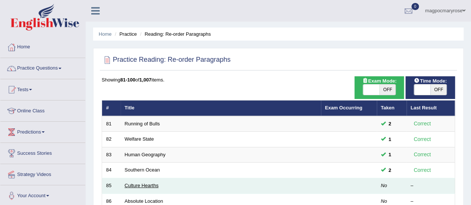
click at [137, 185] on link "Culture Hearths" at bounding box center [142, 186] width 34 height 6
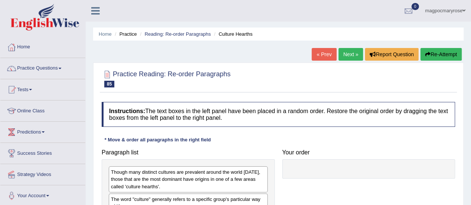
scroll to position [72, 0]
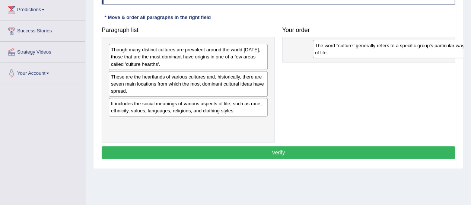
drag, startPoint x: 145, startPoint y: 75, endPoint x: 352, endPoint y: 41, distance: 209.8
click at [352, 41] on div "The word "culture" generally refers to a specific group's particular way of lif…" at bounding box center [392, 49] width 159 height 19
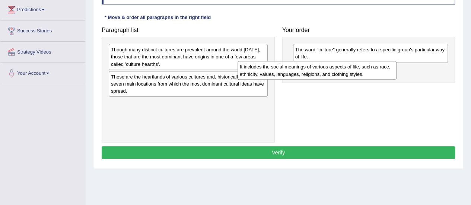
drag, startPoint x: 249, startPoint y: 109, endPoint x: 402, endPoint y: 72, distance: 157.5
click at [397, 72] on div "It includes the social meanings of various aspects of life, such as race, ethni…" at bounding box center [317, 70] width 159 height 19
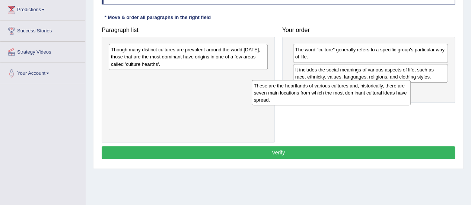
drag, startPoint x: 249, startPoint y: 84, endPoint x: 396, endPoint y: 94, distance: 146.7
click at [396, 94] on div "These are the heartlands of various cultures and, historically, there are seven…" at bounding box center [331, 93] width 159 height 26
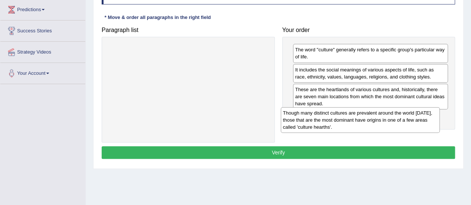
drag, startPoint x: 250, startPoint y: 58, endPoint x: 422, endPoint y: 121, distance: 183.2
click at [422, 121] on div "Though many distinct cultures are prevalent around the world today, those that …" at bounding box center [360, 120] width 159 height 26
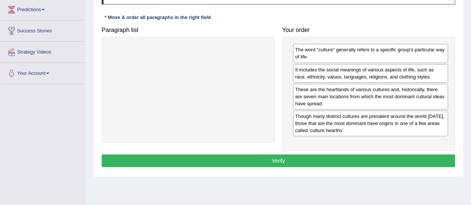
click at [276, 157] on button "Verify" at bounding box center [278, 161] width 353 height 13
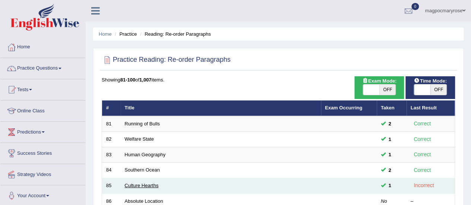
click at [128, 187] on link "Culture Hearths" at bounding box center [142, 186] width 34 height 6
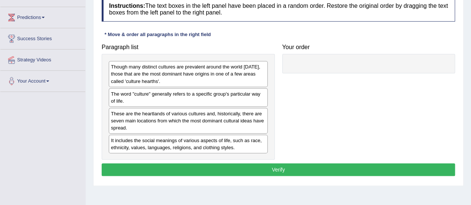
scroll to position [116, 0]
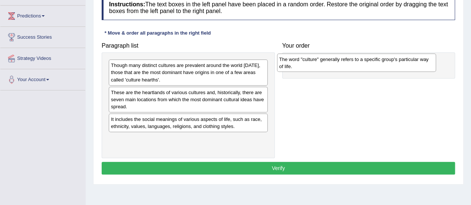
drag, startPoint x: 166, startPoint y: 96, endPoint x: 334, endPoint y: 63, distance: 171.5
click at [334, 63] on div "The word "culture" generally refers to a specific group's particular way of lif…" at bounding box center [356, 63] width 159 height 19
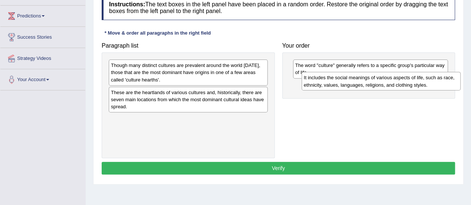
drag, startPoint x: 173, startPoint y: 124, endPoint x: 366, endPoint y: 82, distance: 197.4
click at [366, 82] on div "It includes the social meanings of various aspects of life, such as race, ethni…" at bounding box center [381, 81] width 159 height 19
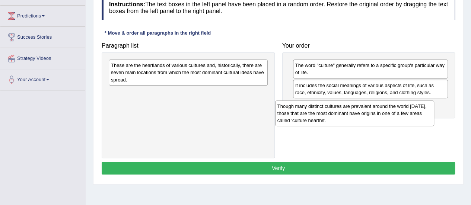
drag, startPoint x: 220, startPoint y: 62, endPoint x: 387, endPoint y: 103, distance: 171.5
click at [387, 103] on div "Though many distinct cultures are prevalent around the world today, those that …" at bounding box center [354, 114] width 159 height 26
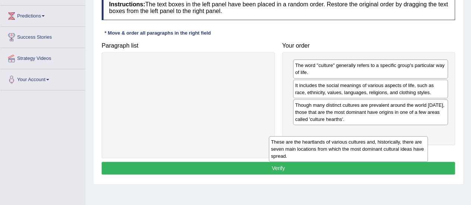
drag, startPoint x: 243, startPoint y: 68, endPoint x: 423, endPoint y: 134, distance: 192.1
click at [423, 136] on div "These are the heartlands of various cultures and, historically, there are seven…" at bounding box center [348, 149] width 159 height 26
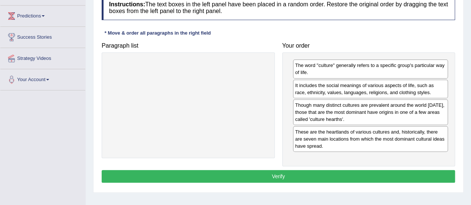
click at [278, 175] on button "Verify" at bounding box center [278, 176] width 353 height 13
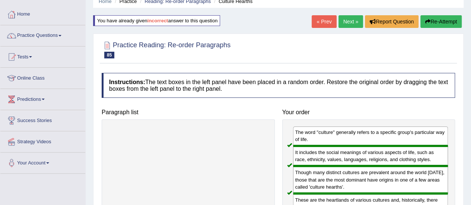
scroll to position [0, 0]
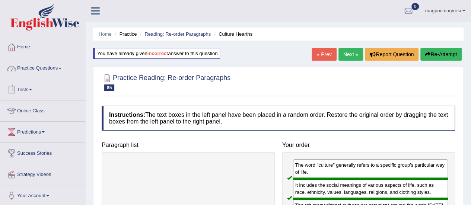
click at [28, 66] on link "Practice Questions" at bounding box center [42, 67] width 85 height 19
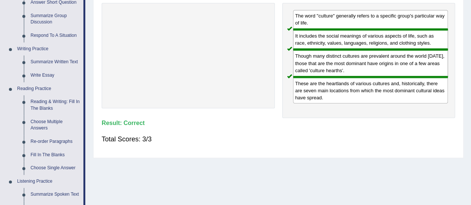
scroll to position [164, 0]
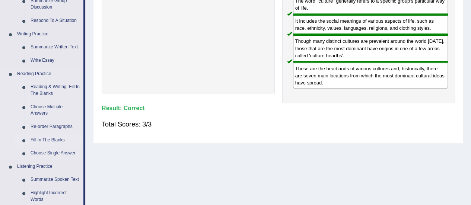
click at [39, 139] on link "Fill In The Blanks" at bounding box center [55, 140] width 56 height 13
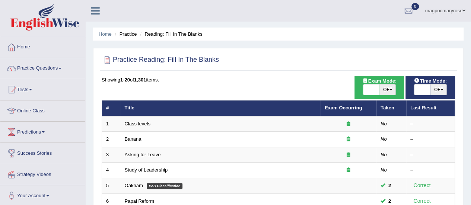
drag, startPoint x: 0, startPoint y: 0, endPoint x: 453, endPoint y: 66, distance: 457.7
click at [453, 66] on html "Toggle navigation Home Practice Questions Speaking Practice Read Aloud Repeat S…" at bounding box center [235, 102] width 471 height 205
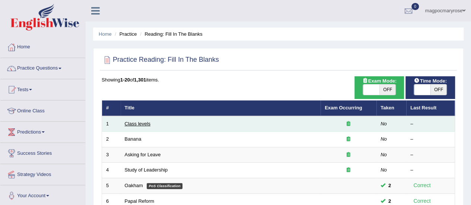
click at [140, 121] on link "Class levels" at bounding box center [138, 124] width 26 height 6
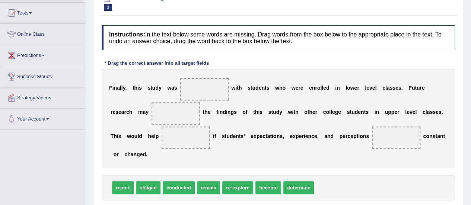
scroll to position [78, 0]
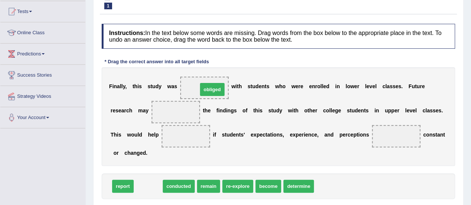
drag, startPoint x: 149, startPoint y: 188, endPoint x: 213, endPoint y: 91, distance: 116.1
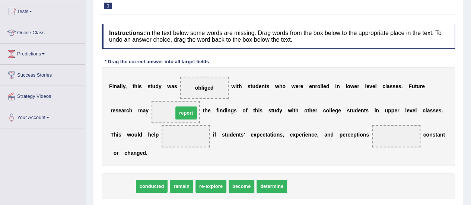
drag, startPoint x: 124, startPoint y: 186, endPoint x: 186, endPoint y: 113, distance: 96.4
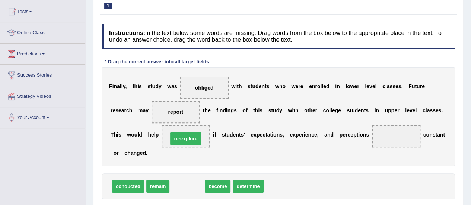
drag, startPoint x: 182, startPoint y: 181, endPoint x: 177, endPoint y: 127, distance: 55.0
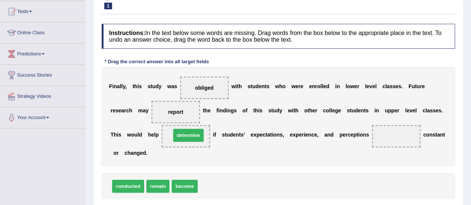
drag, startPoint x: 223, startPoint y: 184, endPoint x: 196, endPoint y: 133, distance: 57.6
drag, startPoint x: 218, startPoint y: 187, endPoint x: 187, endPoint y: 135, distance: 59.8
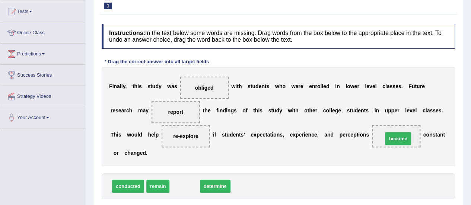
drag, startPoint x: 180, startPoint y: 187, endPoint x: 395, endPoint y: 139, distance: 220.5
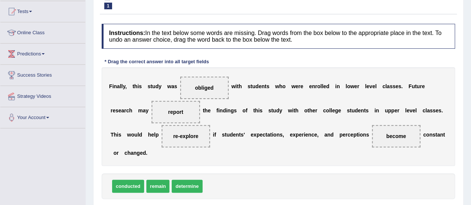
scroll to position [130, 0]
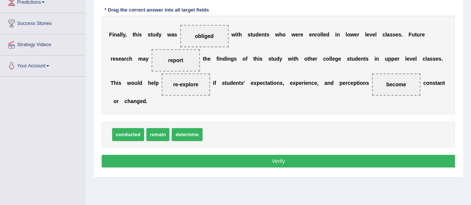
click at [275, 158] on button "Verify" at bounding box center [278, 161] width 353 height 13
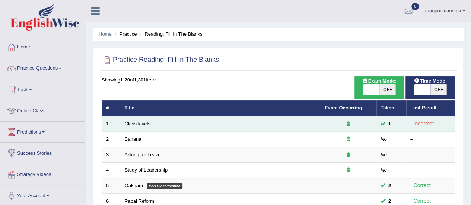
click at [140, 121] on link "Class levels" at bounding box center [138, 124] width 26 height 6
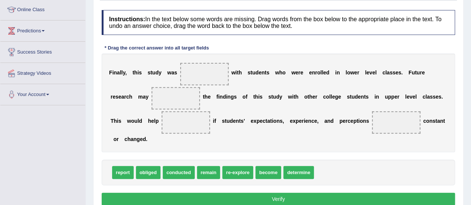
click at [471, 104] on html "Toggle navigation Home Practice Questions Speaking Practice Read Aloud Repeat S…" at bounding box center [235, 1] width 471 height 205
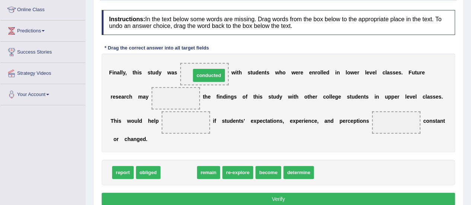
drag, startPoint x: 178, startPoint y: 171, endPoint x: 207, endPoint y: 73, distance: 102.1
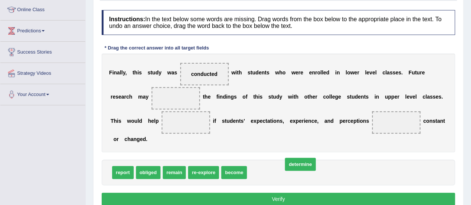
drag, startPoint x: 260, startPoint y: 170, endPoint x: 296, endPoint y: 162, distance: 36.7
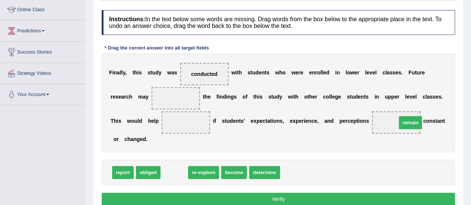
drag, startPoint x: 181, startPoint y: 170, endPoint x: 417, endPoint y: 120, distance: 241.4
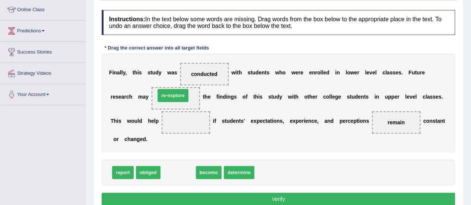
drag, startPoint x: 172, startPoint y: 172, endPoint x: 166, endPoint y: 96, distance: 76.9
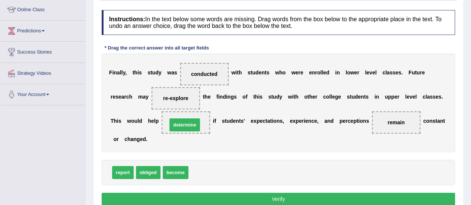
drag, startPoint x: 210, startPoint y: 174, endPoint x: 188, endPoint y: 126, distance: 51.8
click at [263, 198] on button "Verify" at bounding box center [278, 199] width 353 height 13
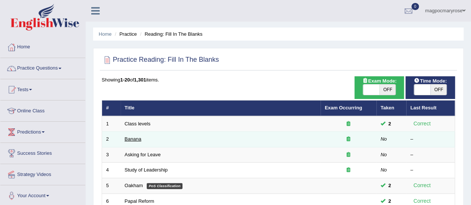
click at [137, 138] on link "Banana" at bounding box center [133, 139] width 17 height 6
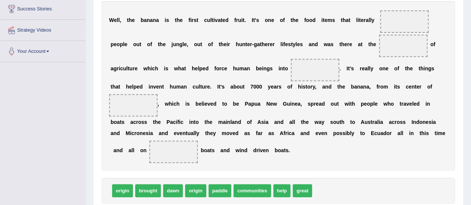
scroll to position [142, 0]
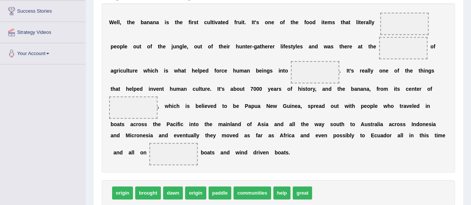
drag, startPoint x: 212, startPoint y: 20, endPoint x: 270, endPoint y: 23, distance: 58.9
click at [270, 23] on div "W e l l , t h e b a n a n a i s t h e f i r s t c u l t i v a t e d f r u i t .…" at bounding box center [278, 87] width 353 height 169
drag, startPoint x: 144, startPoint y: 192, endPoint x: 410, endPoint y: 26, distance: 313.8
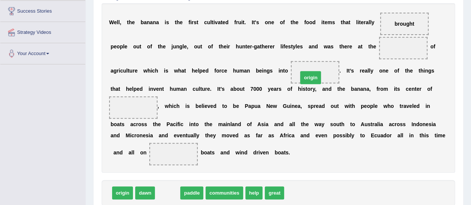
drag, startPoint x: 166, startPoint y: 195, endPoint x: 310, endPoint y: 80, distance: 183.3
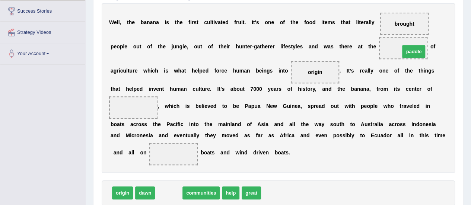
drag, startPoint x: 167, startPoint y: 193, endPoint x: 407, endPoint y: 50, distance: 279.2
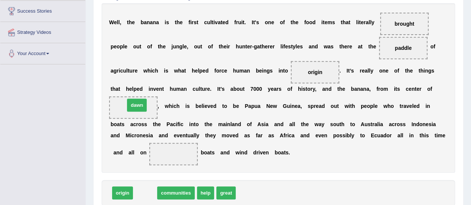
drag, startPoint x: 148, startPoint y: 190, endPoint x: 140, endPoint y: 102, distance: 88.3
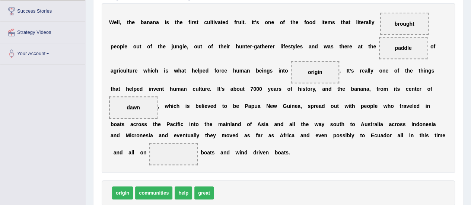
click at [165, 194] on span "communities" at bounding box center [153, 193] width 37 height 13
click at [145, 191] on span "communities" at bounding box center [153, 193] width 37 height 13
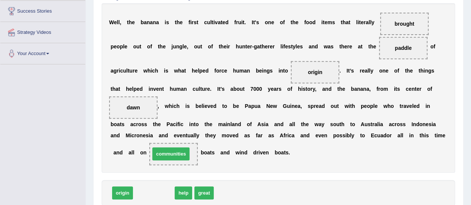
drag, startPoint x: 153, startPoint y: 194, endPoint x: 170, endPoint y: 155, distance: 42.7
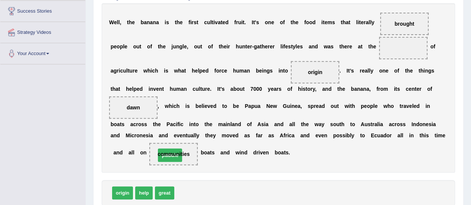
drag, startPoint x: 400, startPoint y: 46, endPoint x: 165, endPoint y: 153, distance: 258.5
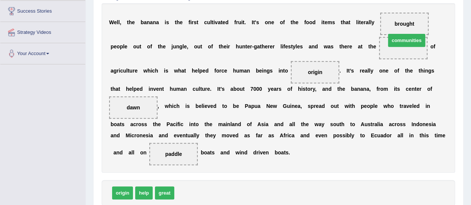
drag, startPoint x: 189, startPoint y: 191, endPoint x: 401, endPoint y: 39, distance: 260.5
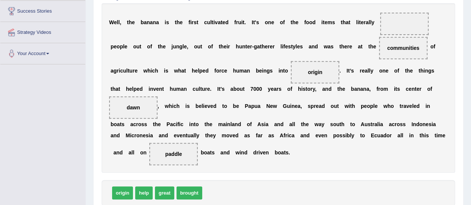
scroll to position [196, 0]
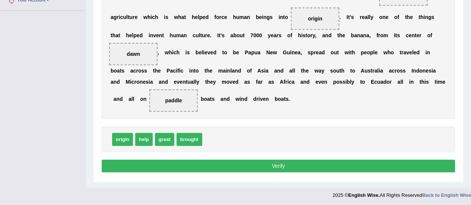
drag, startPoint x: 469, startPoint y: 138, endPoint x: 476, endPoint y: 124, distance: 15.8
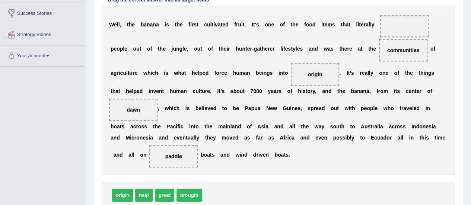
scroll to position [142, 0]
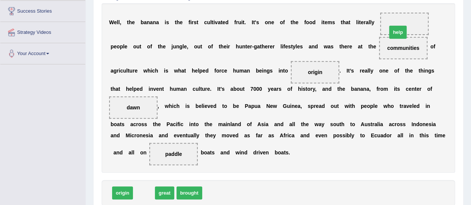
drag, startPoint x: 145, startPoint y: 193, endPoint x: 399, endPoint y: 27, distance: 304.3
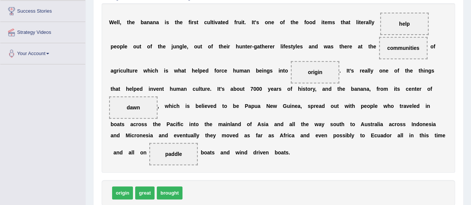
scroll to position [196, 0]
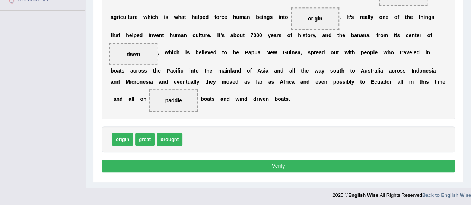
click at [276, 164] on button "Verify" at bounding box center [278, 166] width 353 height 13
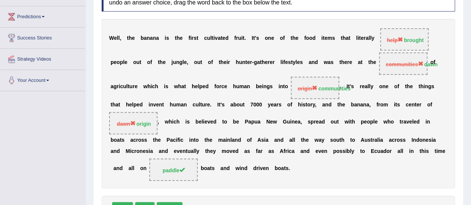
scroll to position [114, 0]
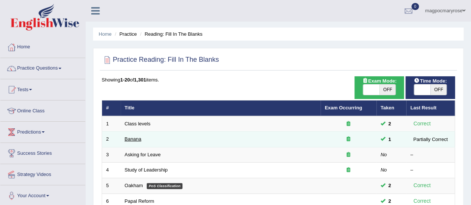
click at [133, 137] on link "Banana" at bounding box center [133, 139] width 17 height 6
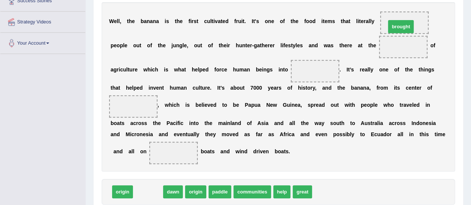
drag, startPoint x: 147, startPoint y: 189, endPoint x: 400, endPoint y: 22, distance: 303.0
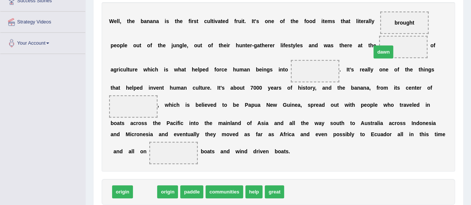
drag, startPoint x: 144, startPoint y: 192, endPoint x: 386, endPoint y: 52, distance: 280.0
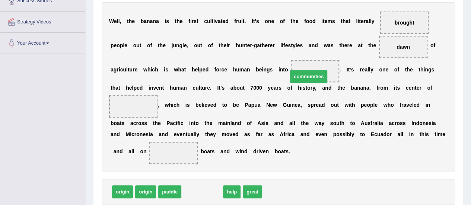
drag, startPoint x: 204, startPoint y: 192, endPoint x: 311, endPoint y: 76, distance: 157.3
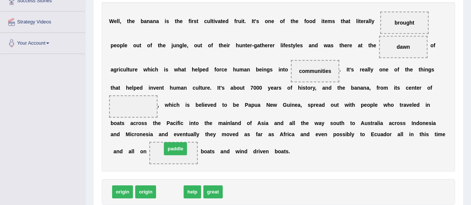
drag, startPoint x: 176, startPoint y: 190, endPoint x: 181, endPoint y: 147, distance: 43.6
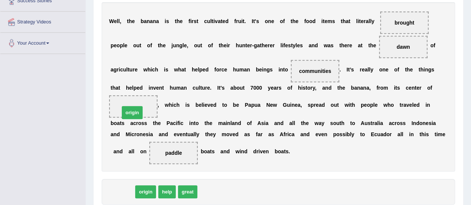
drag, startPoint x: 129, startPoint y: 190, endPoint x: 139, endPoint y: 110, distance: 79.9
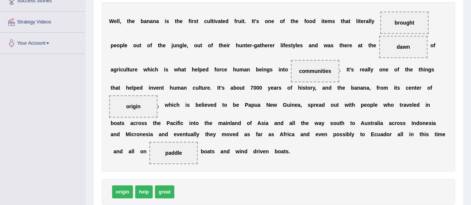
scroll to position [205, 0]
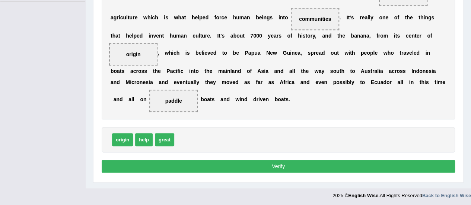
click at [282, 164] on button "Verify" at bounding box center [278, 166] width 353 height 13
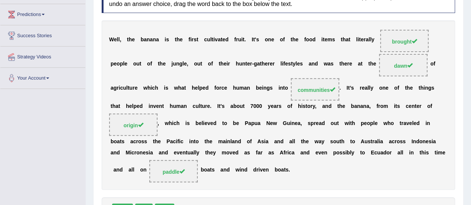
scroll to position [104, 0]
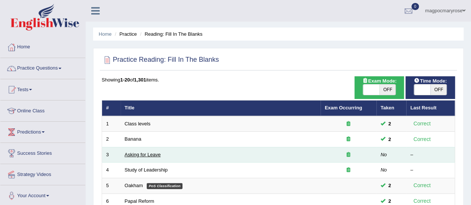
click at [149, 155] on link "Asking for Leave" at bounding box center [143, 155] width 36 height 6
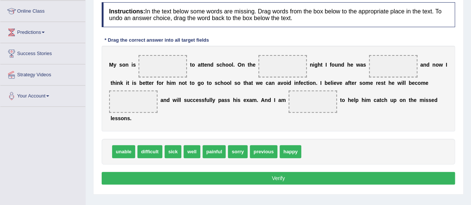
scroll to position [101, 0]
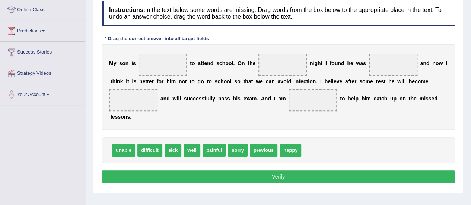
click at [471, 100] on html "Toggle navigation Home Practice Questions Speaking Practice Read Aloud Repeat S…" at bounding box center [235, 1] width 471 height 205
drag, startPoint x: 128, startPoint y: 148, endPoint x: 165, endPoint y: 68, distance: 87.8
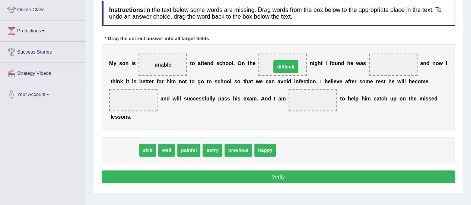
drag, startPoint x: 124, startPoint y: 151, endPoint x: 284, endPoint y: 67, distance: 180.8
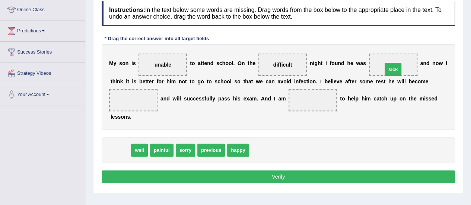
drag, startPoint x: 124, startPoint y: 152, endPoint x: 396, endPoint y: 71, distance: 284.5
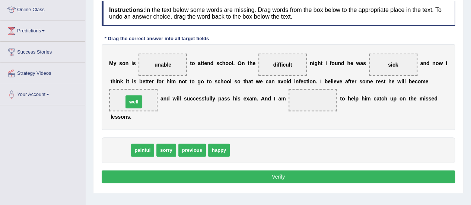
drag, startPoint x: 120, startPoint y: 148, endPoint x: 133, endPoint y: 98, distance: 51.7
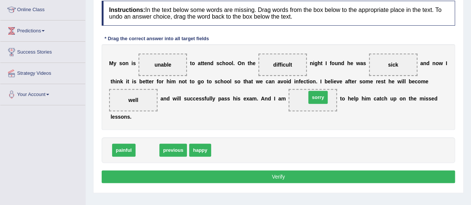
drag, startPoint x: 150, startPoint y: 148, endPoint x: 327, endPoint y: 99, distance: 184.1
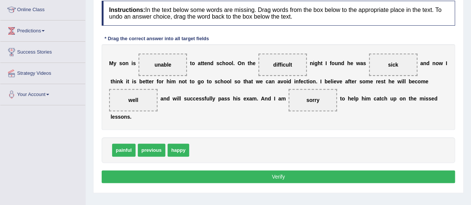
scroll to position [111, 0]
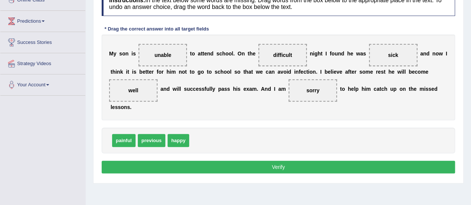
click at [289, 163] on button "Verify" at bounding box center [278, 167] width 353 height 13
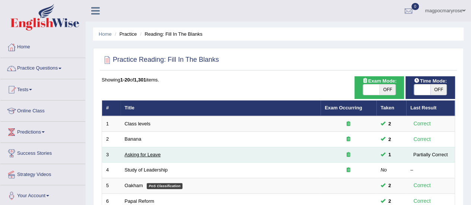
click at [152, 153] on link "Asking for Leave" at bounding box center [143, 155] width 36 height 6
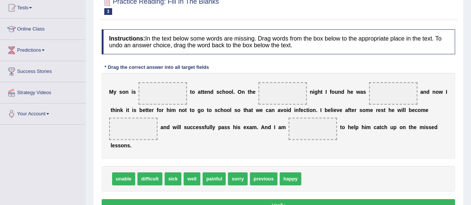
scroll to position [88, 0]
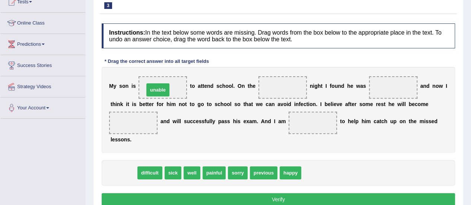
drag, startPoint x: 127, startPoint y: 170, endPoint x: 161, endPoint y: 90, distance: 87.3
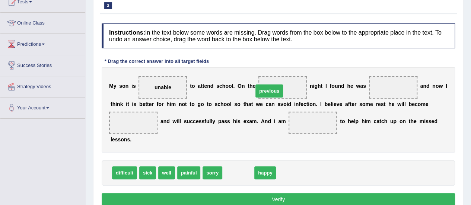
drag, startPoint x: 238, startPoint y: 169, endPoint x: 272, endPoint y: 84, distance: 92.1
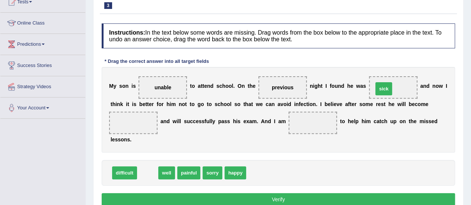
drag, startPoint x: 147, startPoint y: 172, endPoint x: 384, endPoint y: 88, distance: 250.7
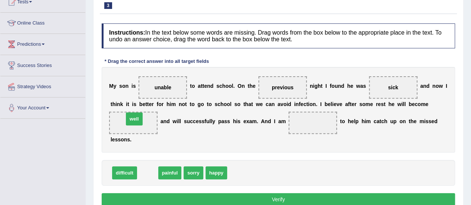
drag, startPoint x: 147, startPoint y: 171, endPoint x: 133, endPoint y: 117, distance: 55.6
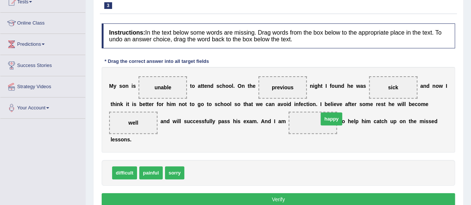
drag, startPoint x: 201, startPoint y: 170, endPoint x: 335, endPoint y: 116, distance: 144.7
click at [310, 196] on button "Verify" at bounding box center [278, 199] width 353 height 13
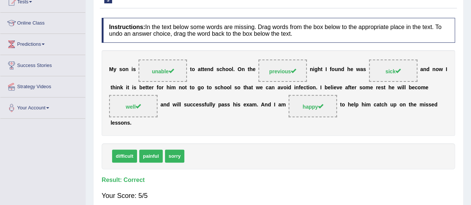
scroll to position [51, 0]
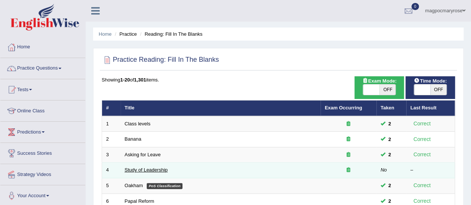
click at [161, 167] on link "Study of Leadership" at bounding box center [146, 170] width 43 height 6
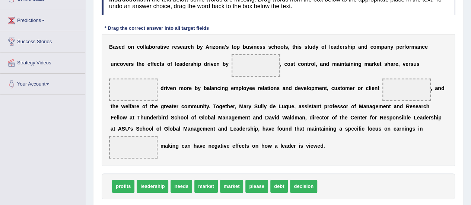
scroll to position [121, 0]
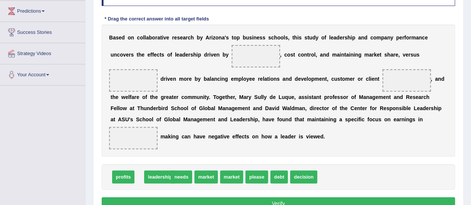
drag, startPoint x: 155, startPoint y: 176, endPoint x: 162, endPoint y: 175, distance: 7.1
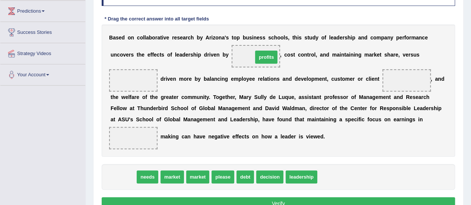
drag, startPoint x: 124, startPoint y: 177, endPoint x: 261, endPoint y: 57, distance: 182.2
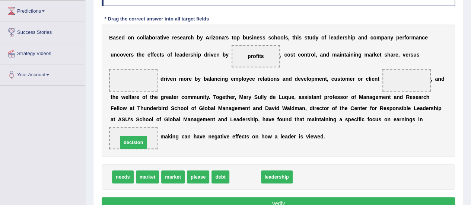
drag, startPoint x: 242, startPoint y: 177, endPoint x: 130, endPoint y: 142, distance: 117.1
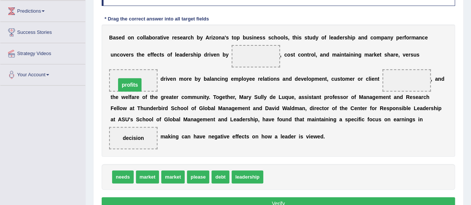
drag, startPoint x: 261, startPoint y: 54, endPoint x: 134, endPoint y: 82, distance: 130.3
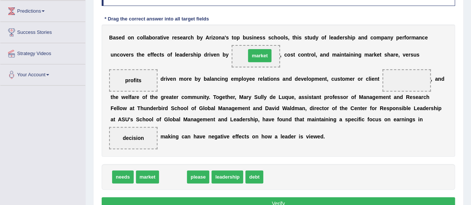
drag, startPoint x: 172, startPoint y: 173, endPoint x: 258, endPoint y: 50, distance: 150.5
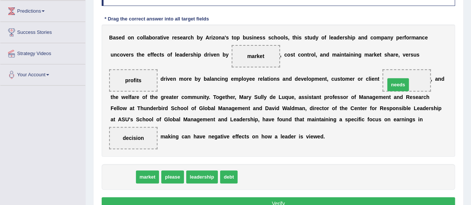
drag, startPoint x: 119, startPoint y: 178, endPoint x: 394, endPoint y: 86, distance: 290.2
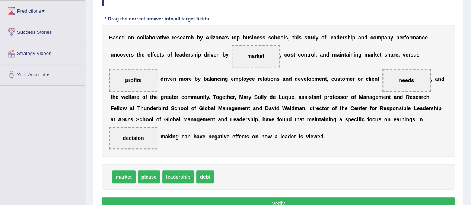
scroll to position [156, 0]
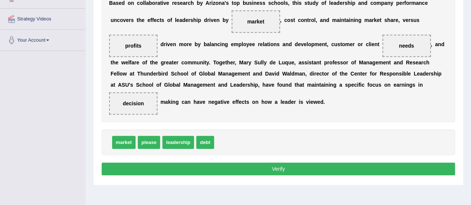
click at [283, 168] on button "Verify" at bounding box center [278, 169] width 353 height 13
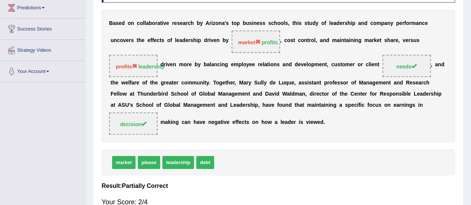
scroll to position [117, 0]
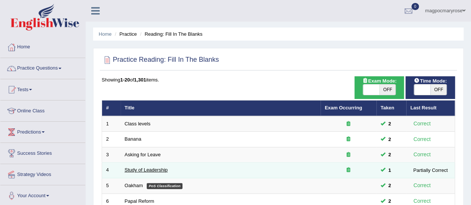
click at [145, 172] on link "Study of Leadership" at bounding box center [146, 170] width 43 height 6
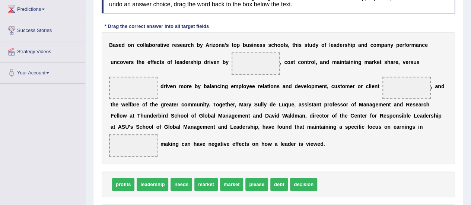
scroll to position [141, 0]
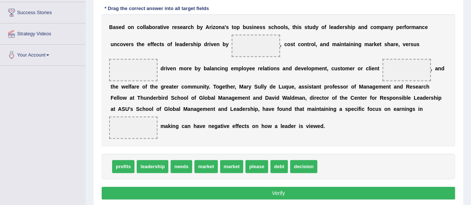
drag, startPoint x: 125, startPoint y: 166, endPoint x: 264, endPoint y: 39, distance: 187.5
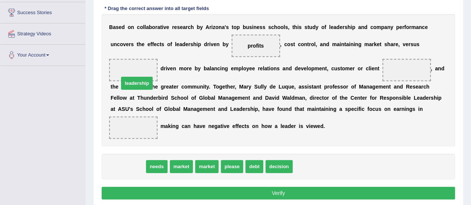
drag, startPoint x: 133, startPoint y: 169, endPoint x: 141, endPoint y: 81, distance: 88.3
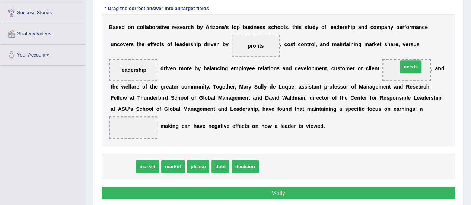
drag, startPoint x: 126, startPoint y: 164, endPoint x: 413, endPoint y: 66, distance: 303.7
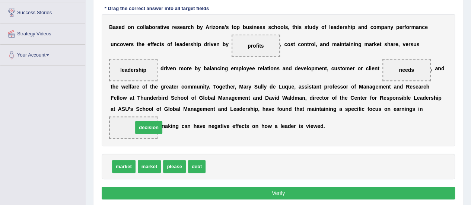
drag, startPoint x: 227, startPoint y: 164, endPoint x: 145, endPoint y: 126, distance: 90.3
click at [277, 192] on button "Verify" at bounding box center [278, 193] width 353 height 13
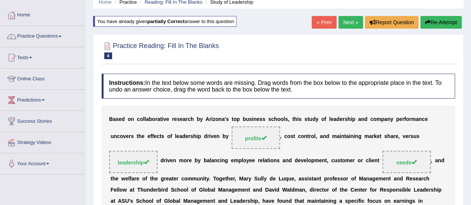
scroll to position [29, 0]
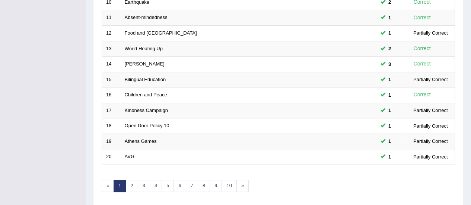
scroll to position [284, 0]
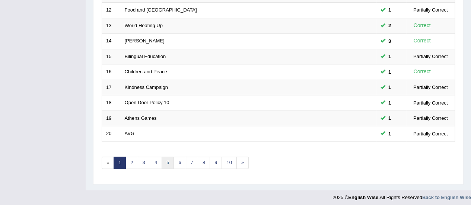
click at [164, 159] on link "5" at bounding box center [168, 163] width 12 height 12
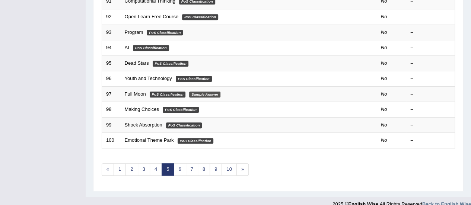
scroll to position [284, 0]
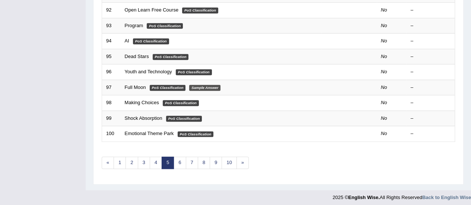
drag, startPoint x: 476, startPoint y: 81, endPoint x: 475, endPoint y: 200, distance: 118.8
click at [154, 160] on link "4" at bounding box center [156, 163] width 12 height 12
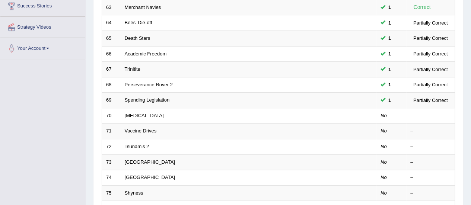
scroll to position [173, 0]
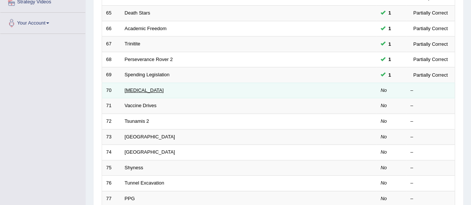
click at [139, 88] on link "[MEDICAL_DATA]" at bounding box center [144, 91] width 39 height 6
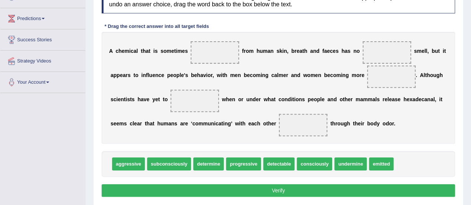
scroll to position [121, 0]
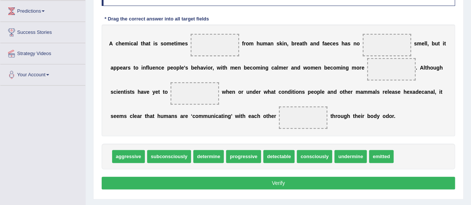
drag, startPoint x: 0, startPoint y: 0, endPoint x: 472, endPoint y: 99, distance: 482.6
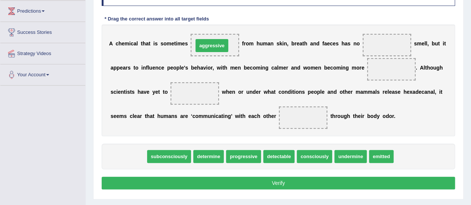
drag, startPoint x: 133, startPoint y: 154, endPoint x: 217, endPoint y: 43, distance: 138.6
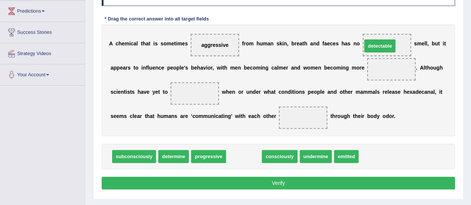
drag, startPoint x: 242, startPoint y: 157, endPoint x: 378, endPoint y: 46, distance: 175.7
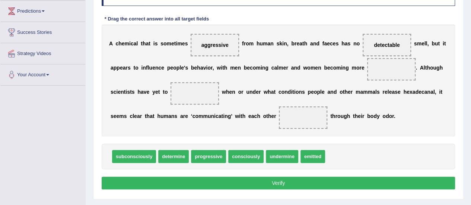
click at [217, 155] on span "progressive" at bounding box center [208, 156] width 35 height 13
drag, startPoint x: 214, startPoint y: 43, endPoint x: 391, endPoint y: 66, distance: 178.7
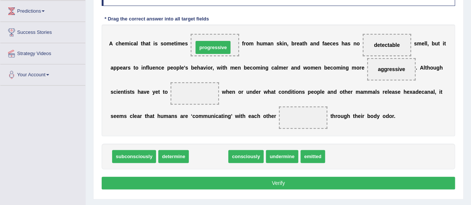
drag, startPoint x: 202, startPoint y: 155, endPoint x: 206, endPoint y: 44, distance: 110.3
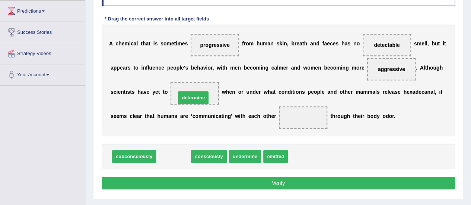
drag, startPoint x: 179, startPoint y: 155, endPoint x: 199, endPoint y: 95, distance: 62.9
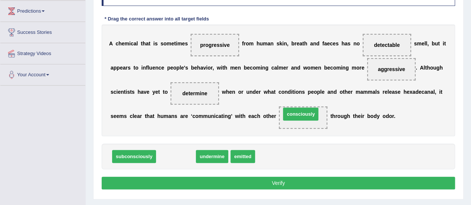
drag, startPoint x: 177, startPoint y: 155, endPoint x: 301, endPoint y: 112, distance: 131.8
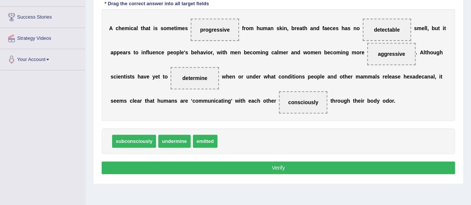
scroll to position [158, 0]
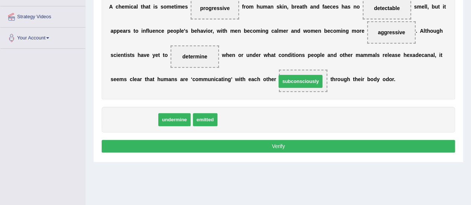
drag, startPoint x: 144, startPoint y: 116, endPoint x: 311, endPoint y: 77, distance: 171.6
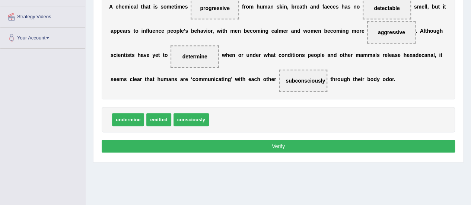
click at [274, 145] on button "Verify" at bounding box center [278, 146] width 353 height 13
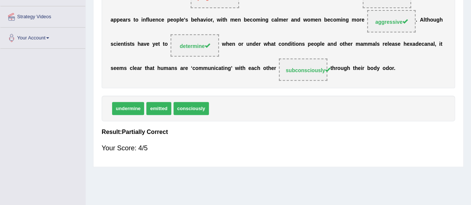
scroll to position [130, 0]
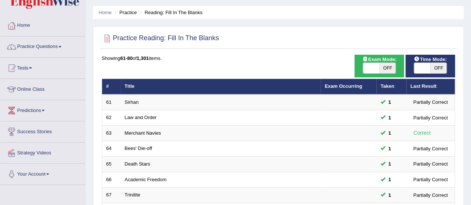
scroll to position [23, 0]
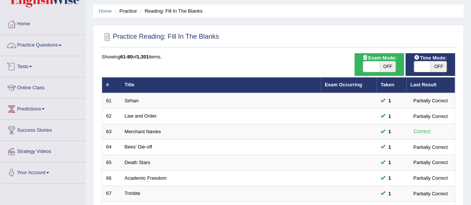
click at [57, 44] on link "Practice Questions" at bounding box center [42, 44] width 85 height 19
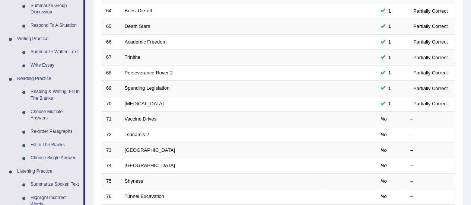
scroll to position [161, 0]
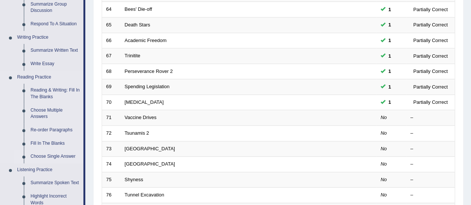
click at [57, 158] on link "Choose Single Answer" at bounding box center [55, 156] width 56 height 13
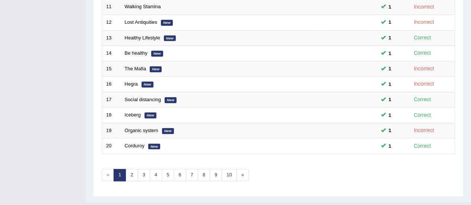
scroll to position [279, 0]
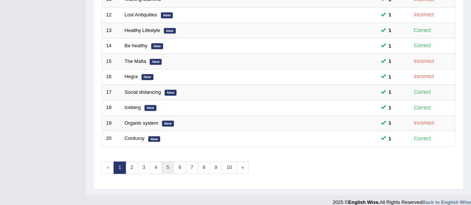
click at [168, 164] on link "5" at bounding box center [168, 168] width 12 height 12
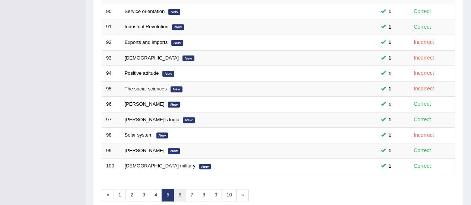
click at [177, 189] on link "6" at bounding box center [180, 195] width 12 height 12
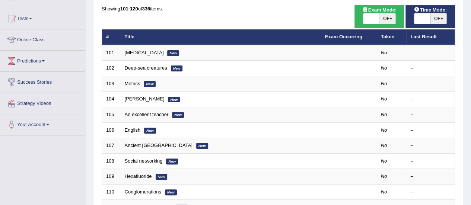
scroll to position [108, 0]
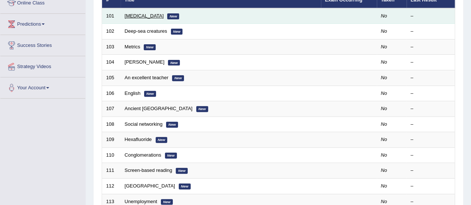
click at [130, 15] on link "[MEDICAL_DATA]" at bounding box center [144, 16] width 39 height 6
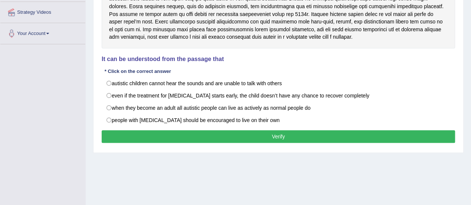
scroll to position [170, 0]
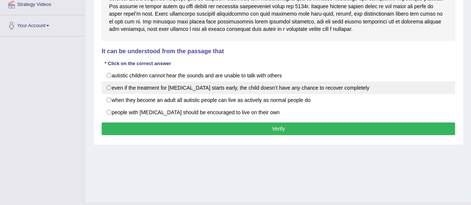
click at [129, 86] on label "even if the treatment for autism starts early, the child doesn’t have any chanc…" at bounding box center [278, 88] width 353 height 13
radio input "true"
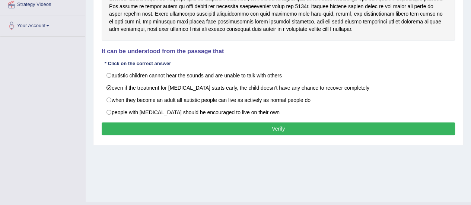
click at [141, 123] on button "Verify" at bounding box center [278, 129] width 353 height 13
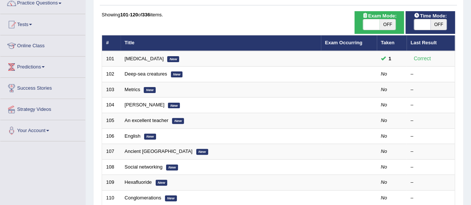
scroll to position [62, 0]
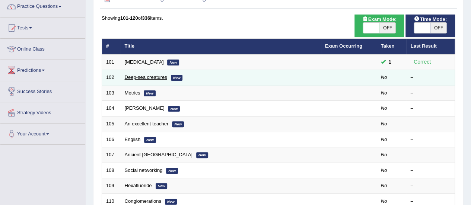
click at [154, 78] on link "Deep-sea creatures" at bounding box center [146, 77] width 42 height 6
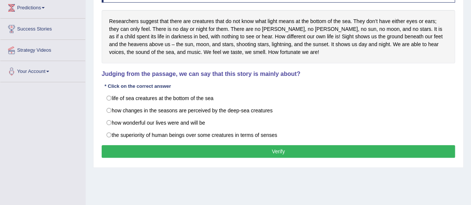
scroll to position [145, 0]
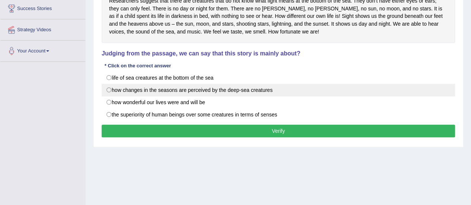
click at [169, 89] on label "how changes in the seasons are perceived by the deep-sea creatures" at bounding box center [278, 90] width 353 height 13
radio input "true"
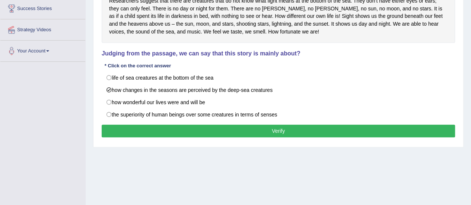
click at [180, 128] on button "Verify" at bounding box center [278, 131] width 353 height 13
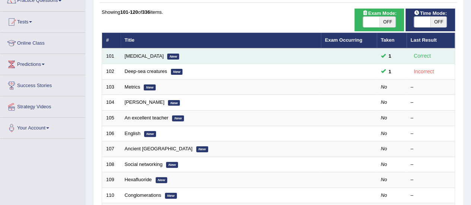
scroll to position [62, 0]
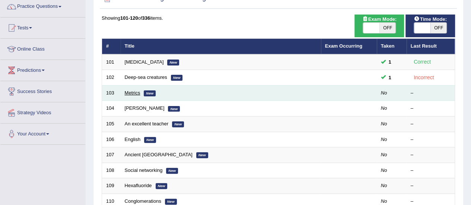
click at [135, 91] on link "Metrics" at bounding box center [133, 93] width 16 height 6
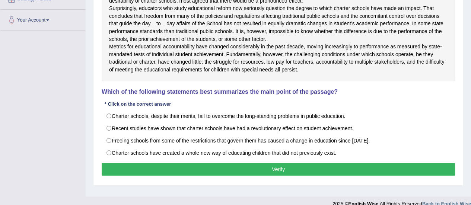
scroll to position [194, 0]
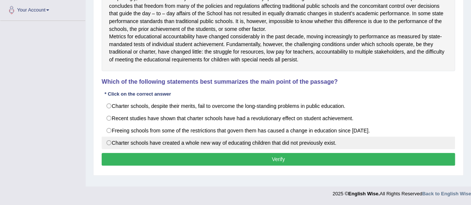
click at [111, 148] on label "Charter schools have created a whole new way of educating children that did not…" at bounding box center [278, 143] width 353 height 13
radio input "true"
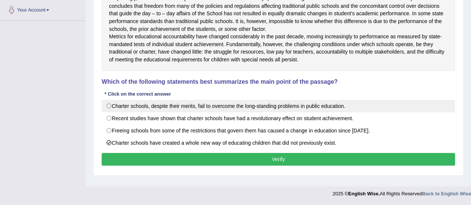
click at [154, 111] on label "Charter schools, despite their merits, fail to overcome the long-standing probl…" at bounding box center [278, 106] width 353 height 13
radio input "true"
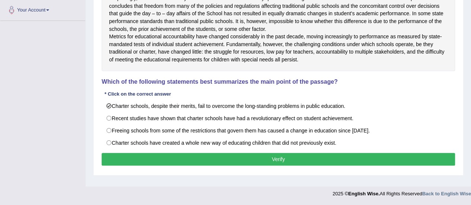
click at [170, 166] on button "Verify" at bounding box center [278, 159] width 353 height 13
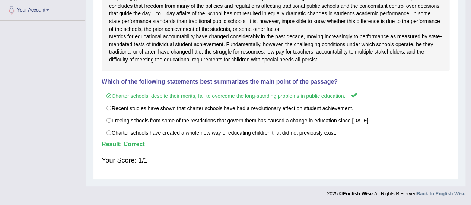
scroll to position [185, 0]
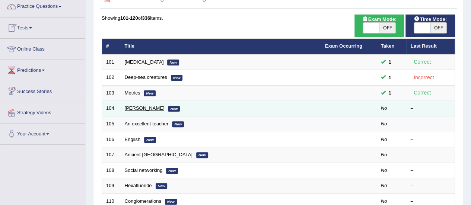
click at [139, 108] on link "[PERSON_NAME]" at bounding box center [145, 108] width 40 height 6
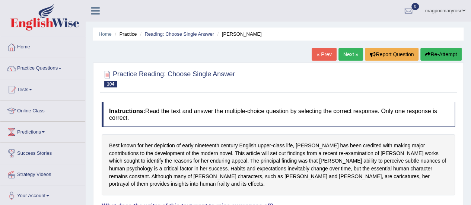
scroll to position [126, 0]
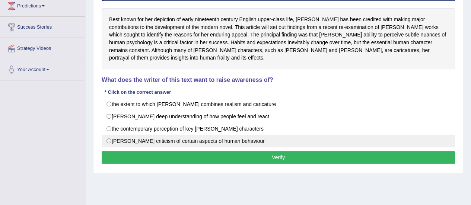
click at [127, 135] on label "[PERSON_NAME] criticism of certain aspects of human behaviour" at bounding box center [278, 141] width 353 height 13
radio input "true"
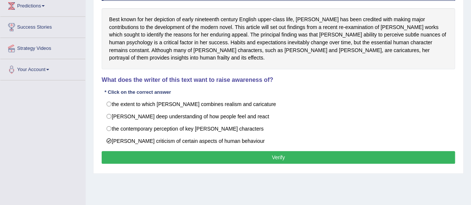
click at [137, 151] on button "Verify" at bounding box center [278, 157] width 353 height 13
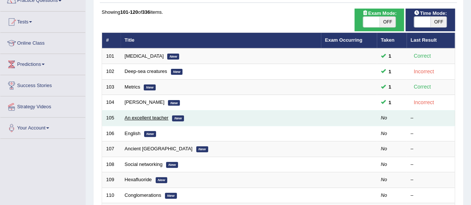
scroll to position [62, 0]
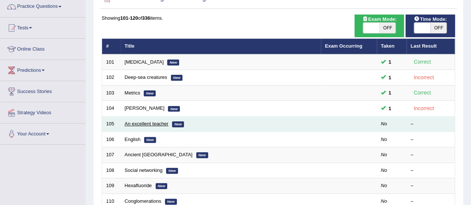
click at [151, 121] on link "An excellent teacher" at bounding box center [147, 124] width 44 height 6
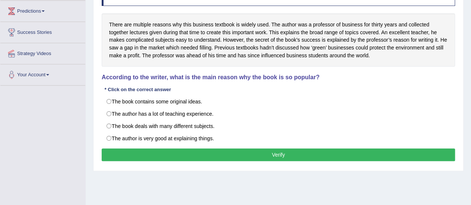
scroll to position [121, 0]
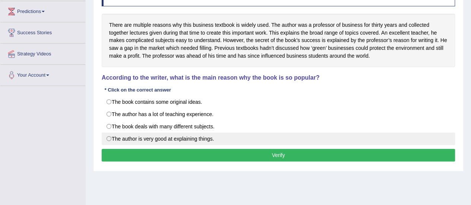
click at [112, 139] on label "The author is very good at explaining things." at bounding box center [278, 139] width 353 height 13
radio input "true"
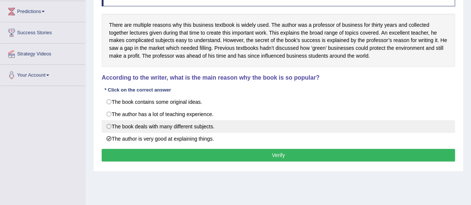
click at [110, 126] on label "The book deals with many different subjects." at bounding box center [278, 126] width 353 height 13
radio input "true"
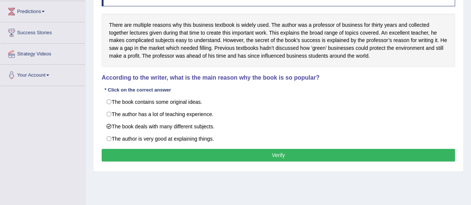
click at [282, 156] on button "Verify" at bounding box center [278, 155] width 353 height 13
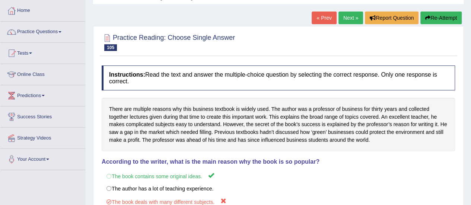
scroll to position [0, 0]
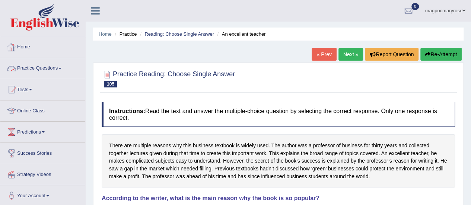
click at [52, 67] on link "Practice Questions" at bounding box center [42, 67] width 85 height 19
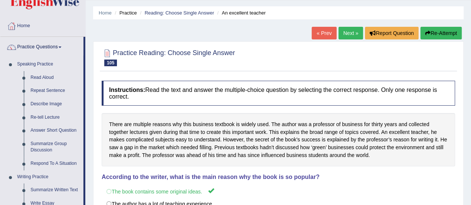
scroll to position [15, 0]
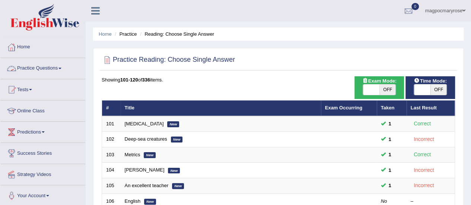
click at [54, 70] on link "Practice Questions" at bounding box center [42, 67] width 85 height 19
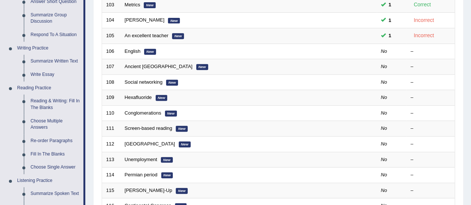
scroll to position [146, 0]
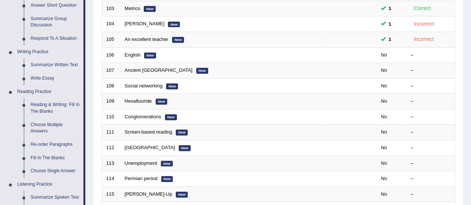
click at [56, 64] on link "Summarize Written Text" at bounding box center [55, 64] width 56 height 13
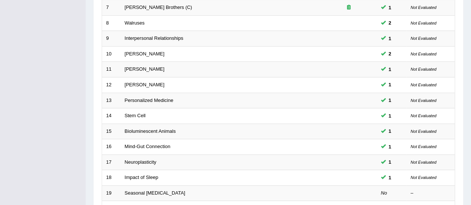
scroll to position [284, 0]
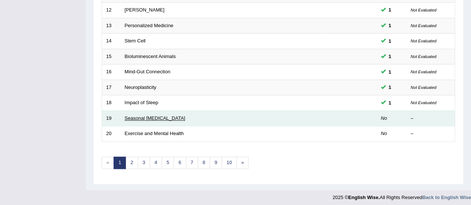
click at [160, 117] on link "Seasonal [MEDICAL_DATA]" at bounding box center [155, 118] width 61 height 6
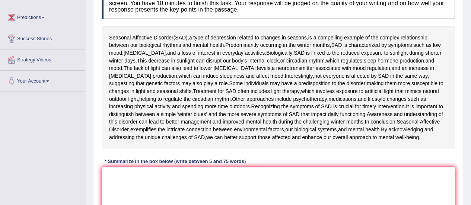
scroll to position [133, 0]
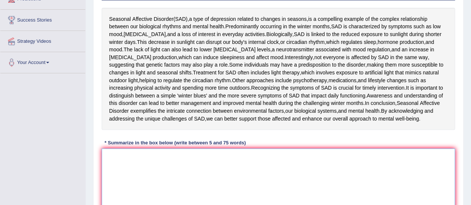
click at [242, 175] on textarea at bounding box center [278, 185] width 353 height 72
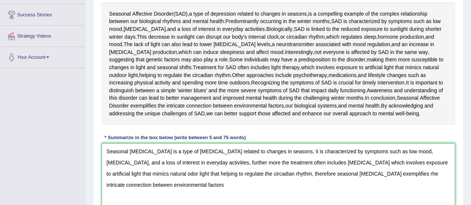
scroll to position [139, 0]
click at [366, 174] on textarea "Seasonal affective disorder is a type of depression related to changes in seaso…" at bounding box center [278, 179] width 353 height 72
click at [164, 182] on textarea "Seasonal affective disorder is a type of depression related to changes in seaso…" at bounding box center [278, 179] width 353 height 72
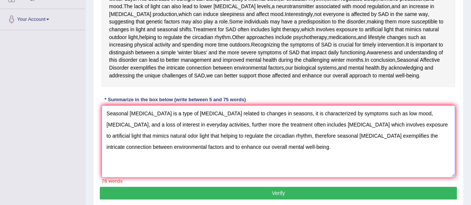
scroll to position [201, 0]
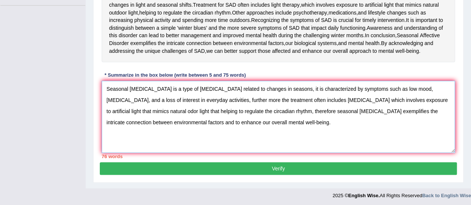
drag, startPoint x: 276, startPoint y: 110, endPoint x: 363, endPoint y: 110, distance: 87.2
click at [363, 110] on textarea "Seasonal affective disorder is a type of depression related to changes in seaso…" at bounding box center [278, 117] width 353 height 72
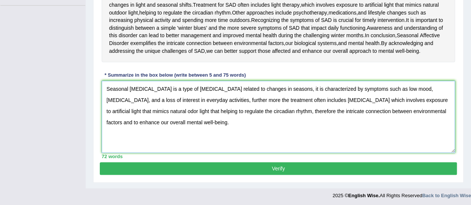
click at [400, 112] on textarea "Seasonal affective disorder is a type of depression related to changes in seaso…" at bounding box center [278, 117] width 353 height 72
click at [404, 110] on textarea "Seasonal affective disorder is a type of depression related to changes in seaso…" at bounding box center [278, 117] width 353 height 72
click at [400, 111] on textarea "Seasonal affective disorder is a type of depression related to changes in seaso…" at bounding box center [278, 117] width 353 height 72
click at [208, 100] on textarea "Seasonal affective disorder is a type of depression related to changes in seaso…" at bounding box center [278, 117] width 353 height 72
click at [127, 123] on textarea "Seasonal affective disorder is a type of depression related to changes in seaso…" at bounding box center [278, 117] width 353 height 72
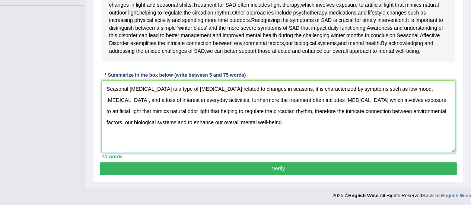
type textarea "Seasonal affective disorder is a type of depression related to changes in seaso…"
click at [188, 171] on button "Verify" at bounding box center [278, 168] width 357 height 13
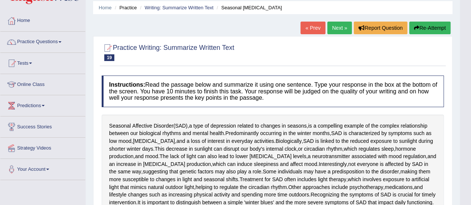
scroll to position [26, 0]
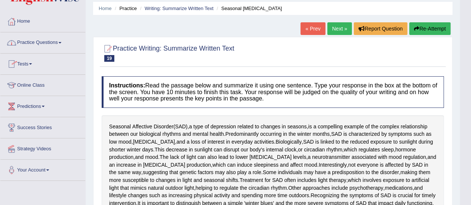
click at [49, 42] on link "Practice Questions" at bounding box center [42, 41] width 85 height 19
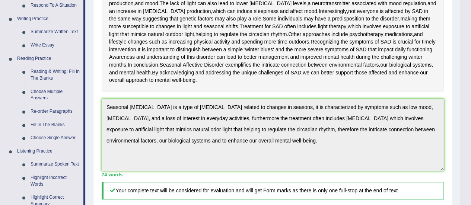
scroll to position [172, 0]
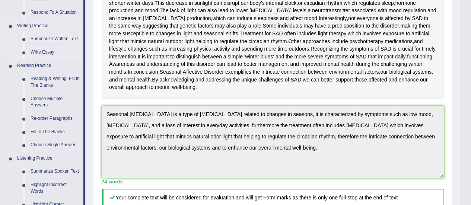
click at [49, 52] on link "Write Essay" at bounding box center [55, 52] width 56 height 13
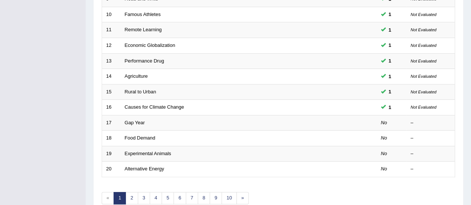
scroll to position [259, 0]
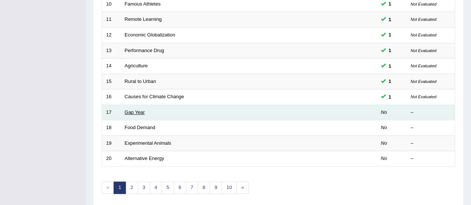
click at [130, 110] on link "Gap Year" at bounding box center [135, 113] width 20 height 6
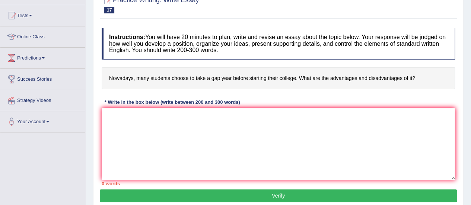
scroll to position [80, 0]
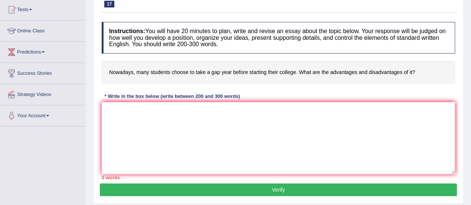
click at [471, 91] on html "Toggle navigation Home Practice Questions Speaking Practice Read Aloud Repeat S…" at bounding box center [235, 22] width 471 height 205
click at [214, 115] on textarea at bounding box center [278, 138] width 353 height 72
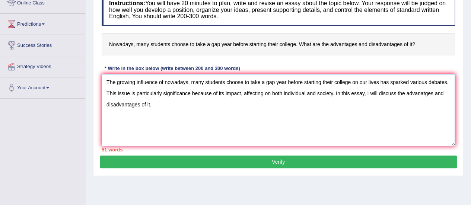
scroll to position [111, 0]
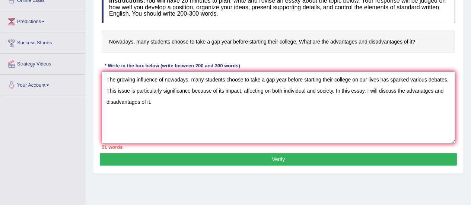
click at [377, 79] on textarea "The growing influence of nowadays, many students choose to take a gap year befo…" at bounding box center [278, 108] width 353 height 72
click at [274, 92] on textarea "The growing influence of nowadays, many students choose to take a gap year befo…" at bounding box center [278, 108] width 353 height 72
click at [394, 91] on textarea "The growing influence of nowadays, many students choose to take a gap year befo…" at bounding box center [278, 108] width 353 height 72
click at [168, 104] on textarea "The growing influence of nowadays, many students choose to take a gap year befo…" at bounding box center [278, 108] width 353 height 72
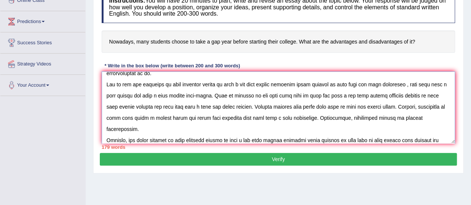
scroll to position [40, 0]
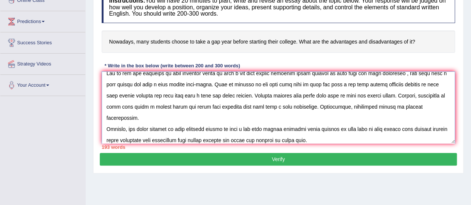
click at [256, 140] on textarea at bounding box center [278, 108] width 353 height 72
click at [339, 137] on textarea at bounding box center [278, 108] width 353 height 72
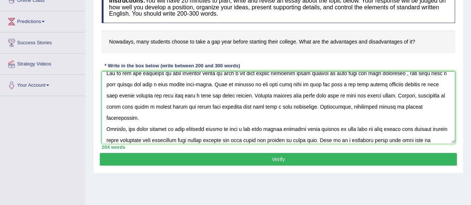
scroll to position [51, 0]
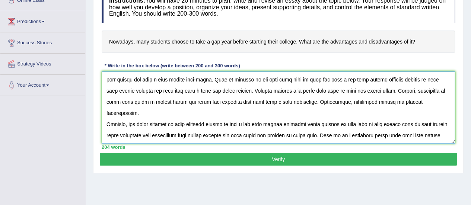
click at [420, 130] on textarea at bounding box center [278, 108] width 353 height 72
click at [141, 137] on textarea at bounding box center [278, 108] width 353 height 72
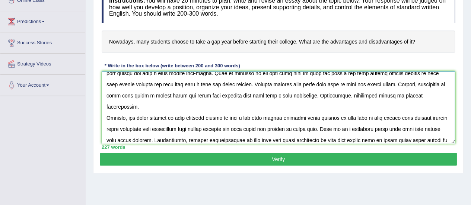
scroll to position [62, 0]
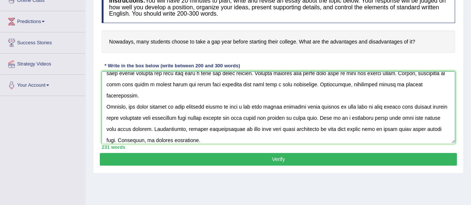
click at [142, 139] on textarea at bounding box center [278, 108] width 353 height 72
click at [190, 140] on textarea at bounding box center [278, 108] width 353 height 72
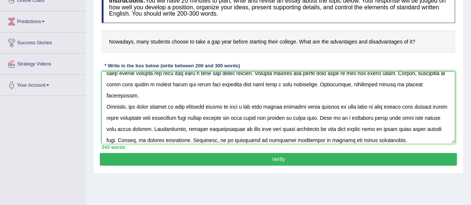
scroll to position [73, 0]
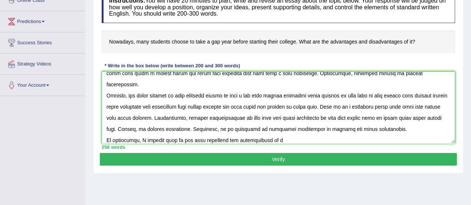
click at [210, 139] on textarea at bounding box center [278, 108] width 353 height 72
click at [251, 140] on textarea at bounding box center [278, 108] width 353 height 72
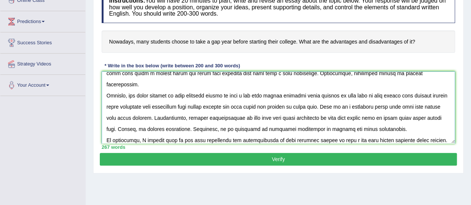
click at [381, 140] on textarea at bounding box center [278, 108] width 353 height 72
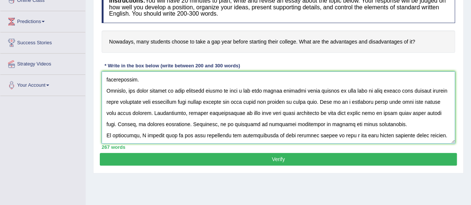
click at [437, 124] on textarea at bounding box center [278, 108] width 353 height 72
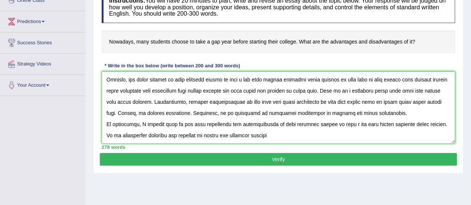
click at [136, 134] on textarea at bounding box center [278, 108] width 353 height 72
click at [262, 134] on textarea at bounding box center [278, 108] width 353 height 72
click at [422, 102] on textarea at bounding box center [278, 108] width 353 height 72
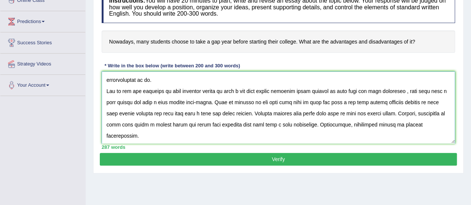
scroll to position [0, 0]
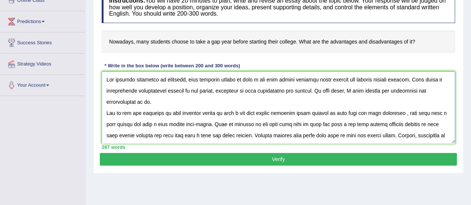
drag, startPoint x: 245, startPoint y: 86, endPoint x: 216, endPoint y: 86, distance: 29.1
click at [216, 86] on textarea at bounding box center [278, 108] width 353 height 72
click at [207, 89] on textarea at bounding box center [278, 108] width 353 height 72
click at [189, 81] on textarea at bounding box center [278, 108] width 353 height 72
click at [325, 90] on textarea at bounding box center [278, 108] width 353 height 72
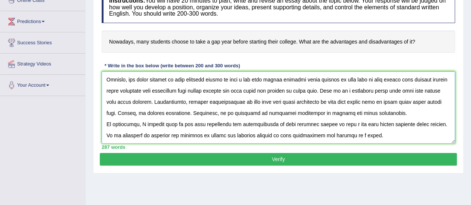
scroll to position [101, 0]
type textarea "The growing influence of nowadays, many students choose to take a gap year befo…"
click at [283, 163] on button "Verify" at bounding box center [278, 159] width 357 height 13
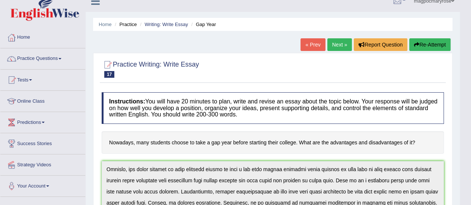
scroll to position [0, 0]
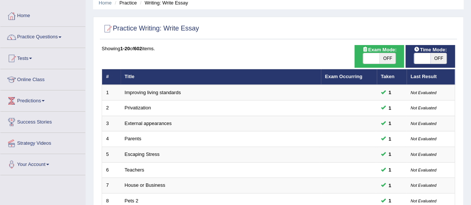
scroll to position [30, 0]
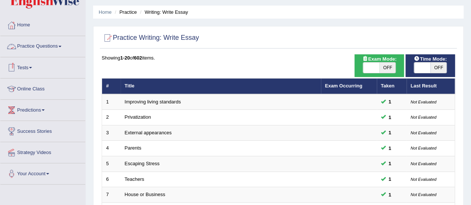
click at [34, 45] on link "Practice Questions" at bounding box center [42, 45] width 85 height 19
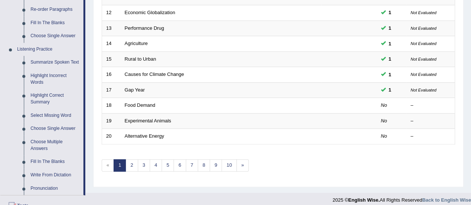
scroll to position [290, 0]
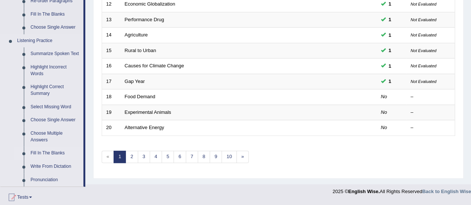
click at [58, 151] on link "Fill In The Blanks" at bounding box center [55, 153] width 56 height 13
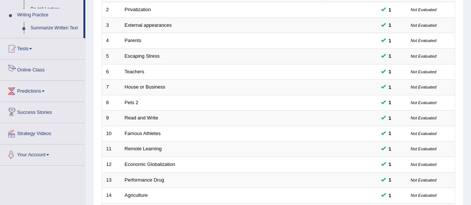
scroll to position [213, 0]
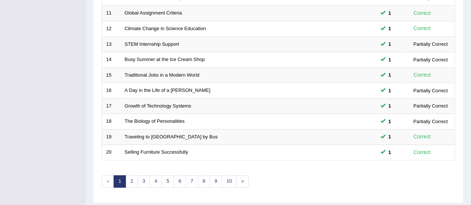
scroll to position [277, 0]
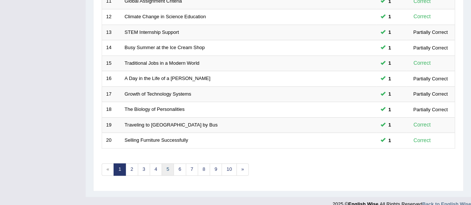
click at [165, 166] on link "5" at bounding box center [168, 170] width 12 height 12
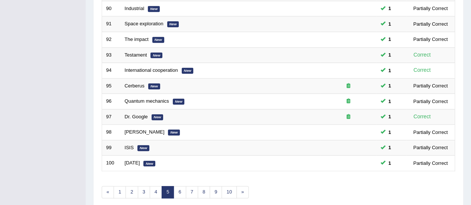
scroll to position [259, 0]
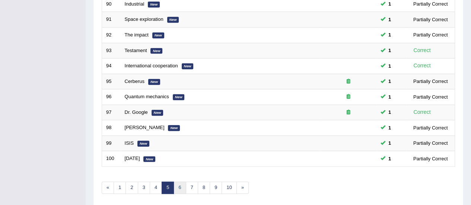
click at [178, 184] on link "6" at bounding box center [180, 188] width 12 height 12
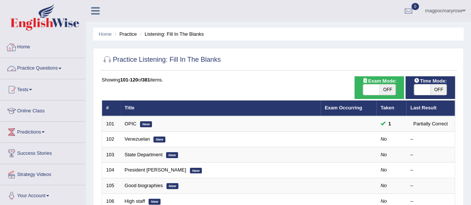
click at [53, 68] on link "Practice Questions" at bounding box center [42, 67] width 85 height 19
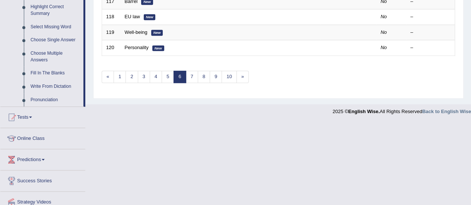
scroll to position [372, 0]
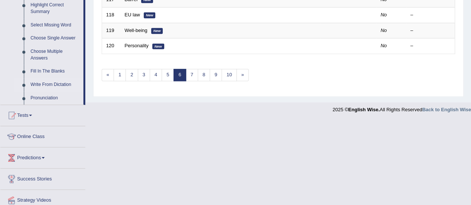
click at [51, 83] on link "Write From Dictation" at bounding box center [55, 84] width 56 height 13
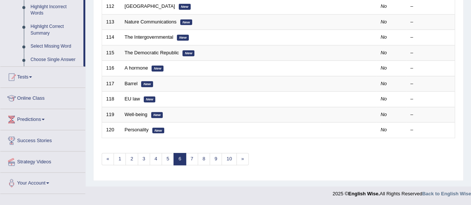
scroll to position [284, 0]
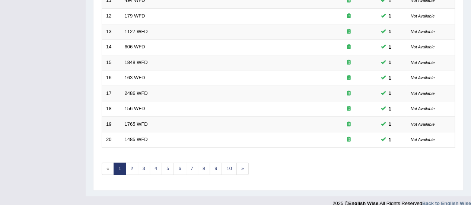
scroll to position [284, 0]
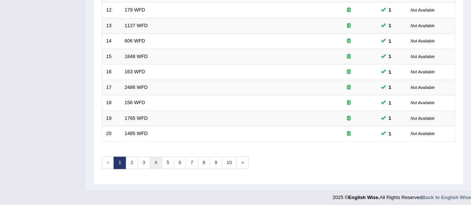
click at [154, 159] on link "4" at bounding box center [156, 163] width 12 height 12
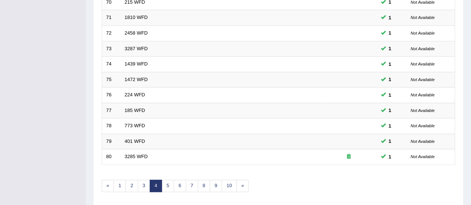
drag, startPoint x: 0, startPoint y: 0, endPoint x: 446, endPoint y: 171, distance: 477.8
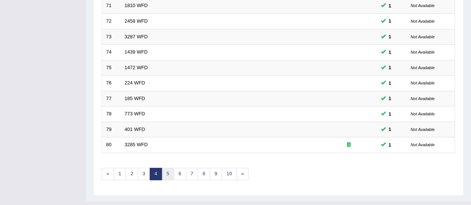
click at [168, 171] on link "5" at bounding box center [168, 174] width 12 height 12
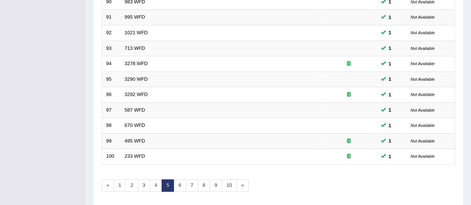
scroll to position [269, 0]
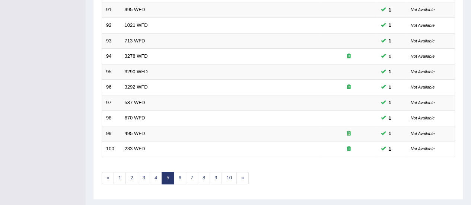
drag, startPoint x: 0, startPoint y: 0, endPoint x: 472, endPoint y: 169, distance: 500.8
click at [178, 174] on link "6" at bounding box center [180, 178] width 12 height 12
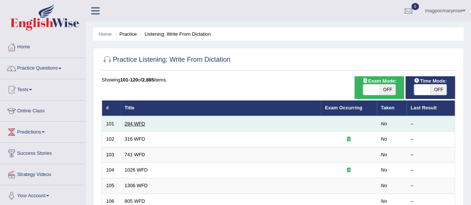
click at [141, 123] on link "294 WFD" at bounding box center [135, 124] width 20 height 6
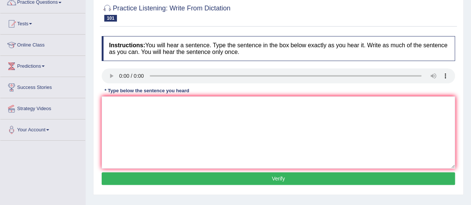
drag, startPoint x: 476, startPoint y: 44, endPoint x: 473, endPoint y: 78, distance: 33.7
click at [471, 78] on html "Toggle navigation Home Practice Questions Speaking Practice Read Aloud Repeat S…" at bounding box center [235, 36] width 471 height 205
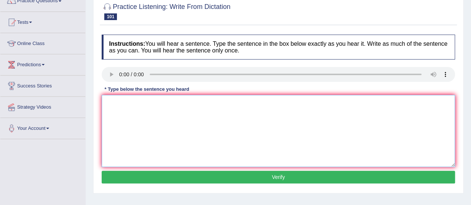
click at [134, 107] on textarea at bounding box center [278, 131] width 353 height 72
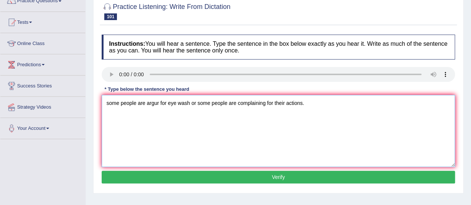
click at [110, 102] on textarea "some people are argur for eye wash or some people are complaining for their act…" at bounding box center [278, 131] width 353 height 72
click at [162, 102] on textarea "Some people are argur for eye wash or some people are complaining for their act…" at bounding box center [278, 131] width 353 height 72
type textarea "Some people are argue for eye wash or some people are complaining for their act…"
click at [266, 177] on button "Verify" at bounding box center [278, 177] width 353 height 13
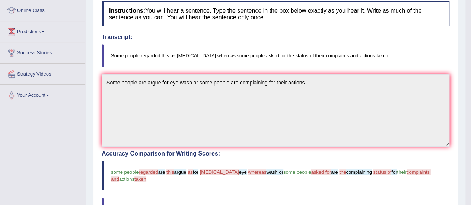
scroll to position [101, 0]
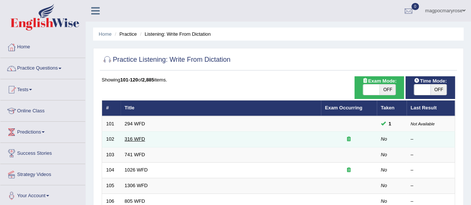
click at [135, 137] on link "316 WFD" at bounding box center [135, 139] width 20 height 6
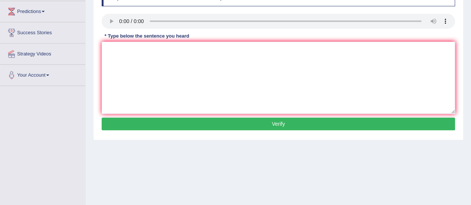
scroll to position [121, 0]
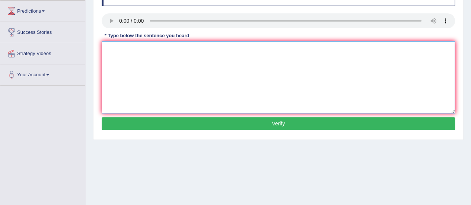
click at [126, 47] on textarea at bounding box center [278, 77] width 353 height 72
click at [111, 50] on textarea "srudents will focus on reporting news and around the world." at bounding box center [278, 77] width 353 height 72
click at [205, 49] on textarea "Students will focus on reporting news and around the world." at bounding box center [278, 77] width 353 height 72
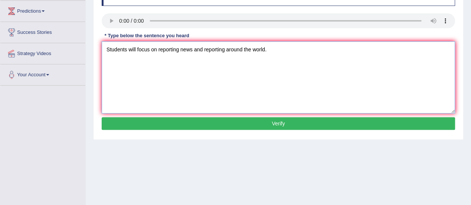
type textarea "Students will focus on reporting news and reporting around the world."
click at [242, 123] on button "Verify" at bounding box center [278, 123] width 353 height 13
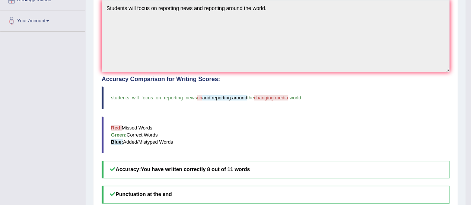
scroll to position [133, 0]
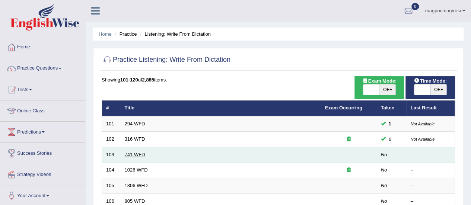
click at [140, 153] on link "741 WFD" at bounding box center [135, 155] width 20 height 6
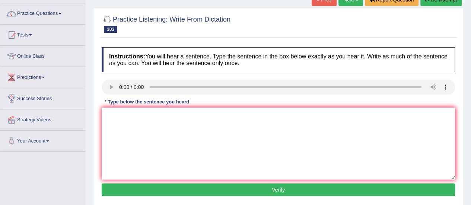
scroll to position [61, 0]
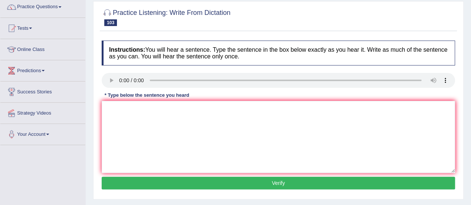
drag, startPoint x: 0, startPoint y: 0, endPoint x: 476, endPoint y: 82, distance: 483.4
click at [471, 82] on html "Toggle navigation Home Practice Questions Speaking Practice Read Aloud Repeat S…" at bounding box center [235, 41] width 471 height 205
click at [133, 118] on textarea at bounding box center [278, 137] width 353 height 72
click at [116, 109] on textarea "Th etask tomorrow will require high levels of skills." at bounding box center [278, 137] width 353 height 72
type textarea "The task tomorrow will require high levels of skills."
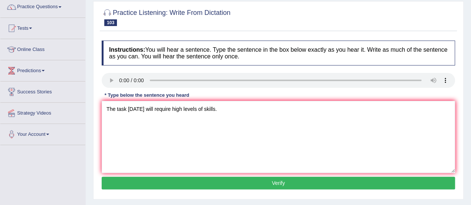
click at [228, 183] on button "Verify" at bounding box center [278, 183] width 353 height 13
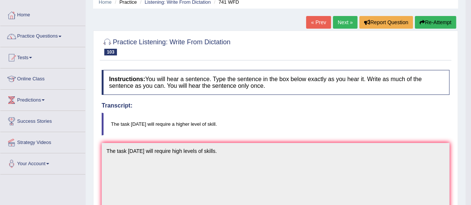
scroll to position [33, 0]
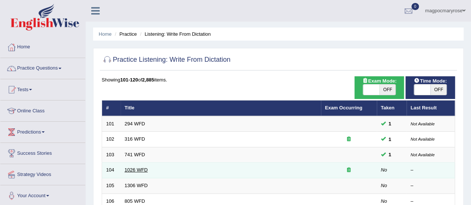
click at [139, 170] on link "1026 WFD" at bounding box center [136, 170] width 23 height 6
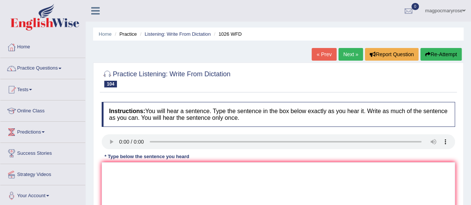
scroll to position [57, 0]
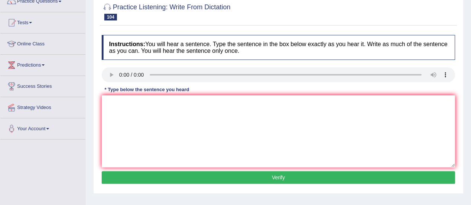
drag, startPoint x: 0, startPoint y: 0, endPoint x: 474, endPoint y: 112, distance: 486.9
click at [471, 112] on html "Toggle navigation Home Practice Questions Speaking Practice Read Aloud Repeat S…" at bounding box center [235, 35] width 471 height 205
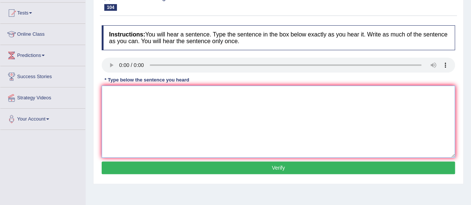
click at [136, 99] on textarea at bounding box center [278, 122] width 353 height 72
click at [150, 94] on textarea "Football is a playes of all universities" at bounding box center [278, 122] width 353 height 72
type textarea "Football is a player of all universities"
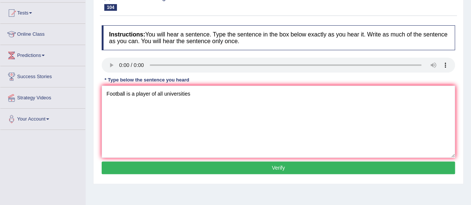
click at [187, 166] on button "Verify" at bounding box center [278, 168] width 353 height 13
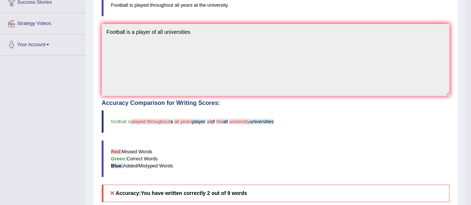
scroll to position [78, 0]
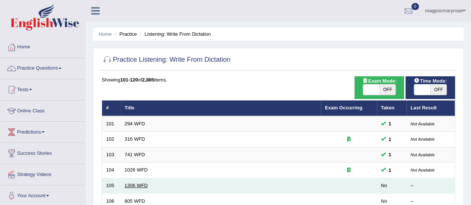
click at [139, 186] on link "1306 WFD" at bounding box center [136, 186] width 23 height 6
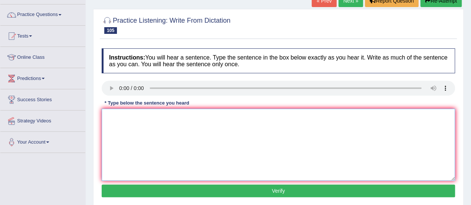
click at [133, 128] on textarea at bounding box center [278, 145] width 353 height 72
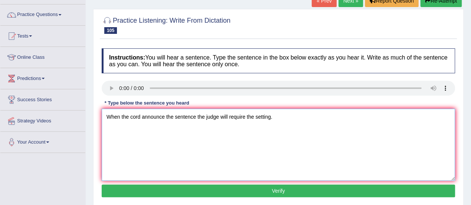
type textarea "When the cord announce the sentence the judge will require the setting."
click at [278, 194] on button "Verify" at bounding box center [278, 191] width 353 height 13
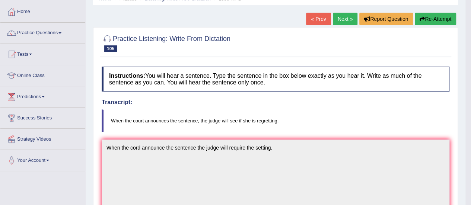
scroll to position [18, 0]
